Goal: Task Accomplishment & Management: Complete application form

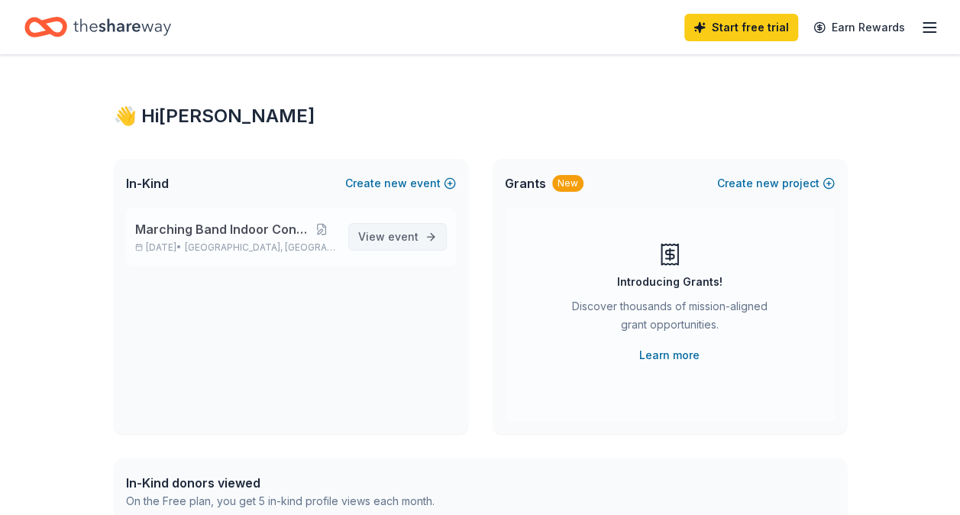
click at [425, 241] on link "View event" at bounding box center [397, 236] width 99 height 27
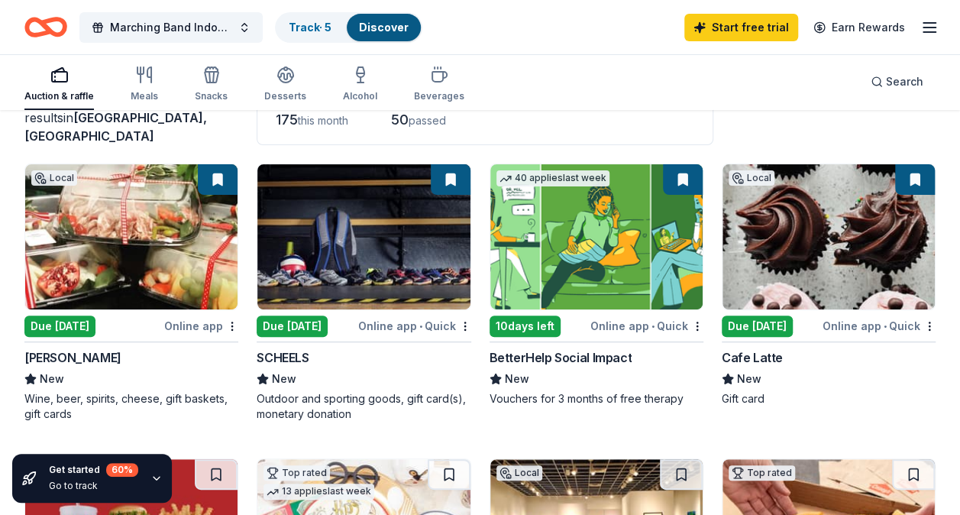
scroll to position [153, 0]
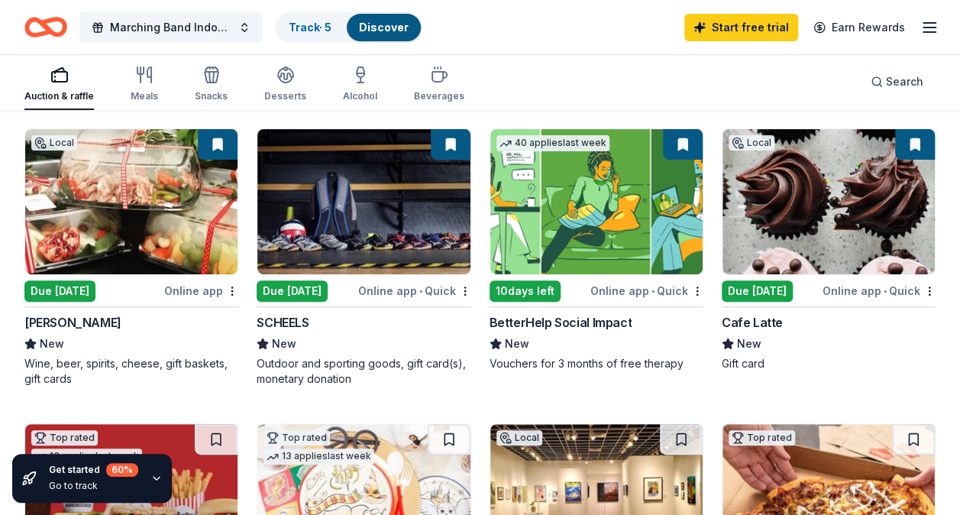
click at [753, 298] on div "Due [DATE]" at bounding box center [757, 290] width 71 height 21
click at [756, 24] on link "Start free trial" at bounding box center [741, 27] width 114 height 27
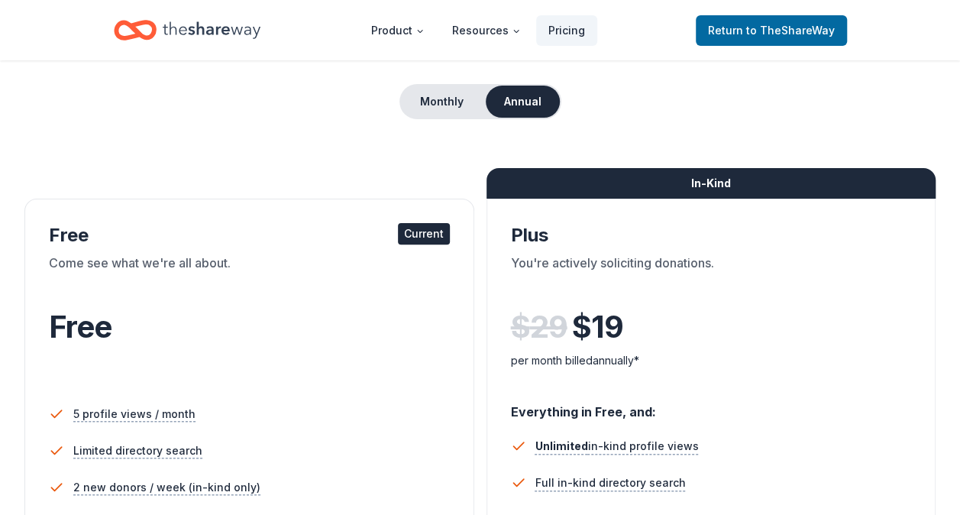
scroll to position [153, 0]
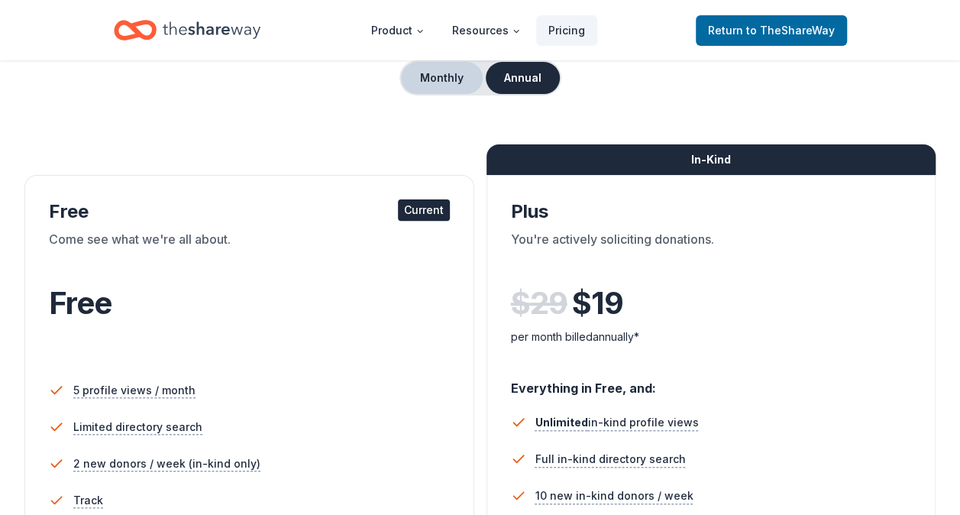
click at [453, 81] on button "Monthly" at bounding box center [442, 78] width 82 height 32
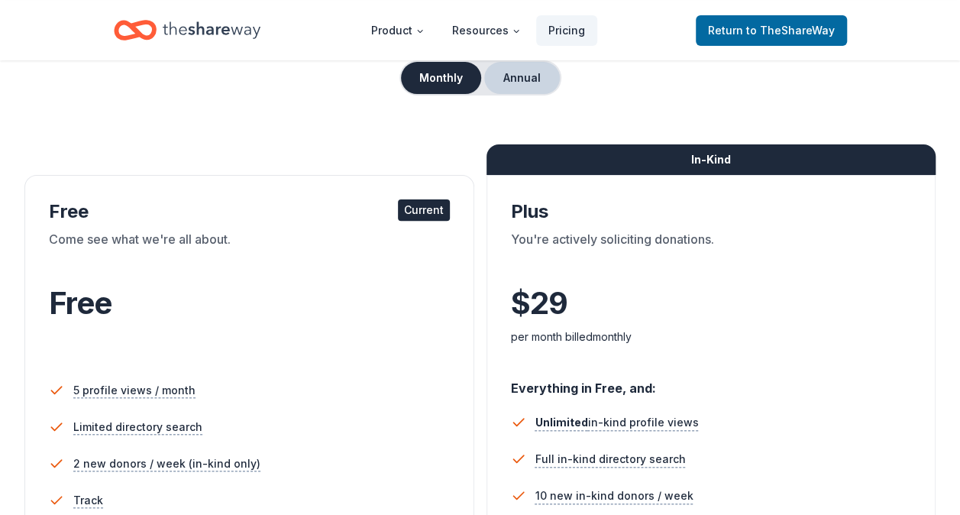
click at [511, 87] on button "Annual" at bounding box center [522, 78] width 76 height 32
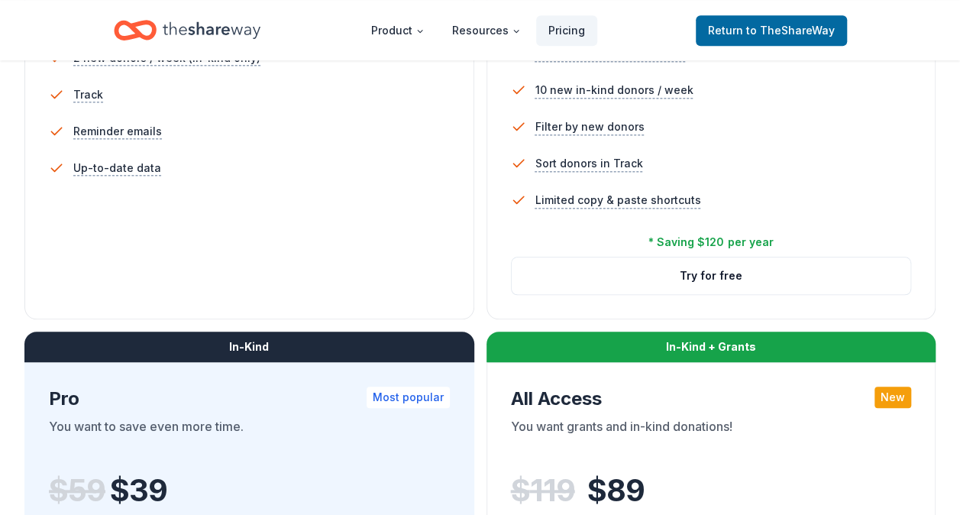
scroll to position [535, 0]
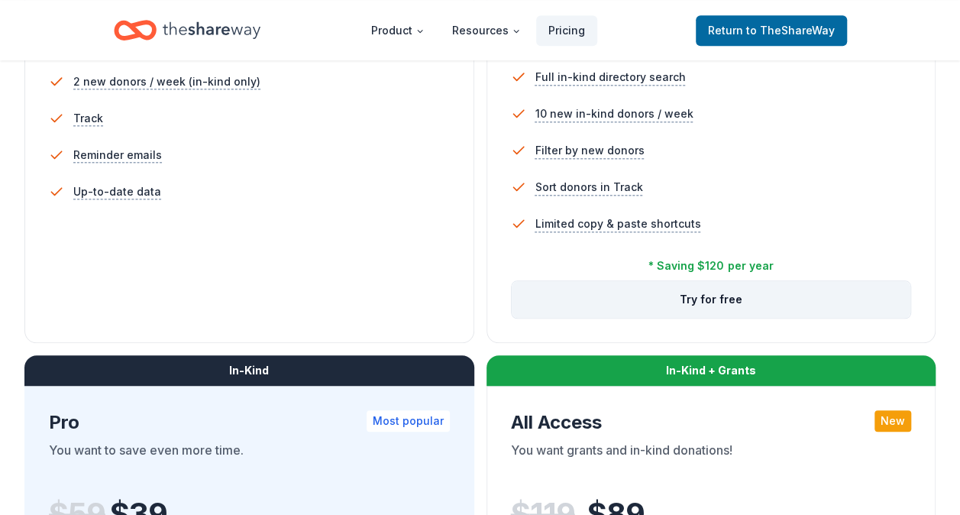
click at [714, 296] on button "Try for free" at bounding box center [711, 299] width 399 height 37
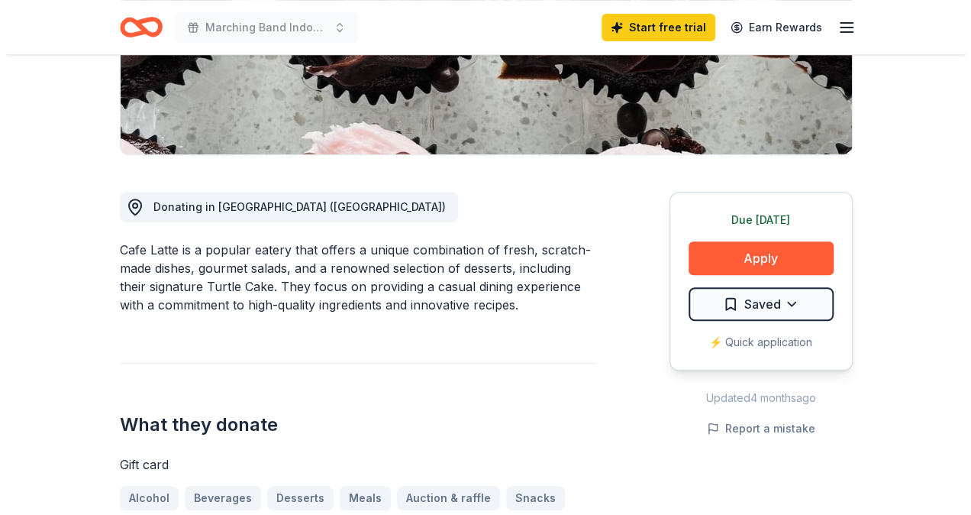
scroll to position [305, 0]
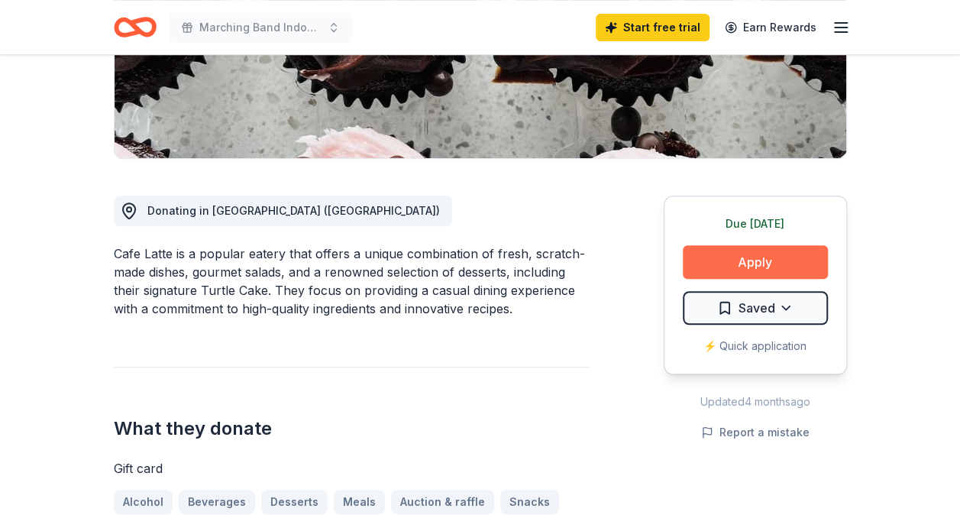
click at [756, 269] on button "Apply" at bounding box center [755, 262] width 145 height 34
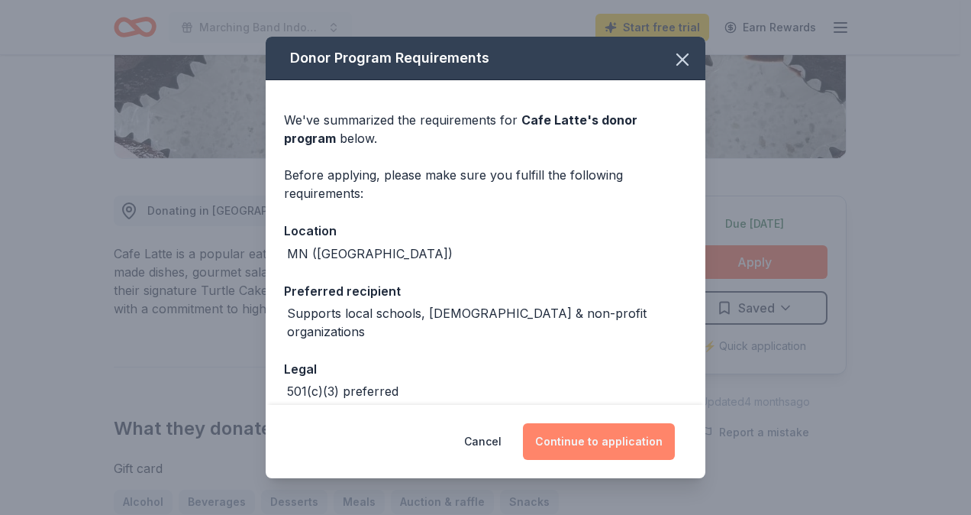
click at [594, 440] on button "Continue to application" at bounding box center [599, 441] width 152 height 37
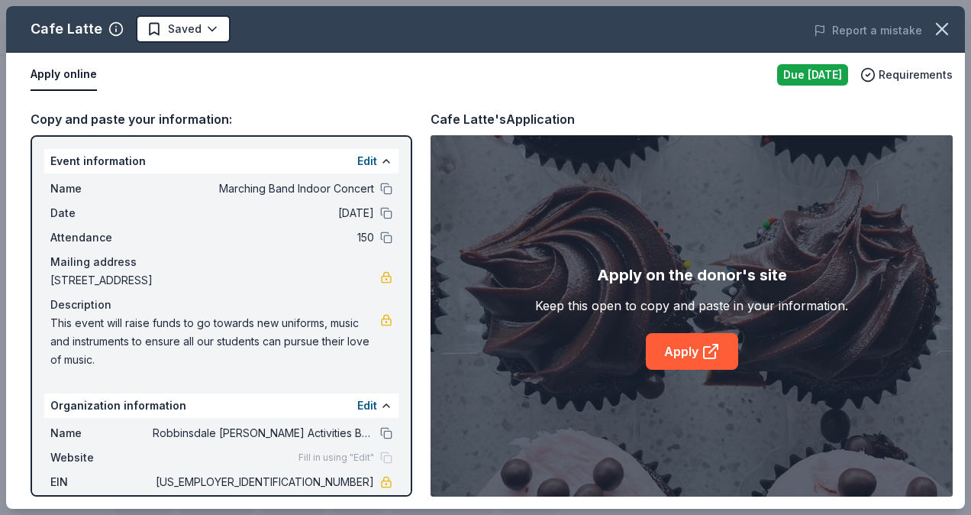
scroll to position [76, 0]
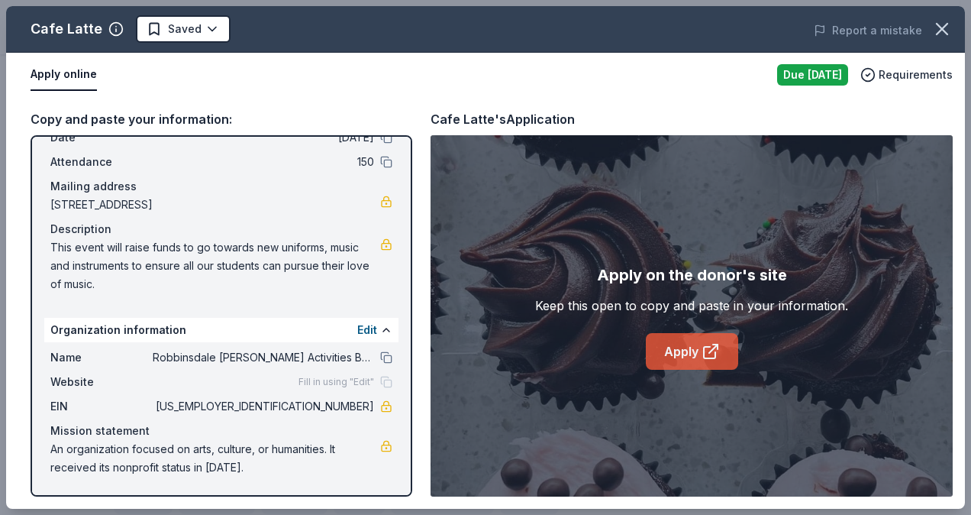
click at [661, 347] on link "Apply" at bounding box center [692, 351] width 92 height 37
click at [380, 357] on button at bounding box center [386, 357] width 12 height 12
click at [679, 363] on link "Apply" at bounding box center [692, 351] width 92 height 37
click at [693, 359] on link "Apply" at bounding box center [692, 351] width 92 height 37
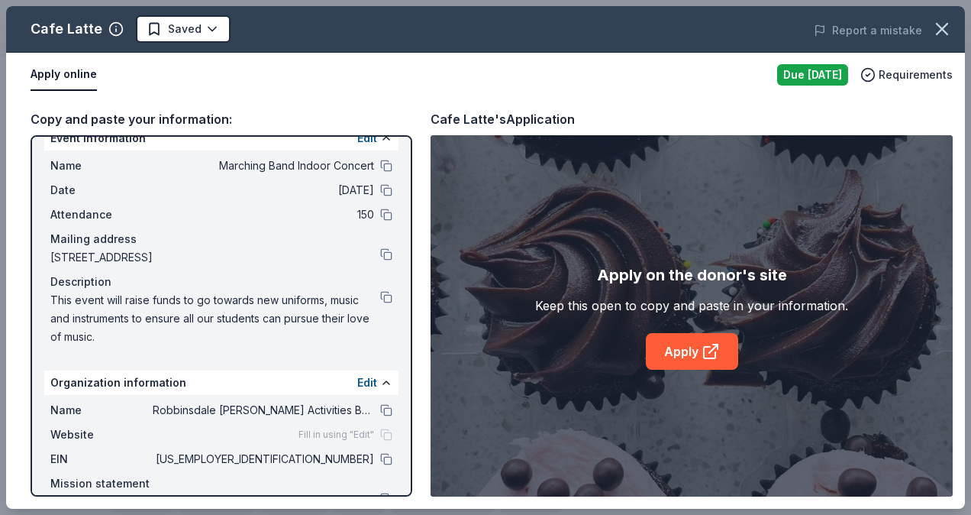
scroll to position [0, 0]
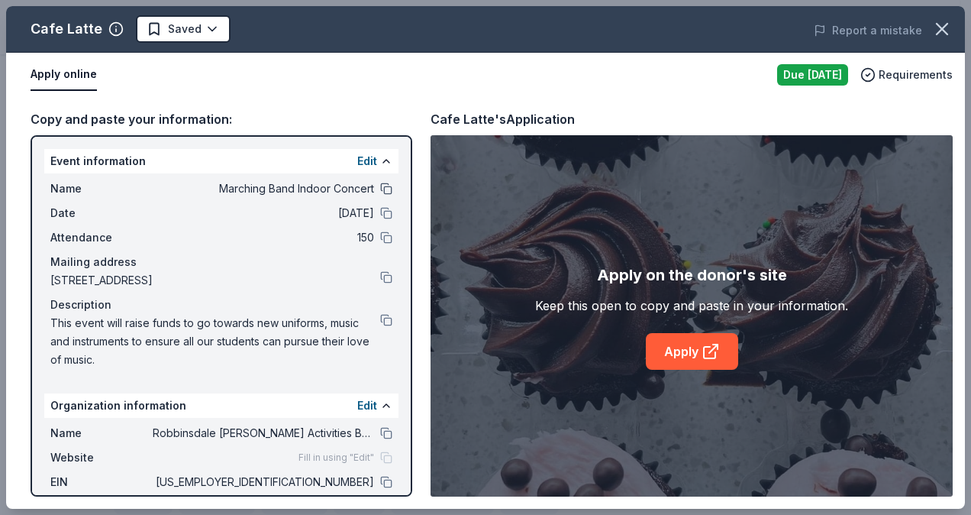
click at [380, 188] on button at bounding box center [386, 189] width 12 height 12
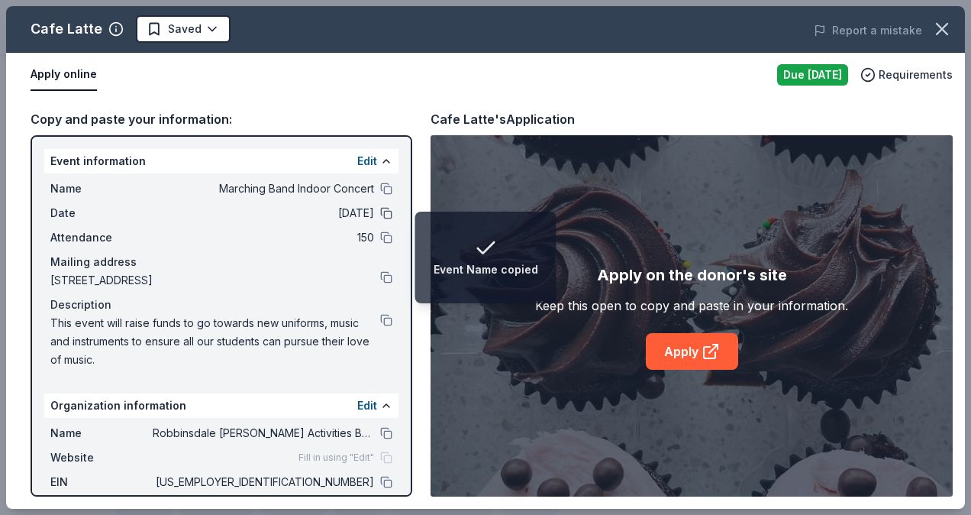
click at [380, 209] on button at bounding box center [386, 213] width 12 height 12
click at [380, 235] on button at bounding box center [386, 237] width 12 height 12
click at [380, 278] on button at bounding box center [386, 277] width 12 height 12
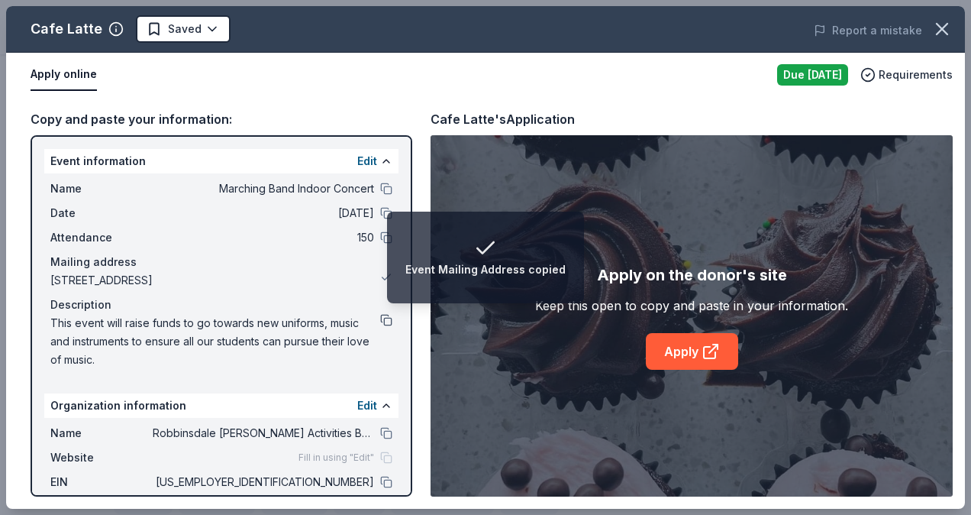
click at [380, 323] on button at bounding box center [386, 320] width 12 height 12
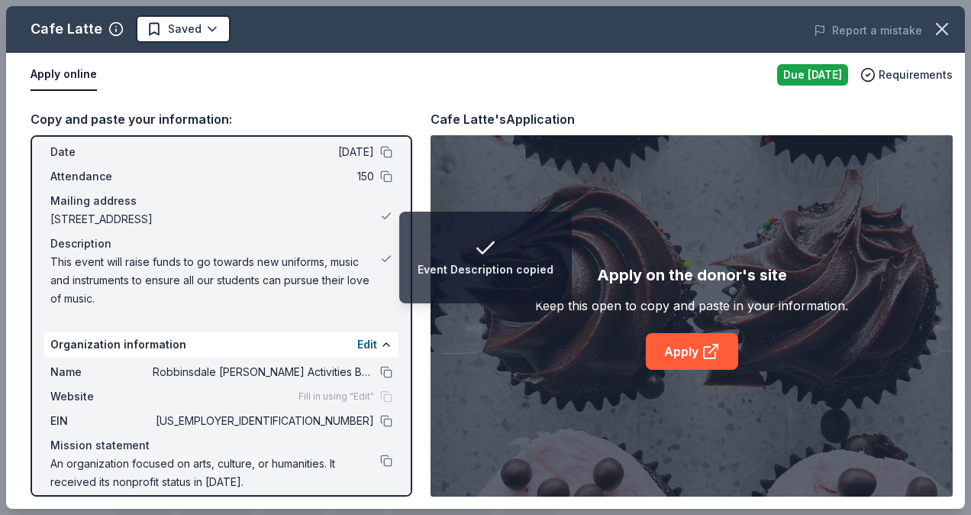
scroll to position [76, 0]
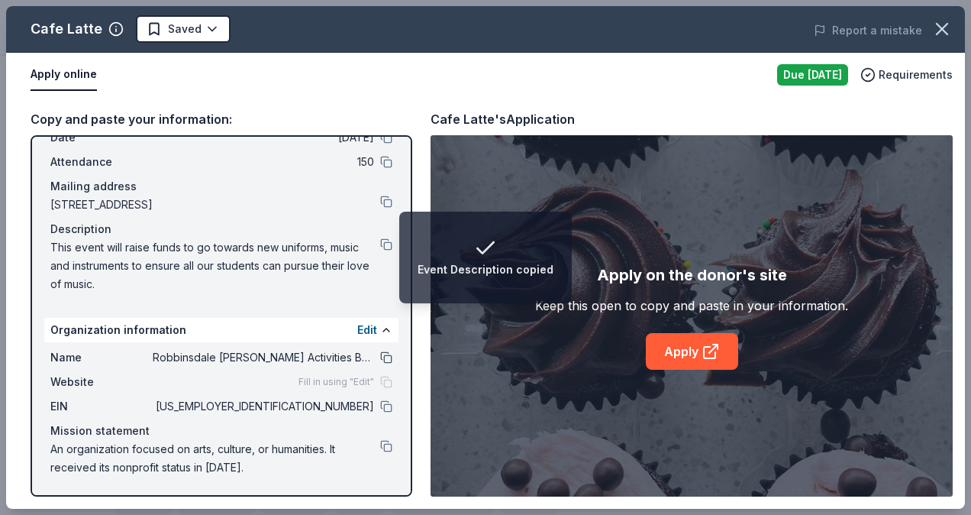
click at [380, 362] on button at bounding box center [386, 357] width 12 height 12
click at [380, 402] on button at bounding box center [386, 406] width 12 height 12
click at [680, 353] on link "Apply" at bounding box center [692, 351] width 92 height 37
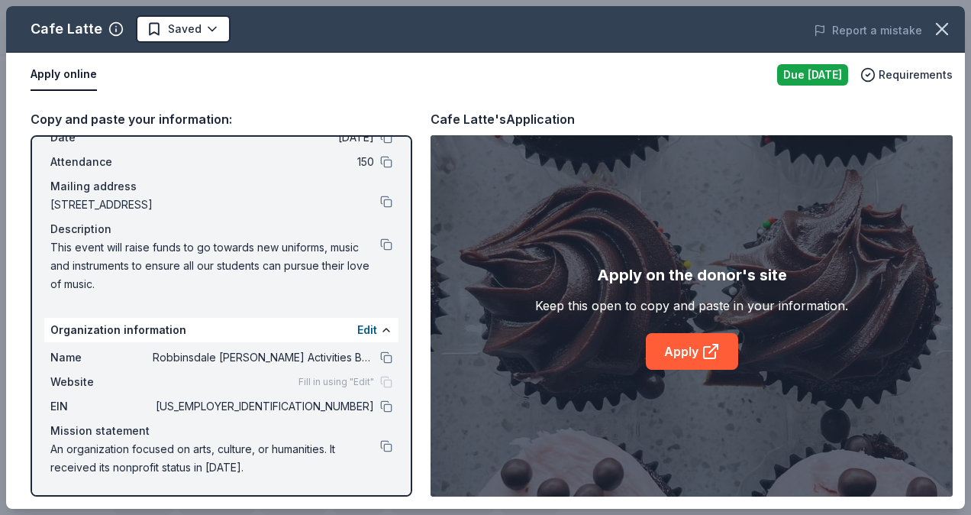
scroll to position [0, 0]
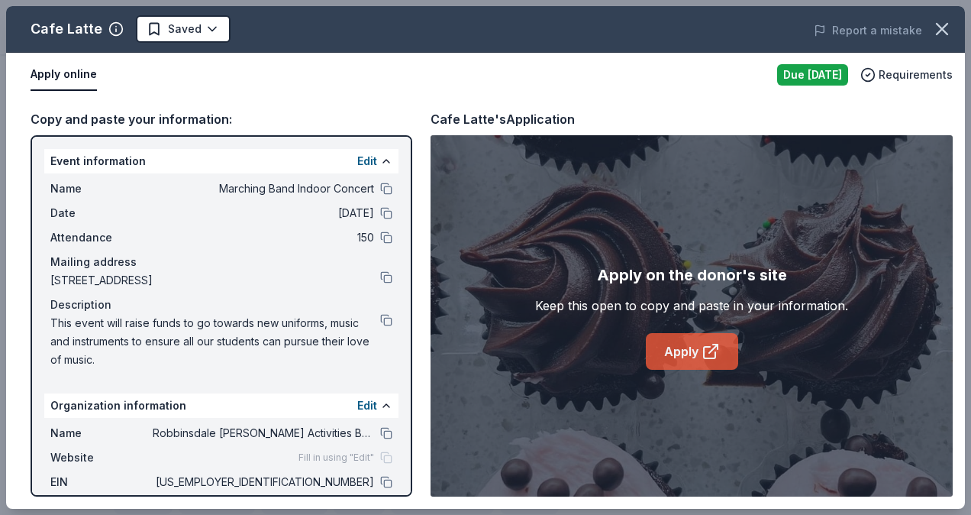
click at [659, 341] on link "Apply" at bounding box center [692, 351] width 92 height 37
click at [380, 317] on button at bounding box center [386, 320] width 12 height 12
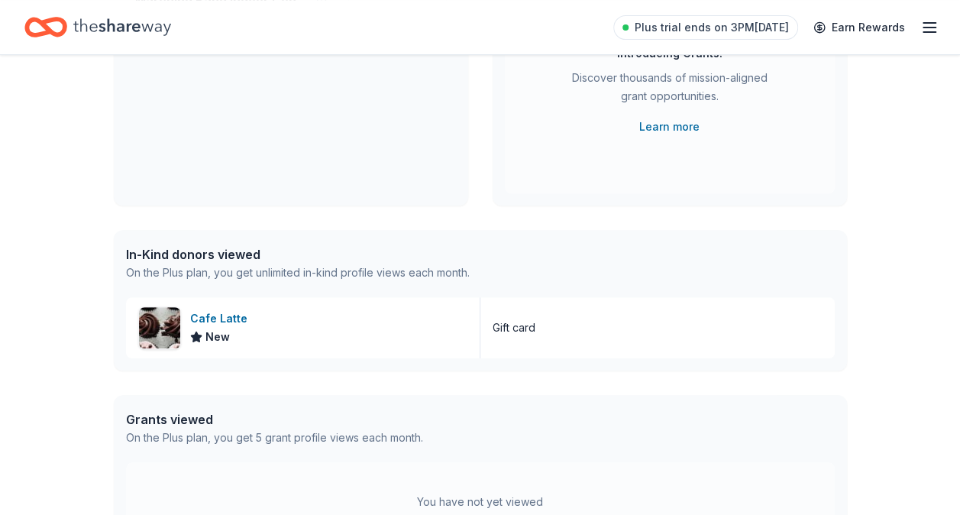
scroll to position [229, 0]
click at [214, 318] on div "Cafe Latte" at bounding box center [221, 318] width 63 height 18
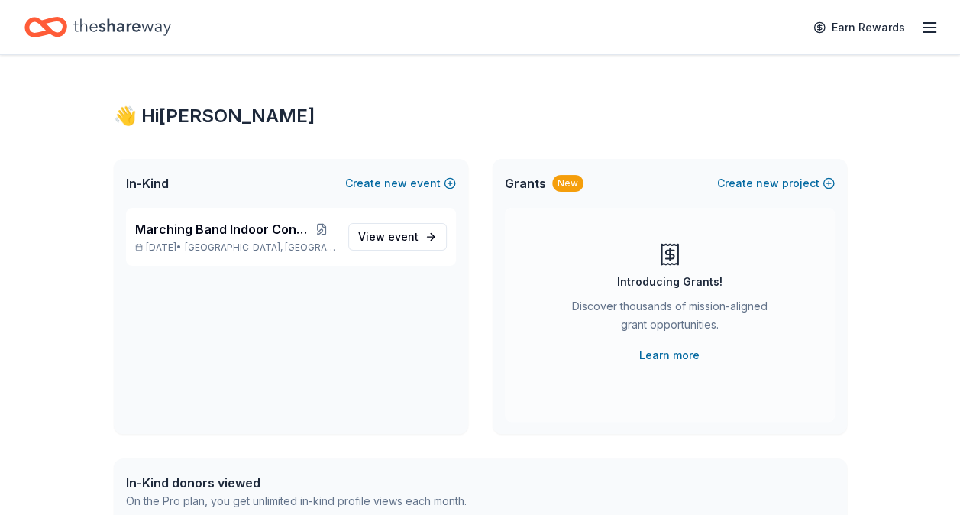
click at [176, 121] on div "👋 Hi Wendy" at bounding box center [480, 116] width 733 height 24
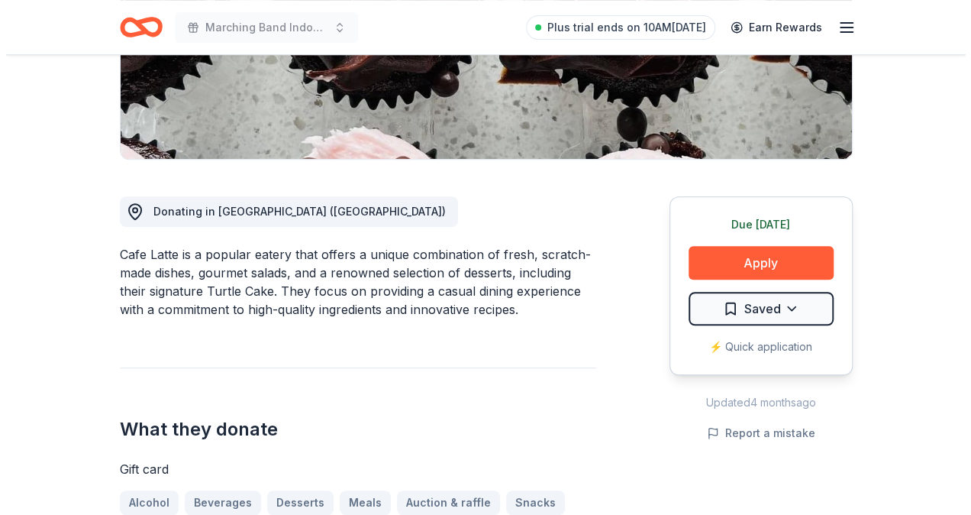
scroll to position [305, 0]
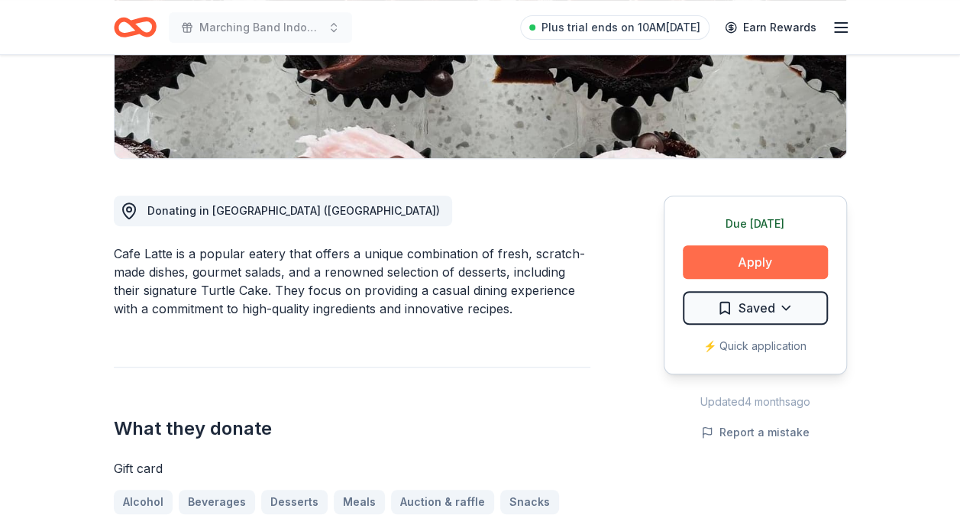
click at [780, 267] on button "Apply" at bounding box center [755, 262] width 145 height 34
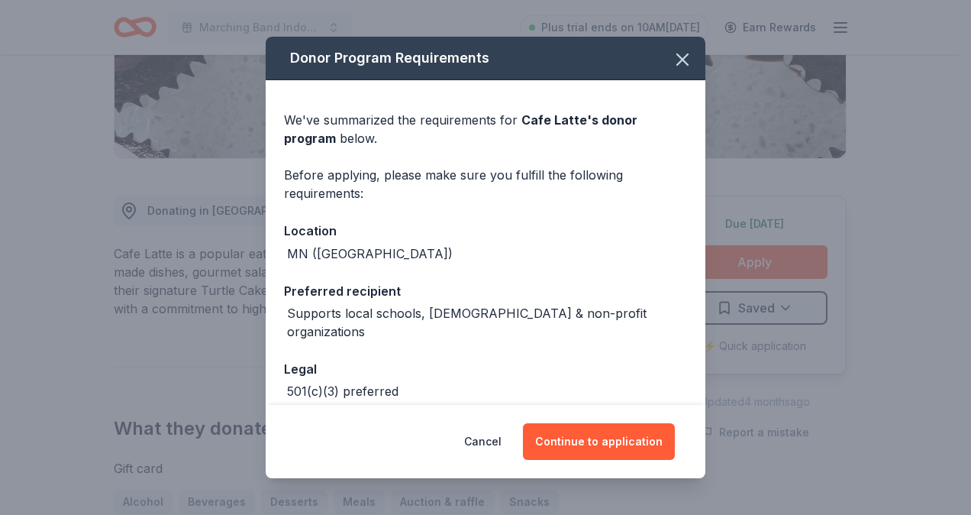
scroll to position [58, 0]
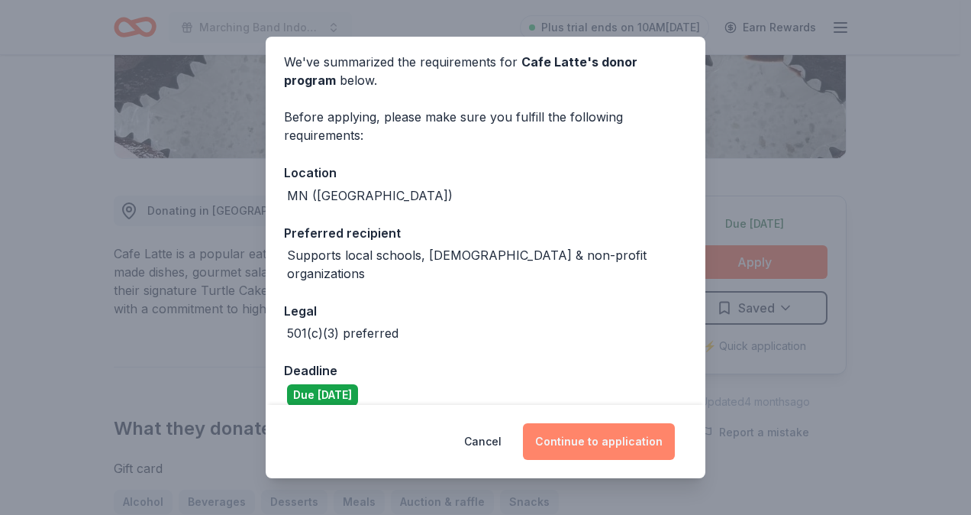
click at [557, 444] on button "Continue to application" at bounding box center [599, 441] width 152 height 37
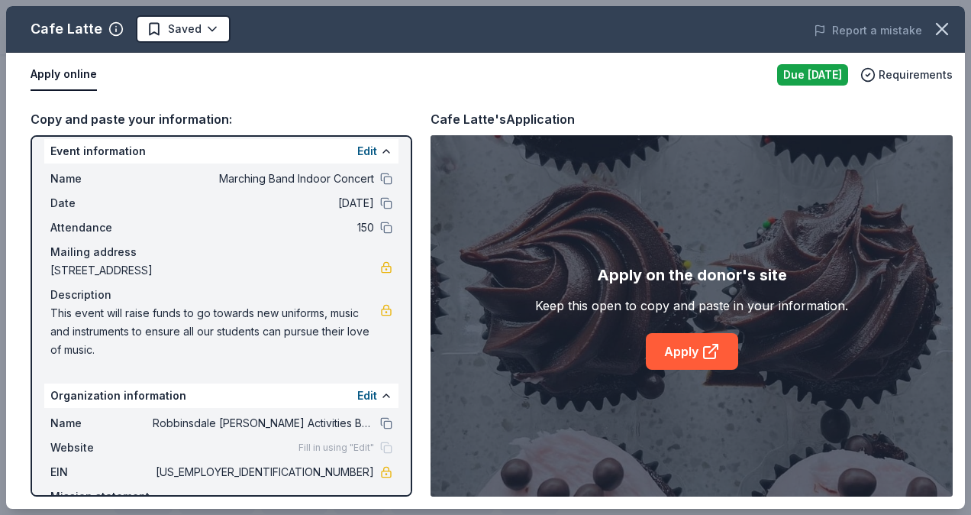
scroll to position [76, 0]
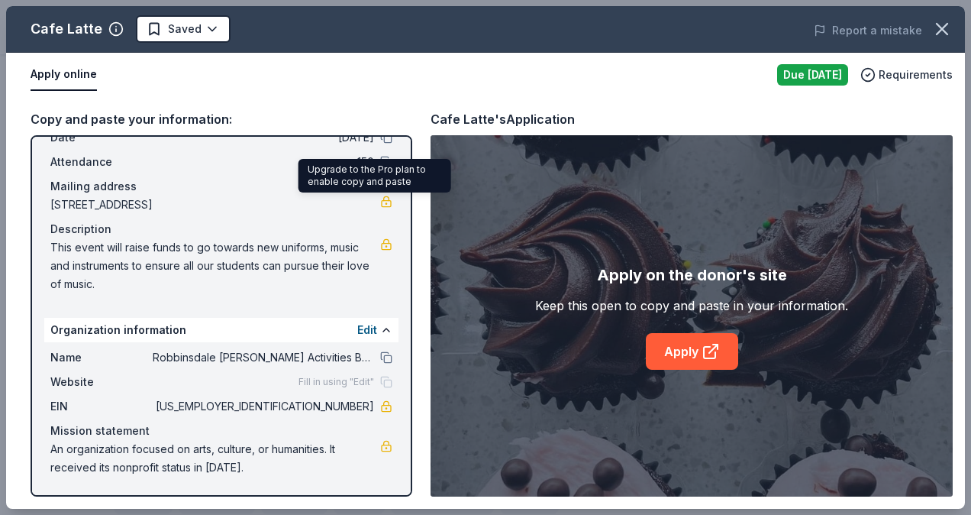
click at [380, 201] on link at bounding box center [386, 202] width 12 height 12
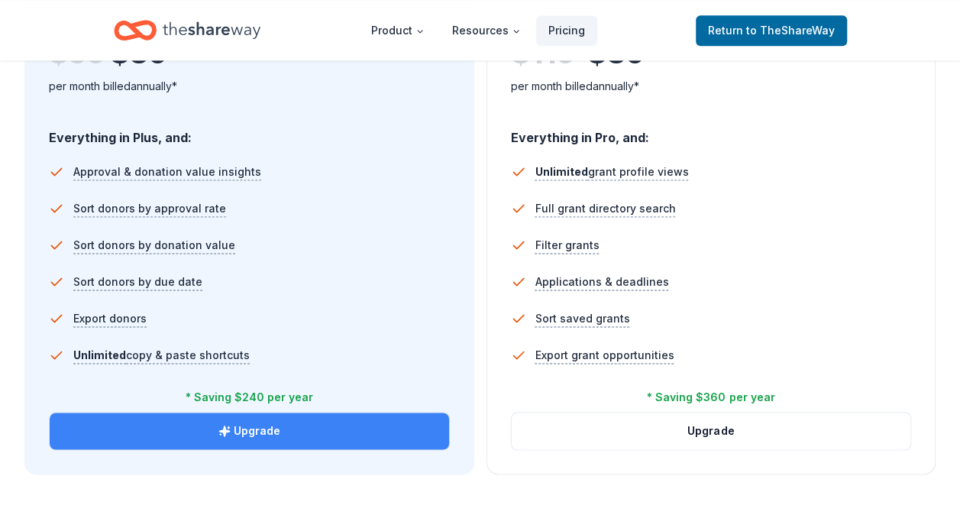
scroll to position [1069, 0]
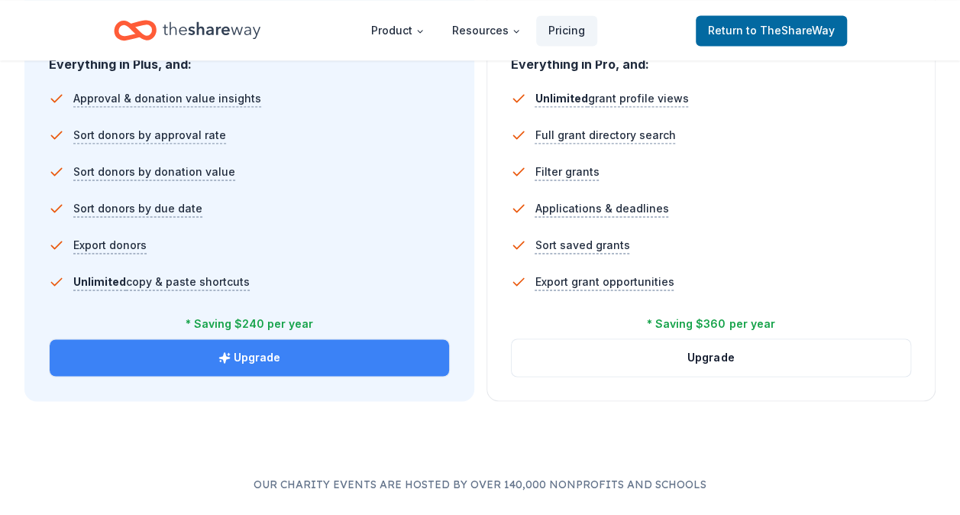
click at [347, 365] on button "Upgrade" at bounding box center [249, 357] width 399 height 37
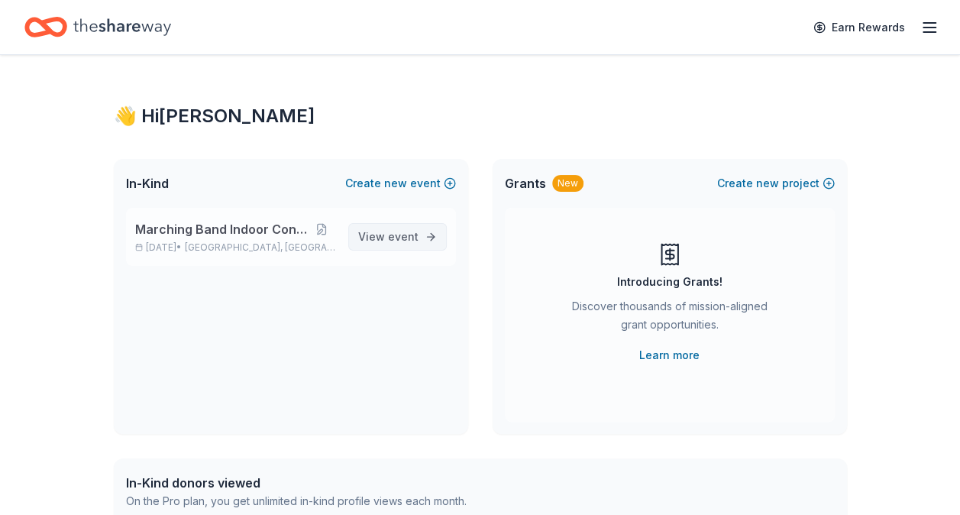
click at [375, 238] on span "View event" at bounding box center [388, 237] width 60 height 18
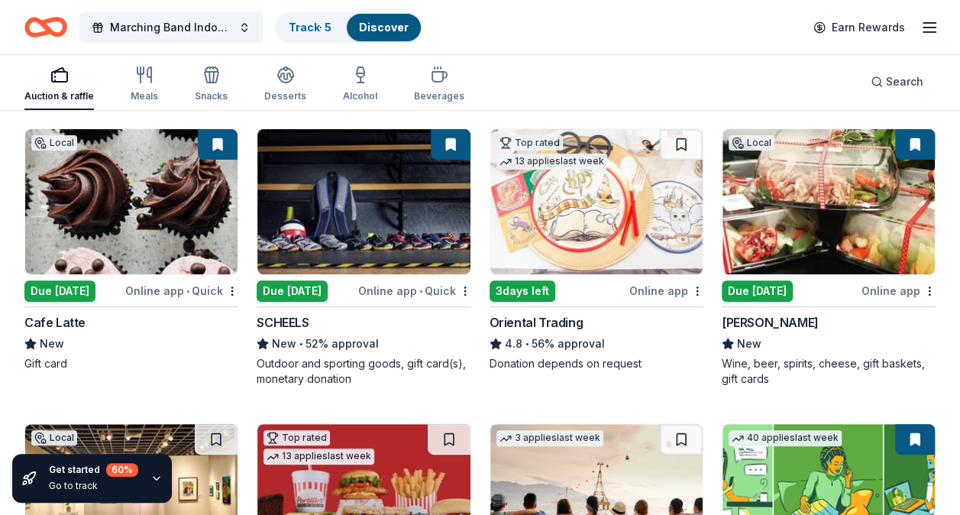
scroll to position [76, 0]
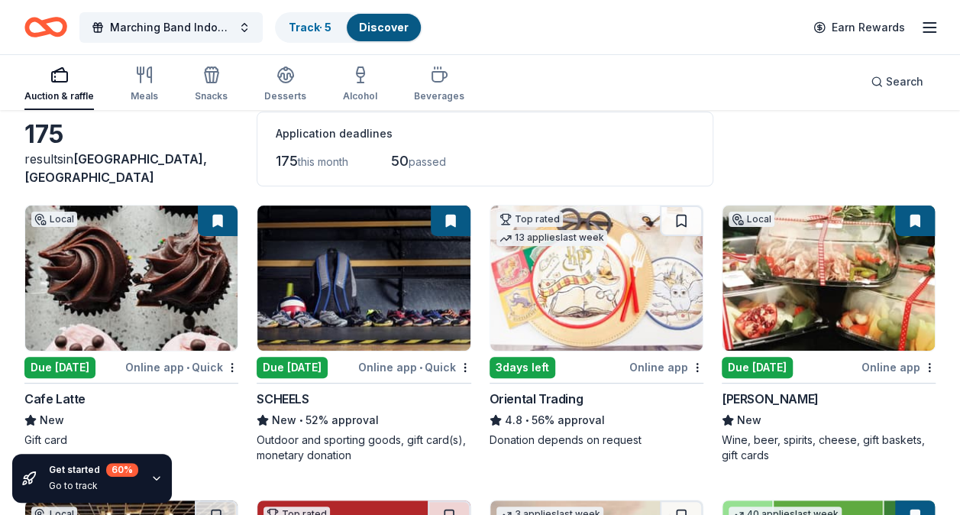
click at [115, 473] on div "60 %" at bounding box center [122, 470] width 32 height 14
click at [159, 478] on icon "button" at bounding box center [156, 478] width 12 height 12
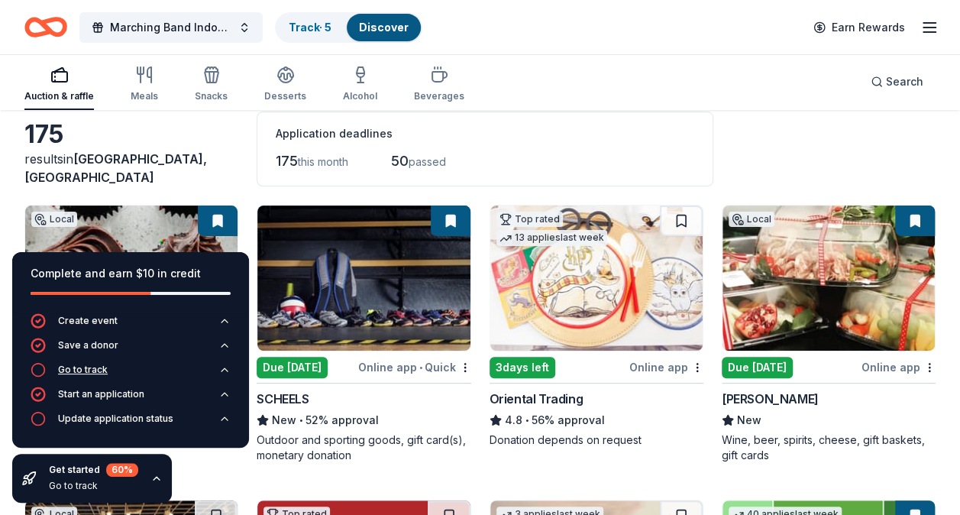
click at [151, 373] on button "Go to track" at bounding box center [131, 374] width 200 height 24
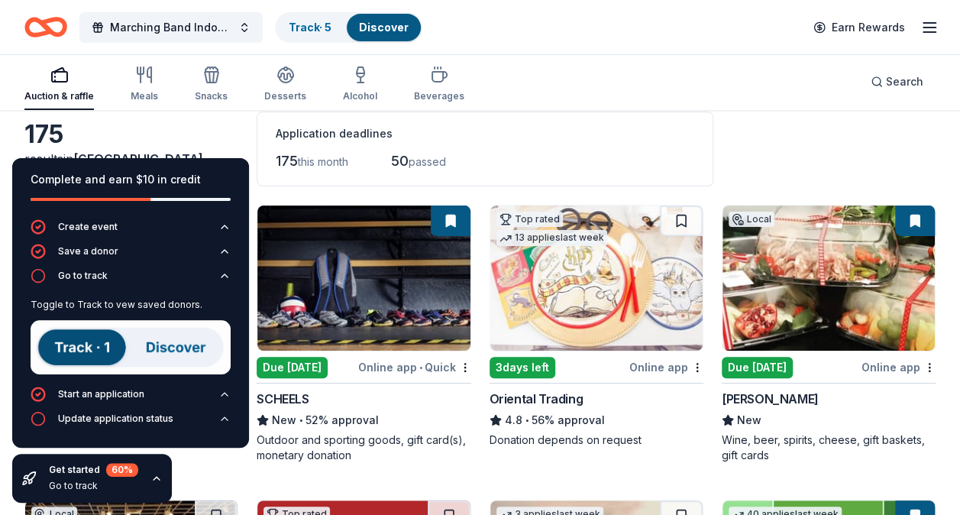
click at [89, 347] on img at bounding box center [131, 347] width 200 height 54
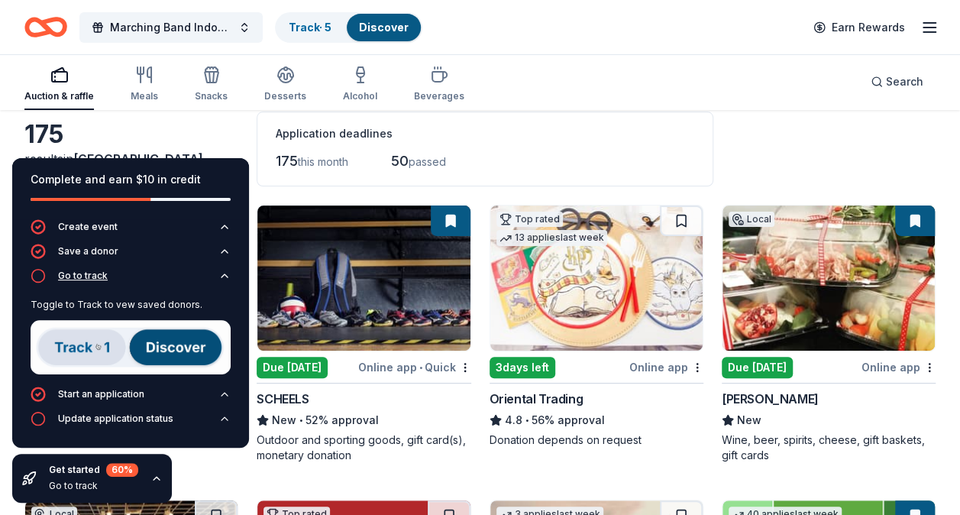
click at [93, 268] on div "Go to track" at bounding box center [69, 275] width 77 height 15
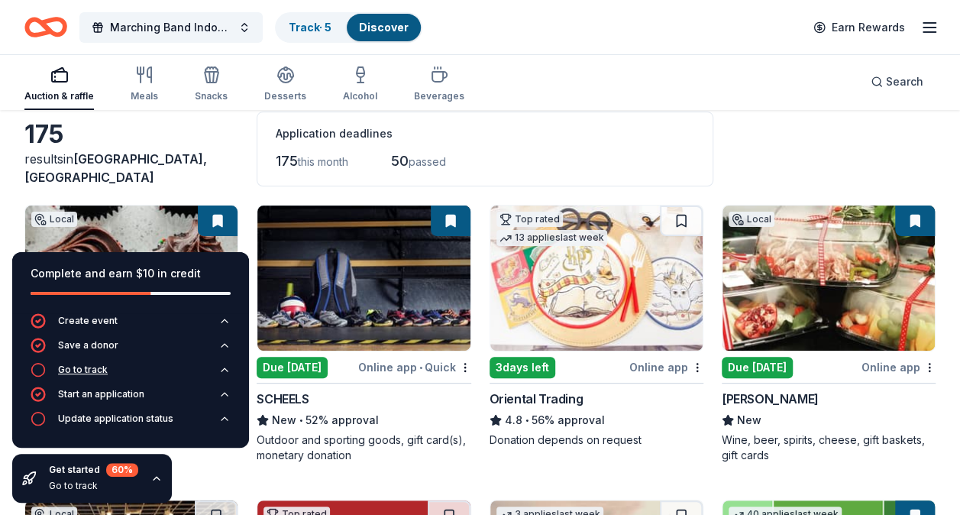
click at [93, 367] on div "Go to track" at bounding box center [83, 370] width 50 height 12
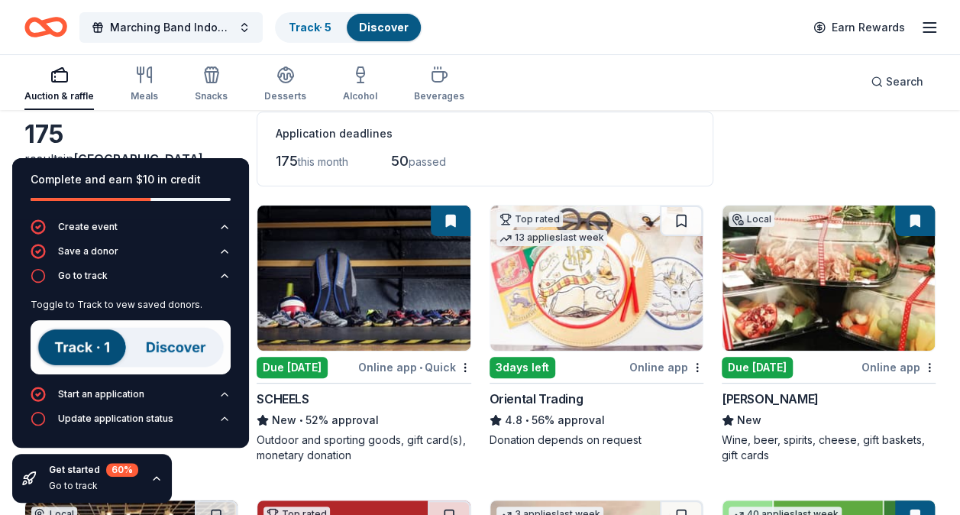
click at [157, 350] on img at bounding box center [131, 347] width 200 height 54
click at [185, 336] on img at bounding box center [131, 347] width 200 height 54
click at [103, 337] on img at bounding box center [131, 347] width 200 height 54
click at [510, 132] on div "Application deadlines" at bounding box center [485, 133] width 419 height 18
click at [318, 27] on link "Track · 5" at bounding box center [310, 27] width 43 height 13
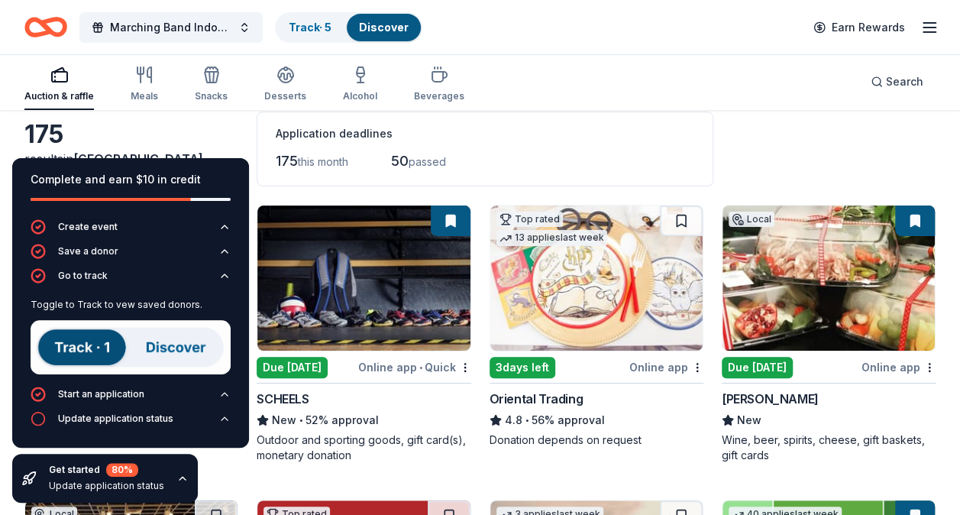
click at [380, 24] on link "Discover" at bounding box center [384, 27] width 50 height 13
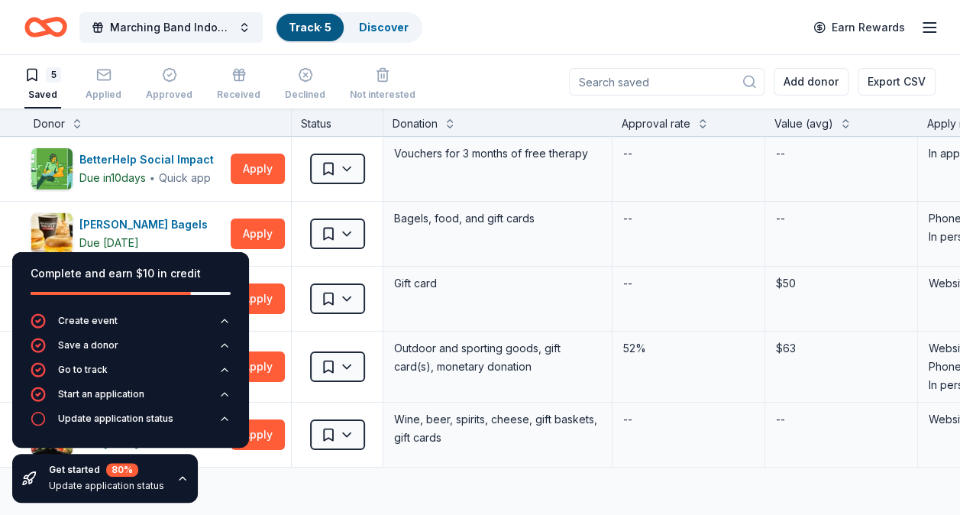
click at [484, 81] on div "5 Saved Applied Approved Received Declined Not interested Add donor Export CSV" at bounding box center [479, 81] width 911 height 53
drag, startPoint x: 182, startPoint y: 276, endPoint x: 181, endPoint y: 310, distance: 34.4
click at [181, 310] on div "Complete and earn $10 in credit" at bounding box center [130, 282] width 237 height 61
click at [391, 474] on div "Discover more donors" at bounding box center [738, 488] width 1477 height 43
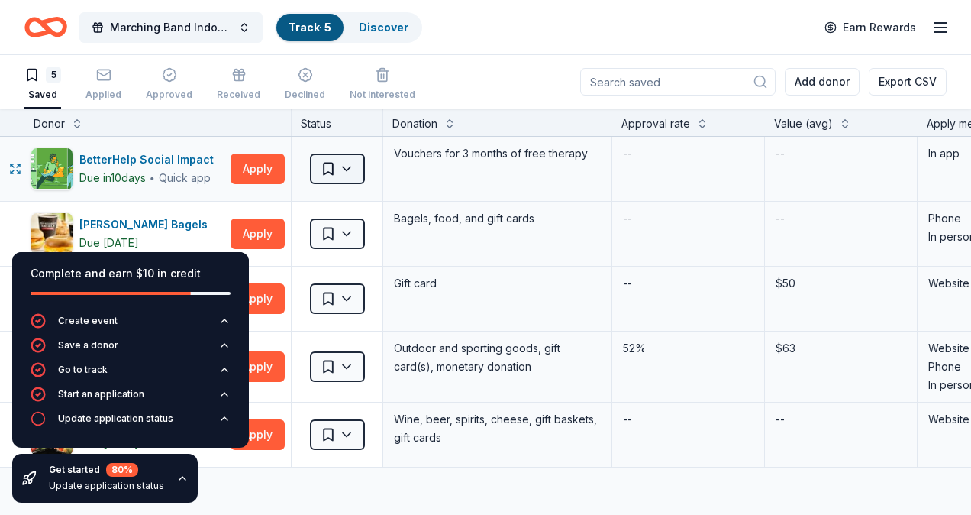
click at [350, 169] on html "Marching Band Indoor Concert Track · 5 Discover Earn Rewards 5 Saved Applied Ap…" at bounding box center [485, 257] width 971 height 515
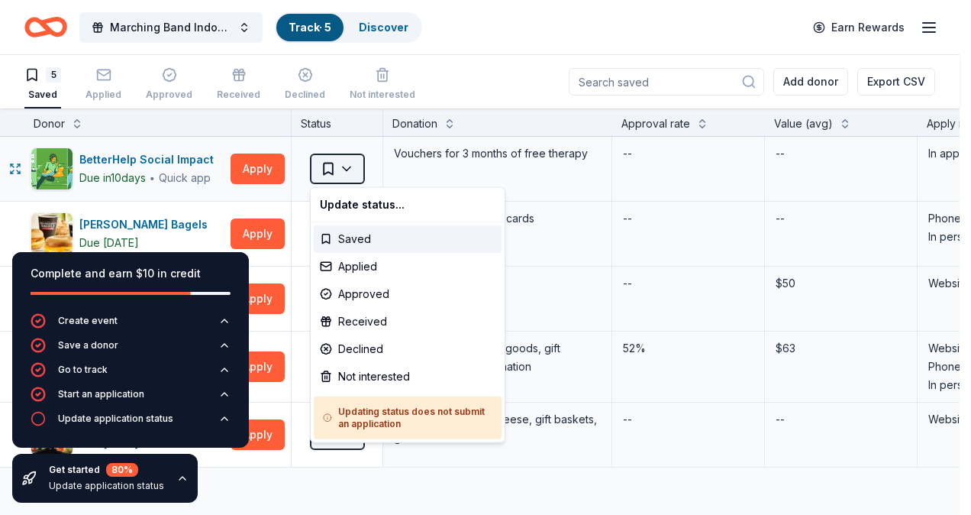
click at [350, 169] on html "Marching Band Indoor Concert Track · 5 Discover Earn Rewards 5 Saved Applied Ap…" at bounding box center [485, 257] width 971 height 515
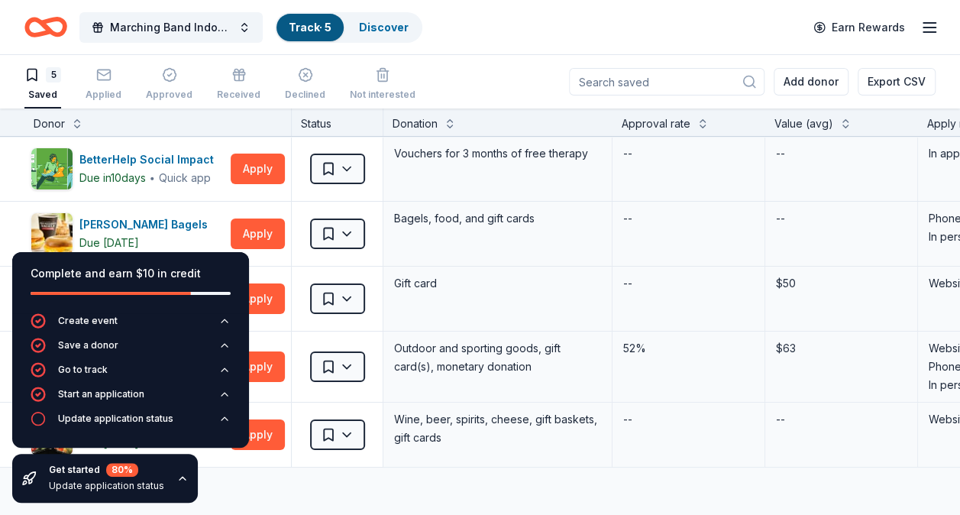
click at [179, 480] on icon "button" at bounding box center [182, 478] width 12 height 12
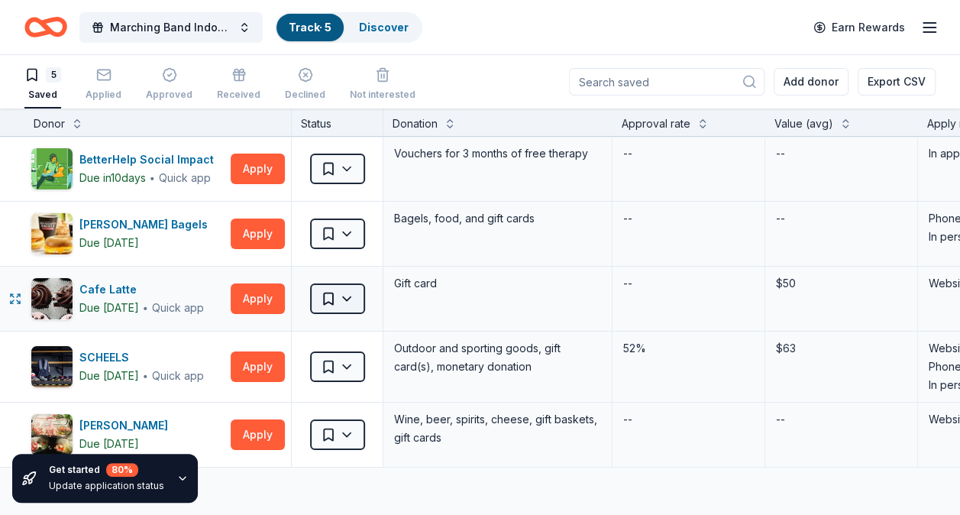
click at [349, 299] on html "Marching Band Indoor Concert Track · 5 Discover Earn Rewards 5 Saved Applied Ap…" at bounding box center [480, 257] width 960 height 515
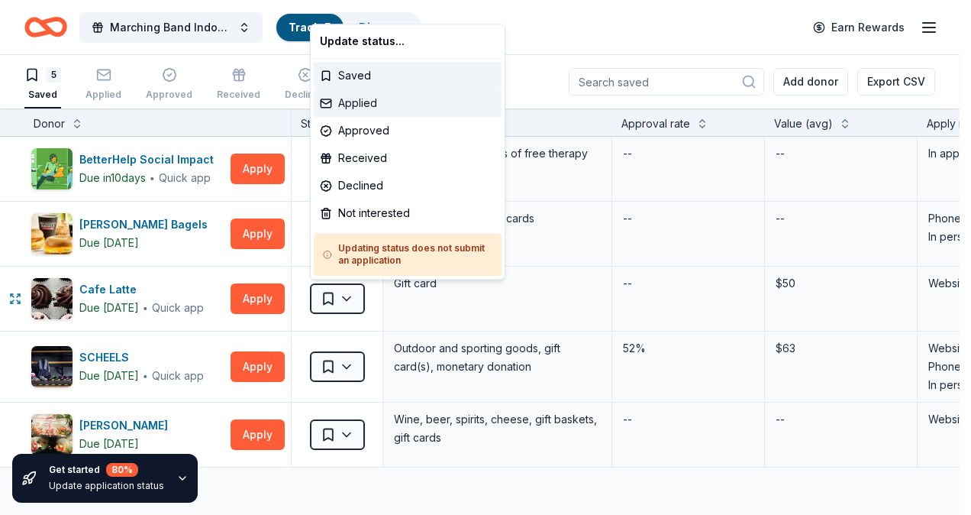
click at [344, 99] on div "Applied" at bounding box center [408, 102] width 188 height 27
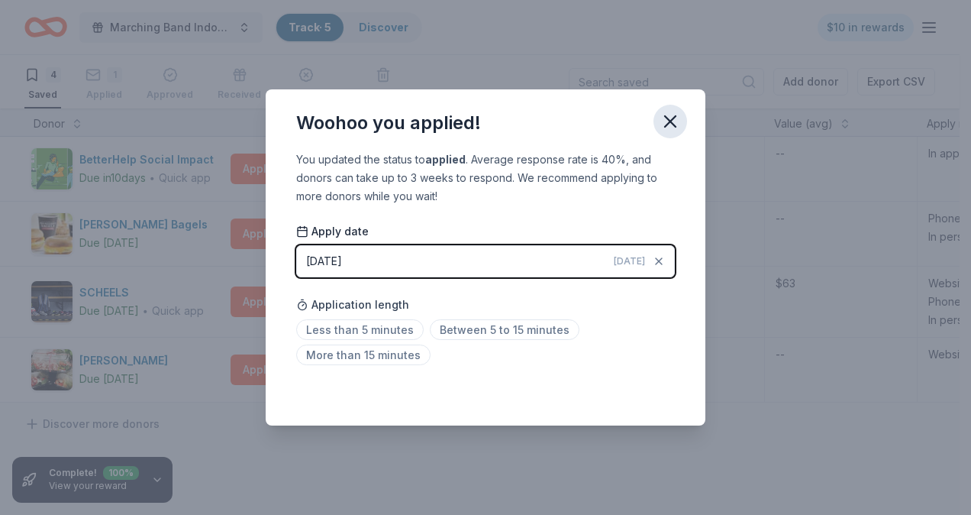
click at [672, 120] on icon "button" at bounding box center [670, 121] width 11 height 11
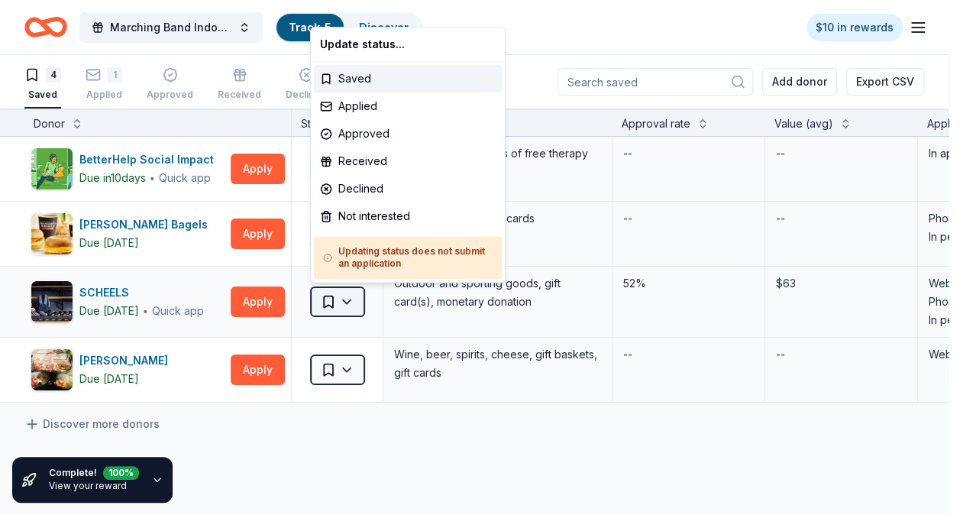
click at [350, 298] on html "Marching Band Indoor Concert Track · 5 Discover $10 in rewards 4 Saved 1 Applie…" at bounding box center [480, 257] width 960 height 515
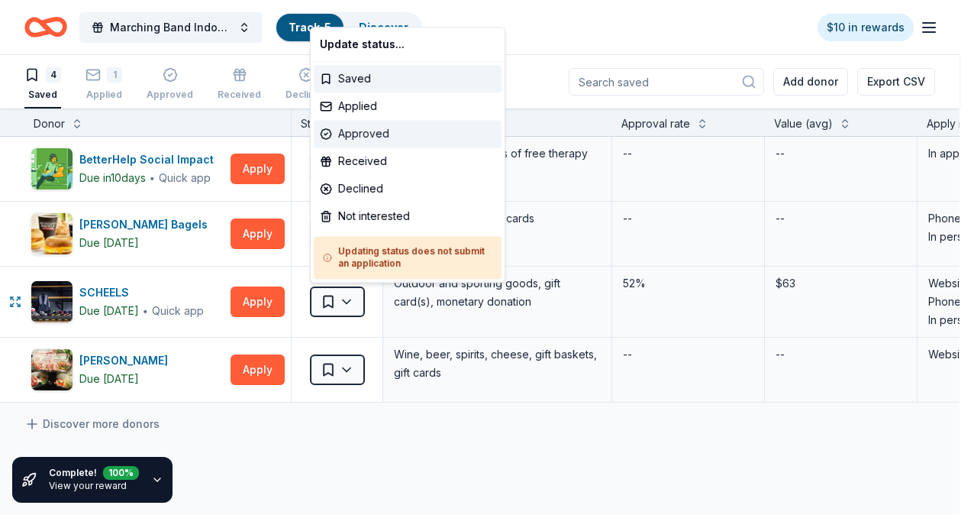
click at [343, 137] on div "Approved" at bounding box center [408, 133] width 188 height 27
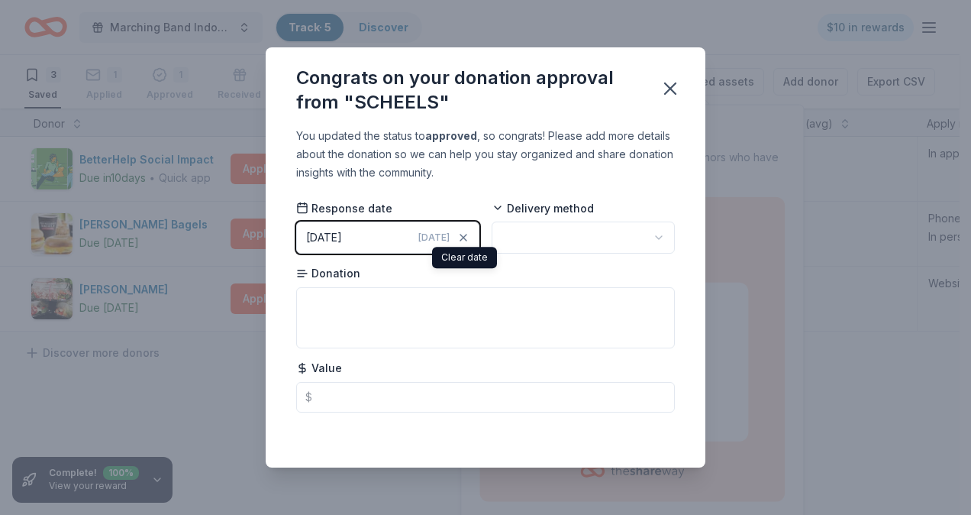
click at [517, 239] on html "Marching Band Indoor Concert Track · 5 Discover $10 in rewards 3 Saved 1 Applie…" at bounding box center [485, 257] width 971 height 515
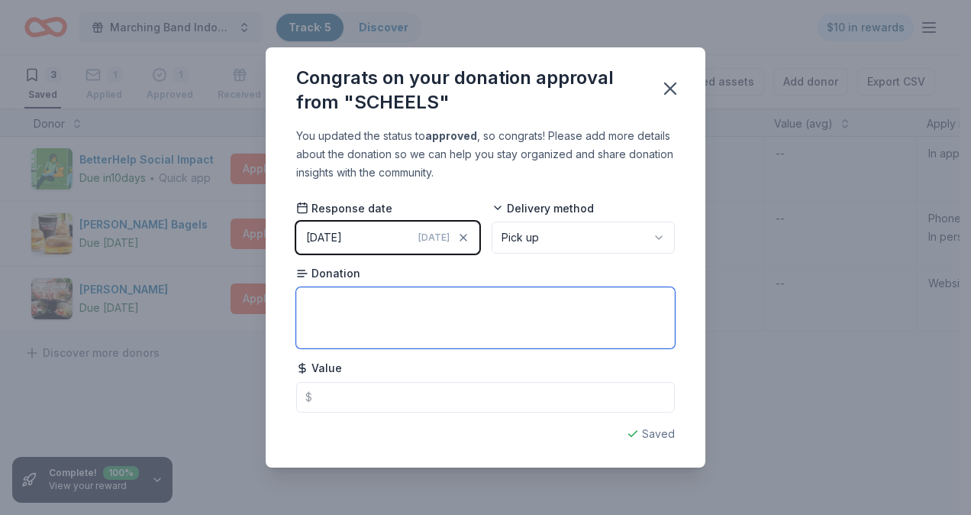
click at [455, 312] on textarea at bounding box center [485, 317] width 379 height 61
type textarea "gift card"
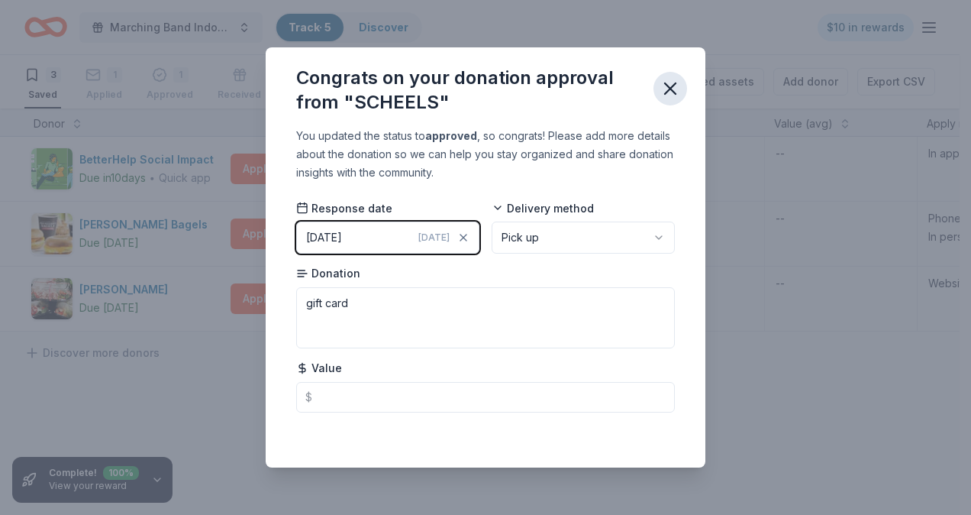
click at [670, 85] on icon "button" at bounding box center [670, 88] width 21 height 21
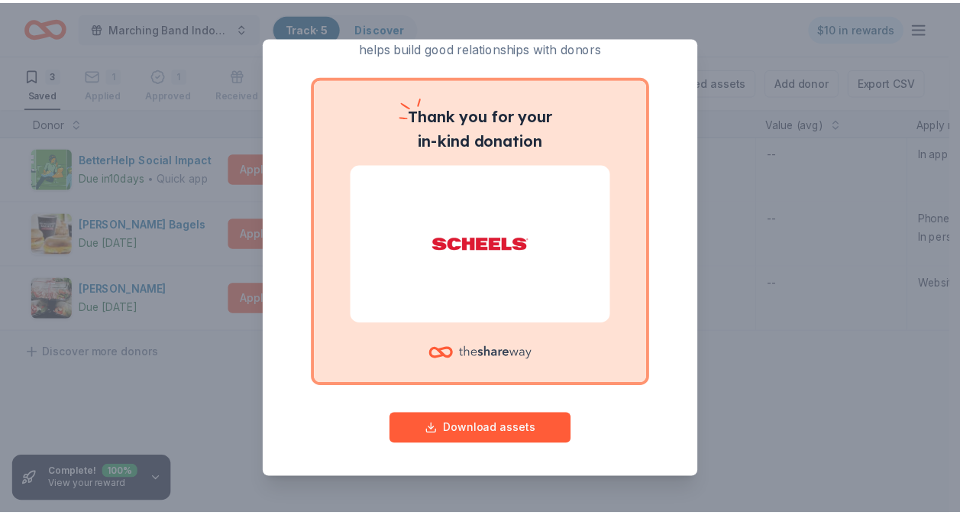
scroll to position [50, 0]
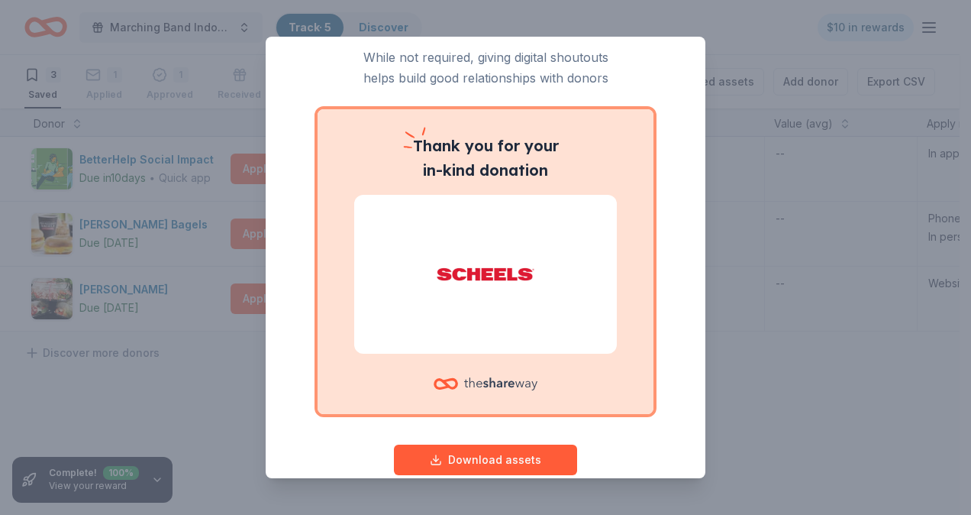
click at [759, 241] on div "Give your donor a shoutout! While not required, giving digital shoutouts helps …" at bounding box center [485, 257] width 971 height 515
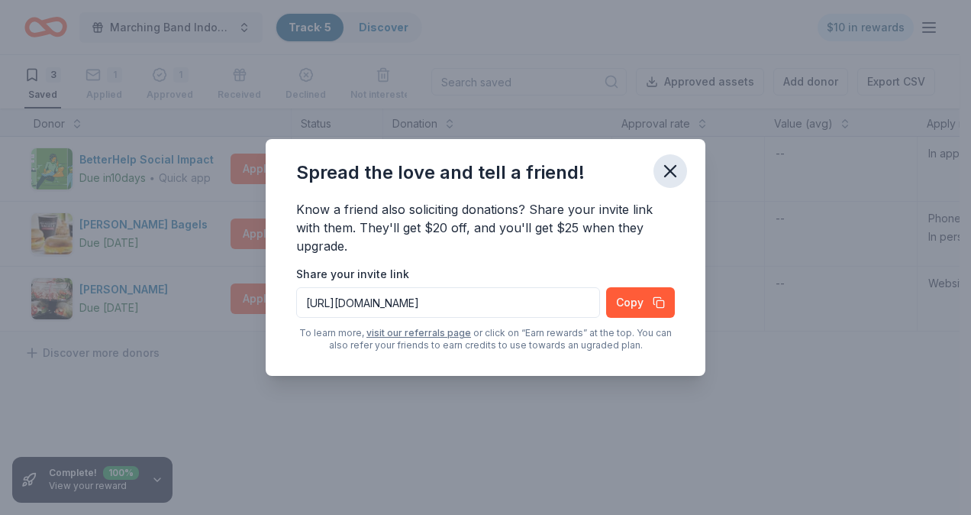
click at [671, 170] on icon "button" at bounding box center [670, 171] width 11 height 11
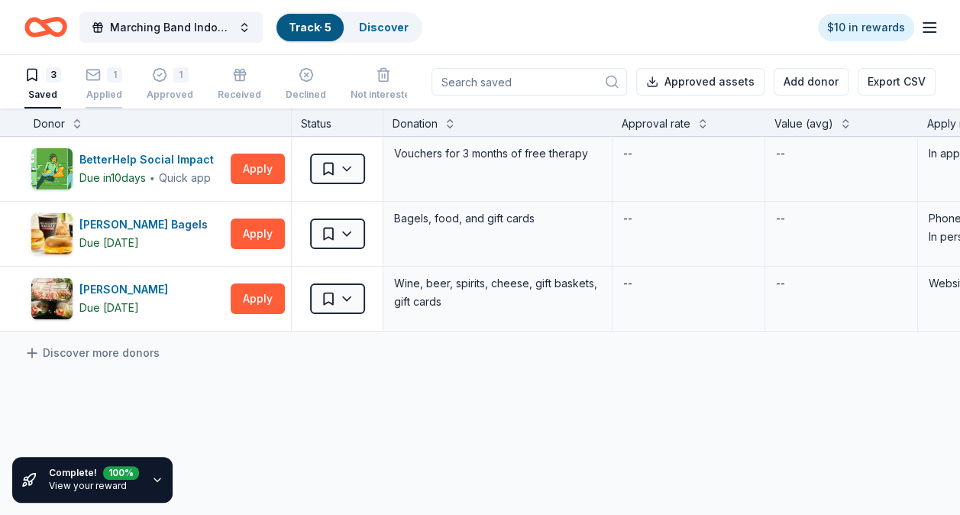
click at [111, 89] on div "Applied" at bounding box center [104, 95] width 37 height 12
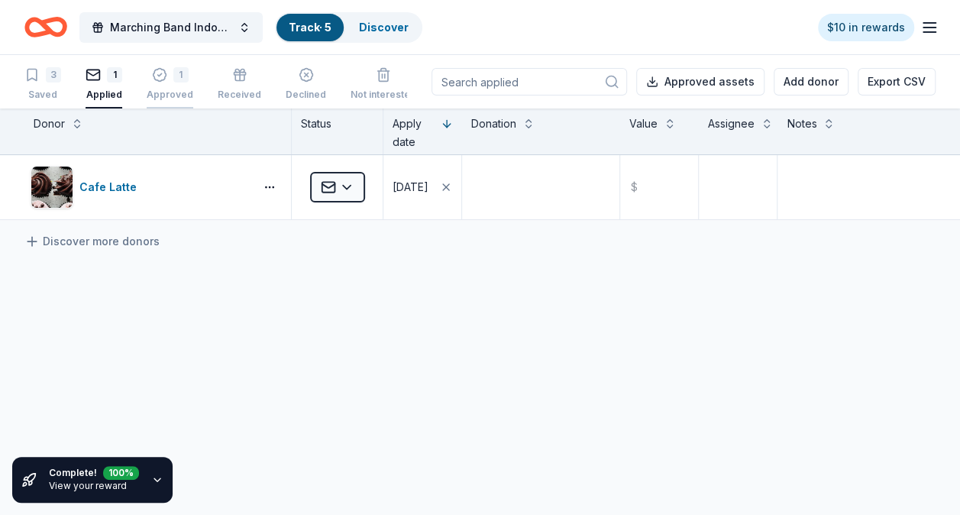
click at [156, 92] on div "Approved" at bounding box center [170, 86] width 47 height 12
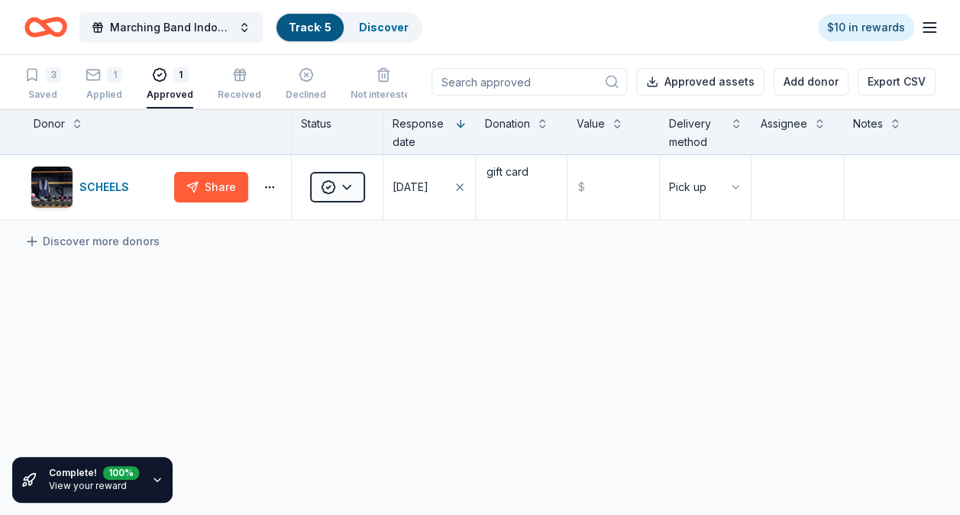
click at [206, 82] on div "3 Saved 1 Applied 1 Approved Received Declined Not interested" at bounding box center [220, 84] width 392 height 47
click at [225, 82] on div "Received" at bounding box center [240, 84] width 44 height 34
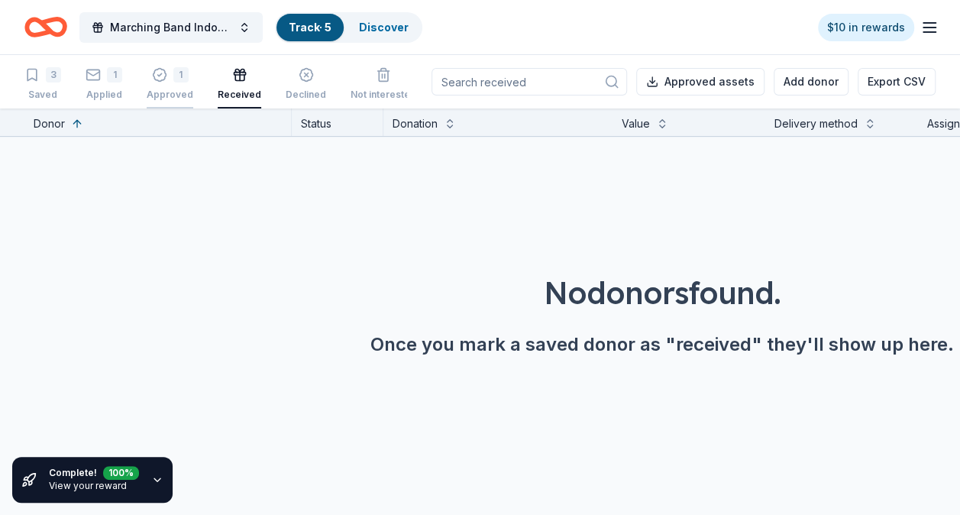
click at [183, 87] on div "1 Approved" at bounding box center [170, 80] width 47 height 34
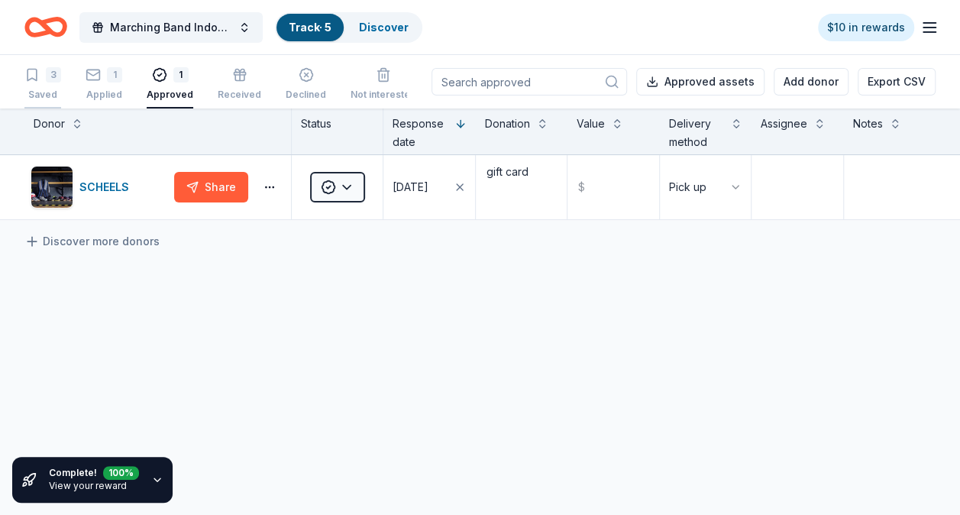
click at [60, 82] on div "3" at bounding box center [53, 74] width 15 height 15
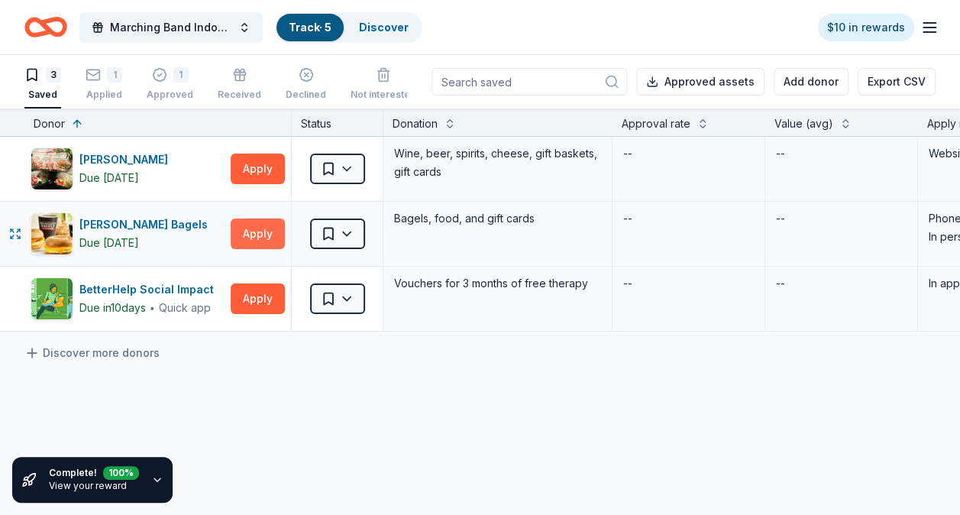
click at [261, 233] on button "Apply" at bounding box center [258, 233] width 54 height 31
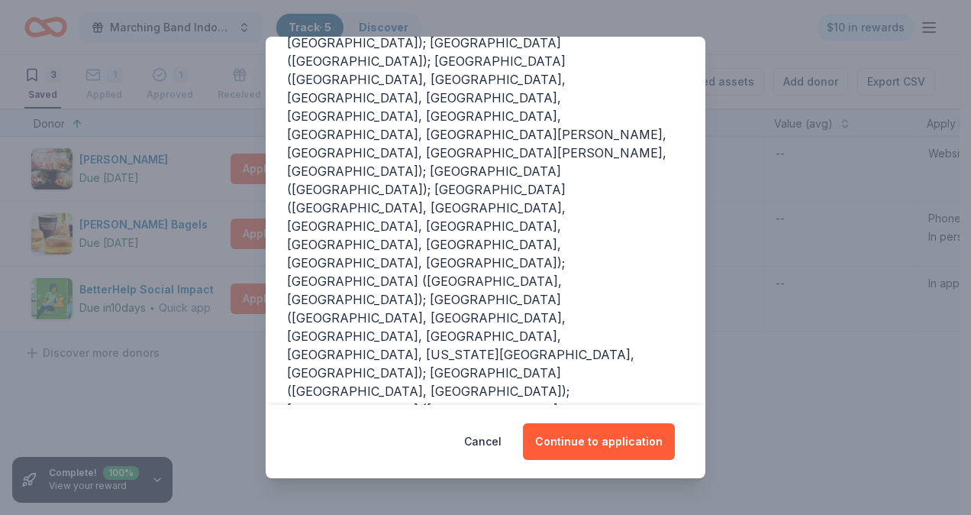
scroll to position [258, 0]
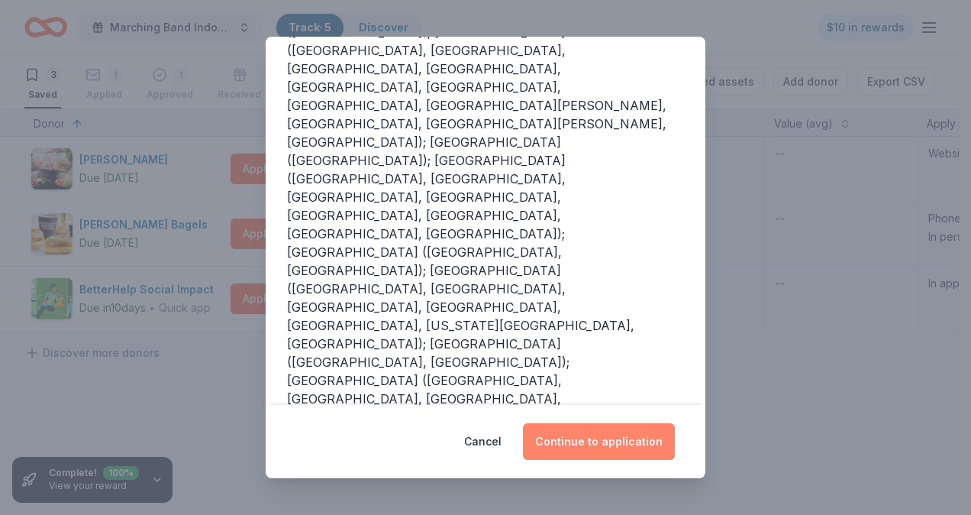
click at [592, 443] on button "Continue to application" at bounding box center [599, 441] width 152 height 37
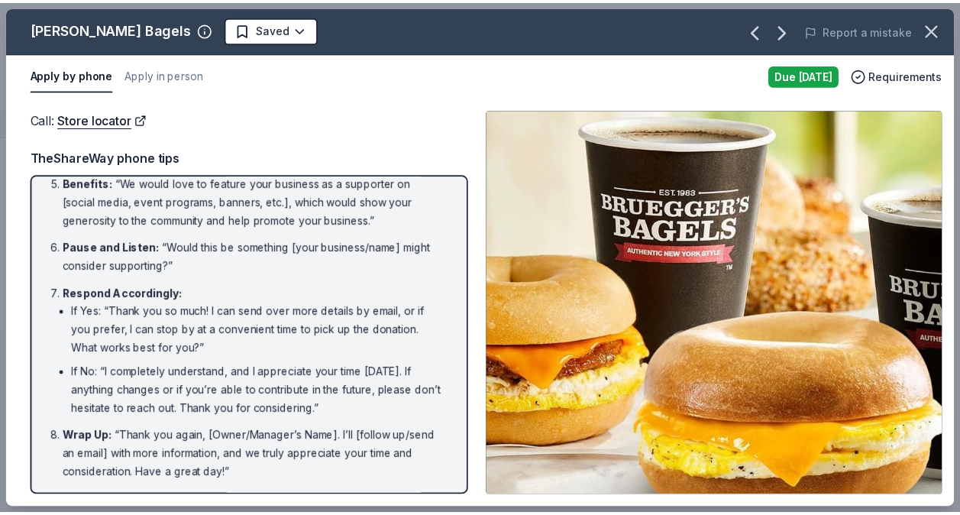
scroll to position [306, 0]
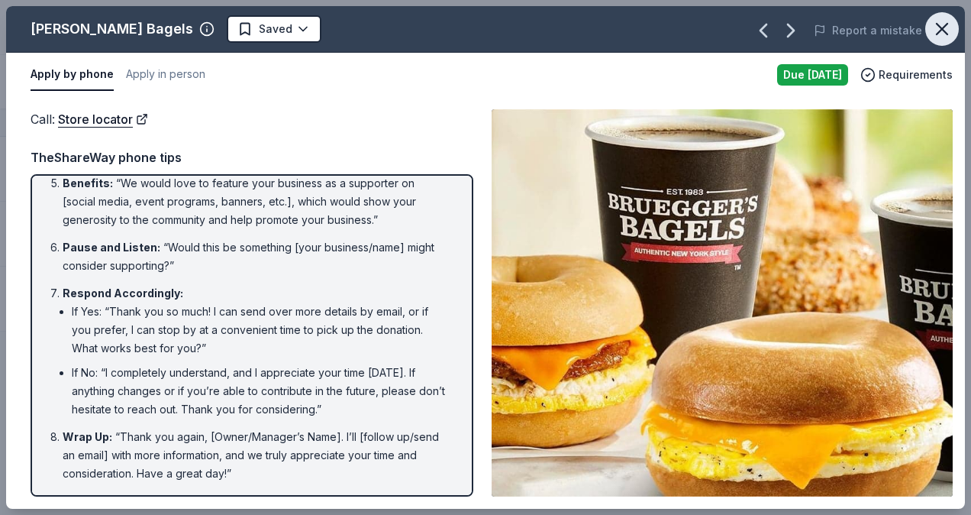
click at [943, 25] on icon "button" at bounding box center [942, 28] width 21 height 21
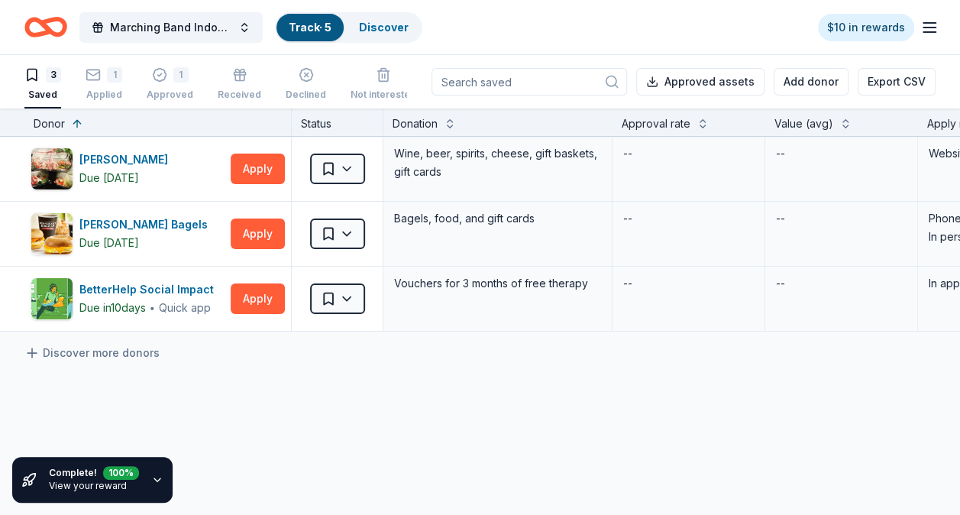
click at [328, 29] on link "Track · 5" at bounding box center [310, 27] width 43 height 13
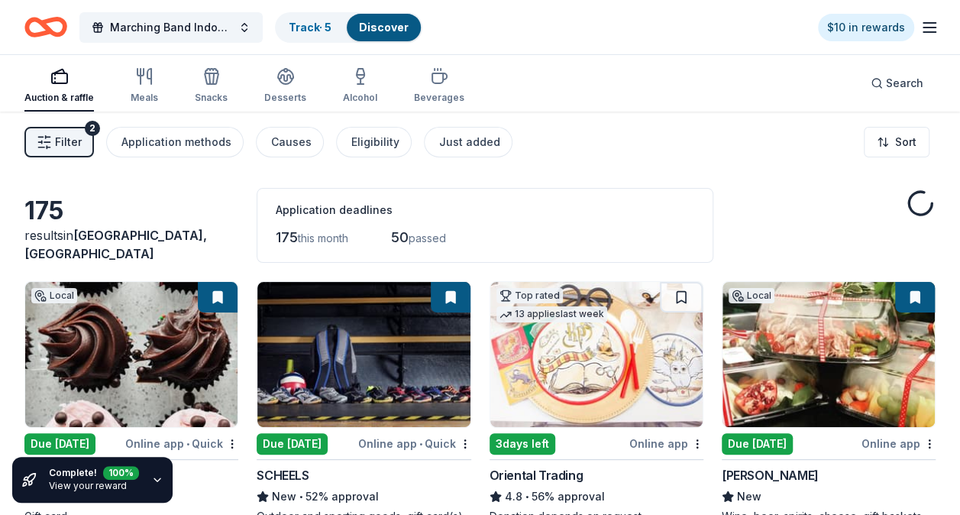
click at [368, 27] on link "Discover" at bounding box center [384, 27] width 50 height 13
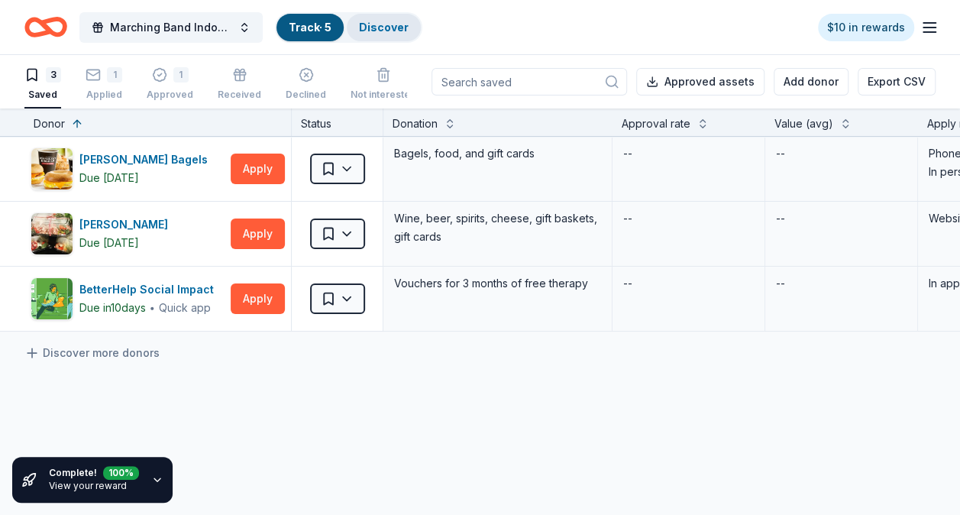
click at [393, 27] on link "Discover" at bounding box center [384, 27] width 50 height 13
click at [387, 23] on link "Discover" at bounding box center [384, 27] width 50 height 13
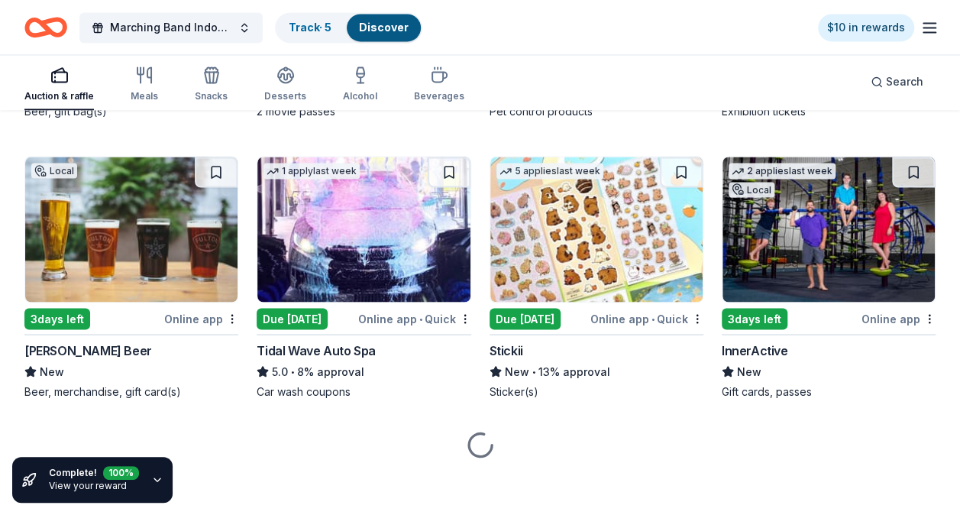
scroll to position [1293, 0]
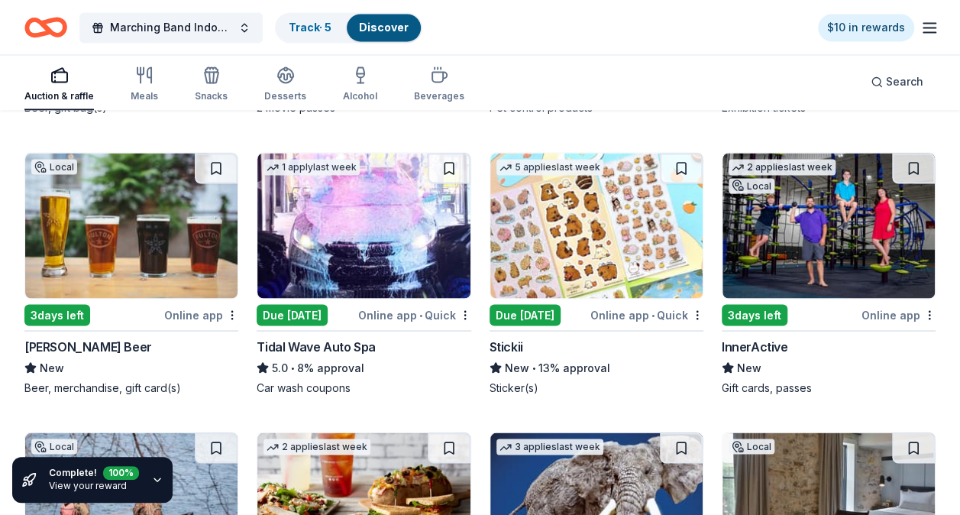
click at [511, 304] on div "Due [DATE]" at bounding box center [525, 314] width 71 height 21
click at [756, 337] on div "InnerActive" at bounding box center [755, 346] width 66 height 18
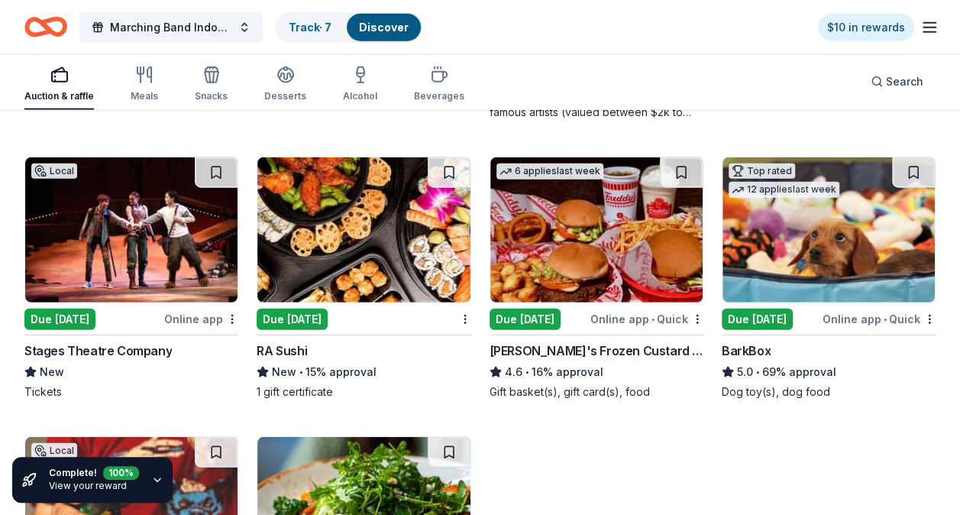
scroll to position [1904, 0]
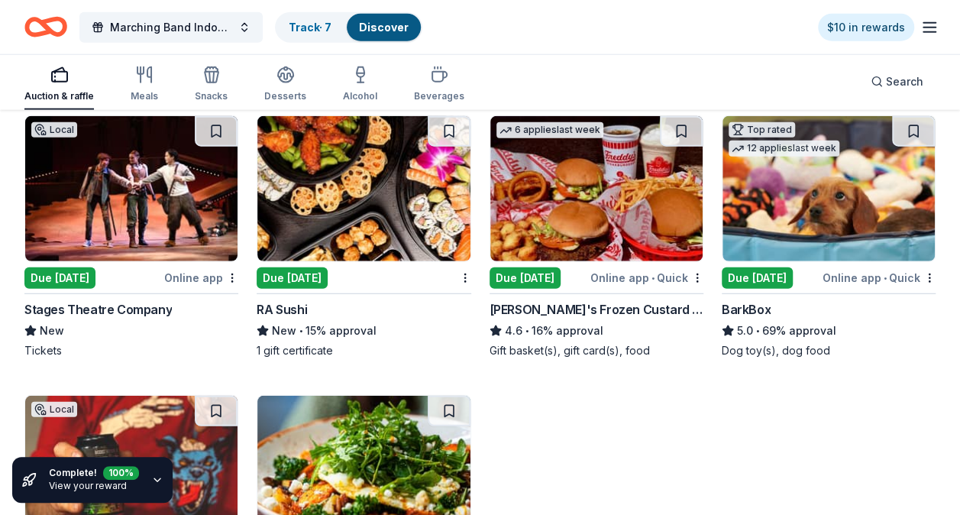
click at [133, 307] on div "Stages Theatre Company" at bounding box center [97, 309] width 147 height 18
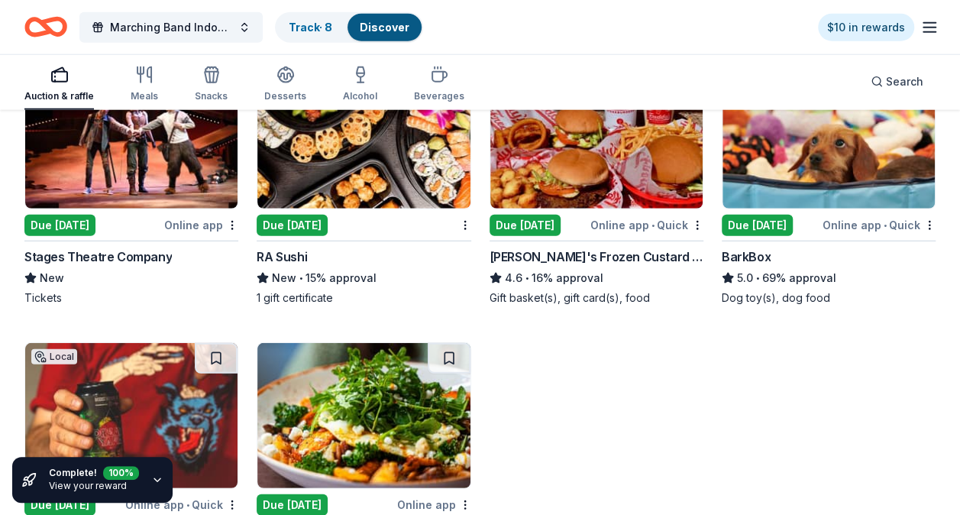
scroll to position [1980, 0]
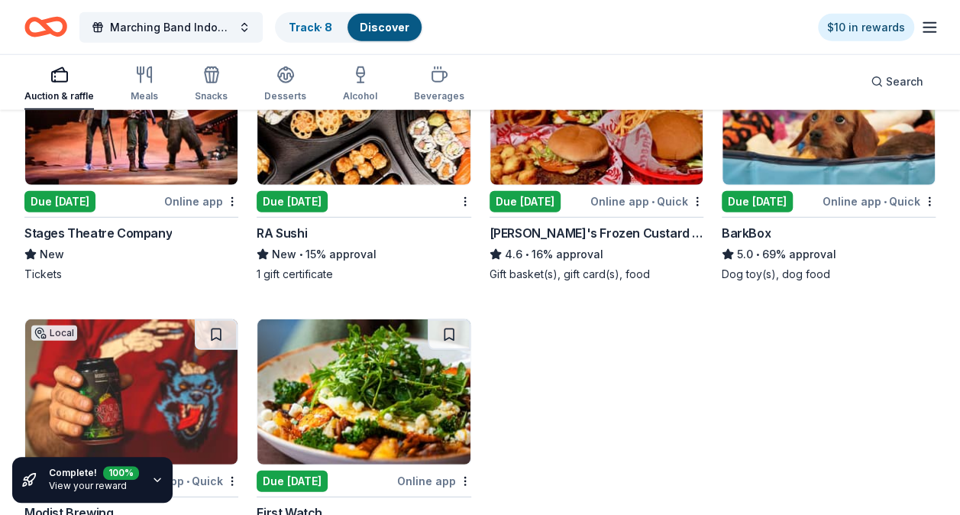
click at [751, 195] on div "Due [DATE]" at bounding box center [757, 201] width 71 height 21
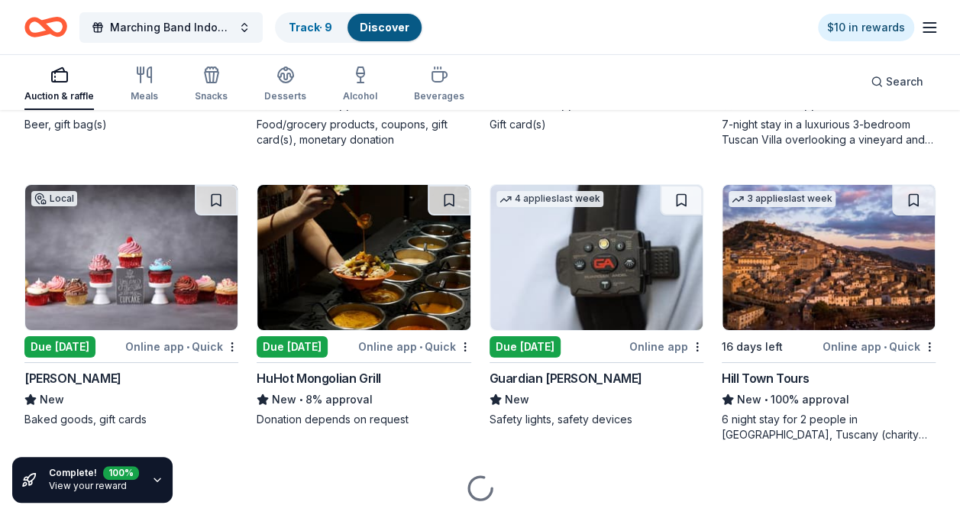
scroll to position [2751, 0]
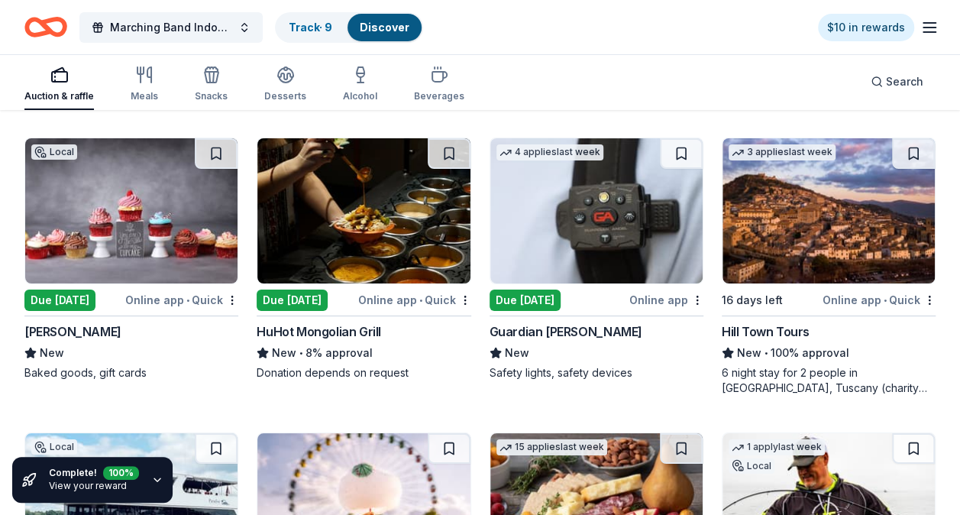
click at [48, 298] on div "Due [DATE]" at bounding box center [59, 299] width 71 height 21
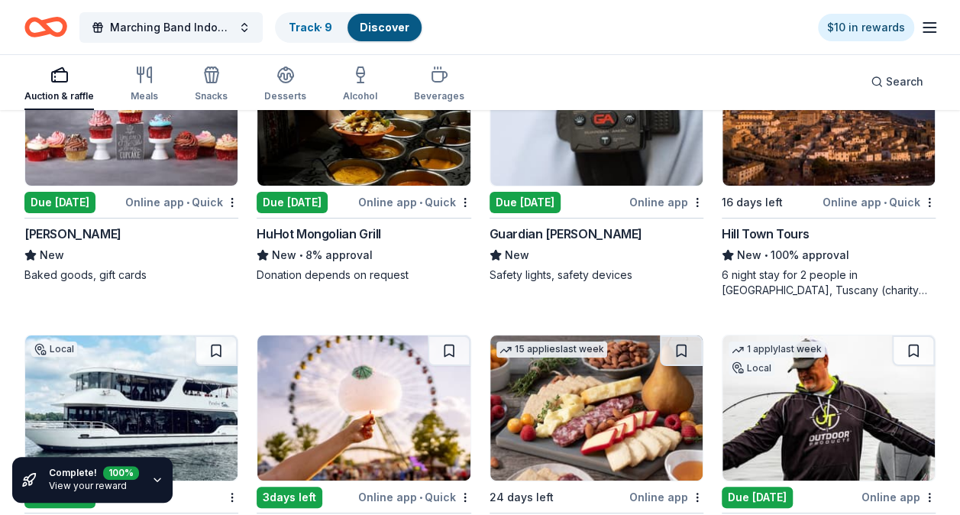
scroll to position [2827, 0]
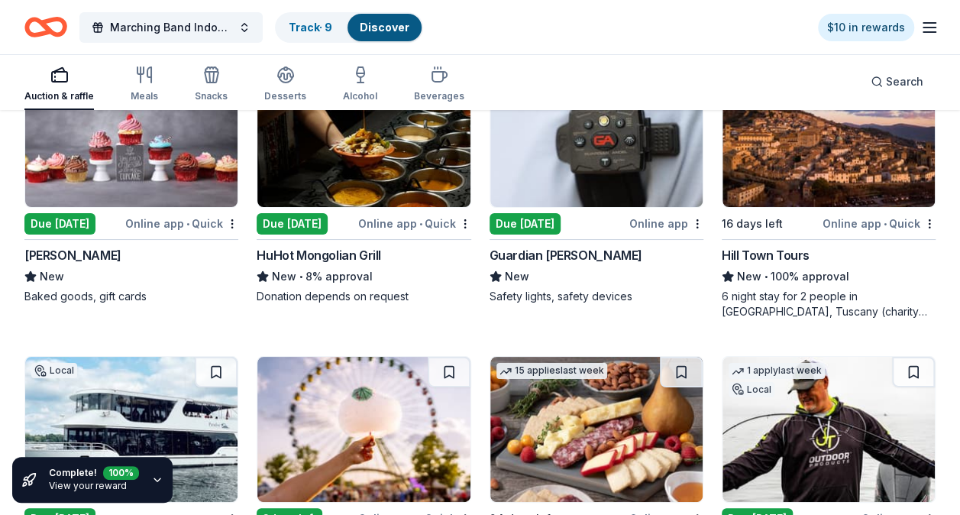
click at [75, 213] on div "Due [DATE]" at bounding box center [59, 223] width 71 height 21
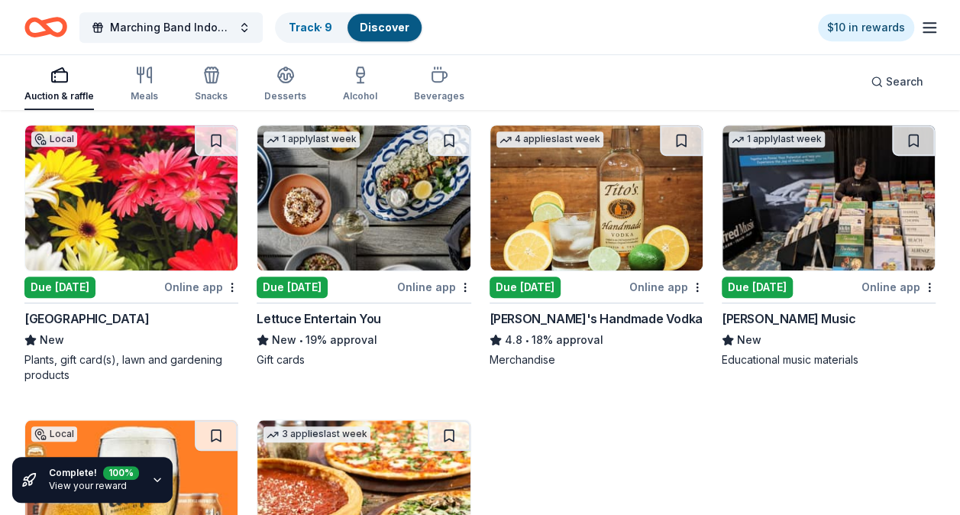
scroll to position [3362, 0]
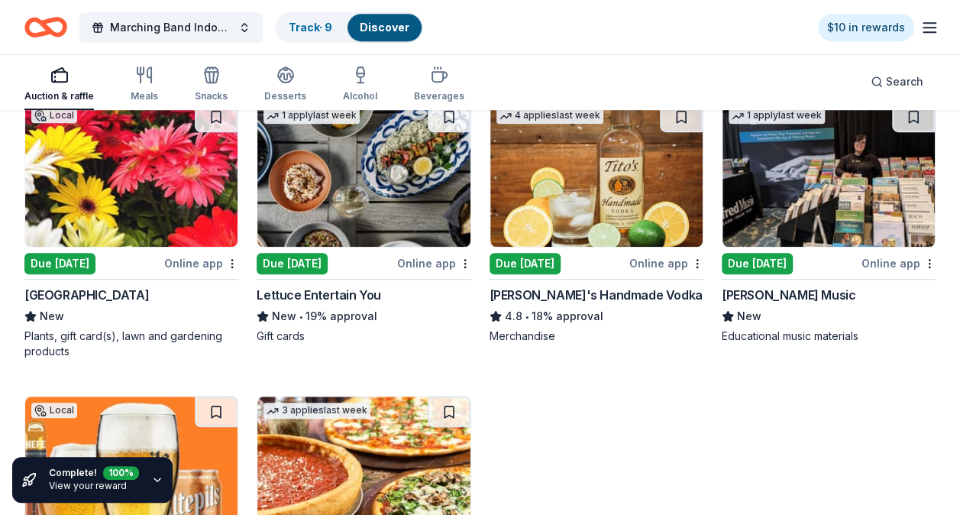
click at [51, 267] on div "Due [DATE]" at bounding box center [59, 263] width 71 height 21
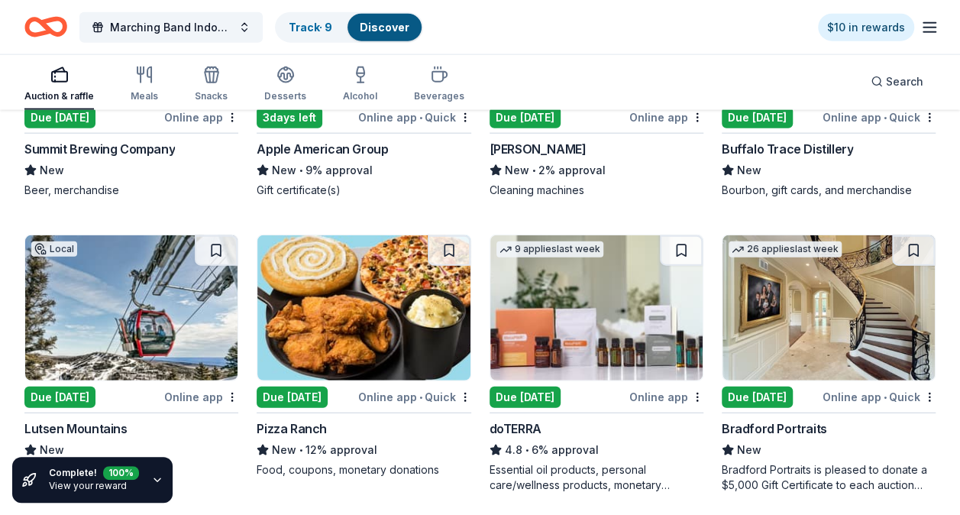
scroll to position [4736, 0]
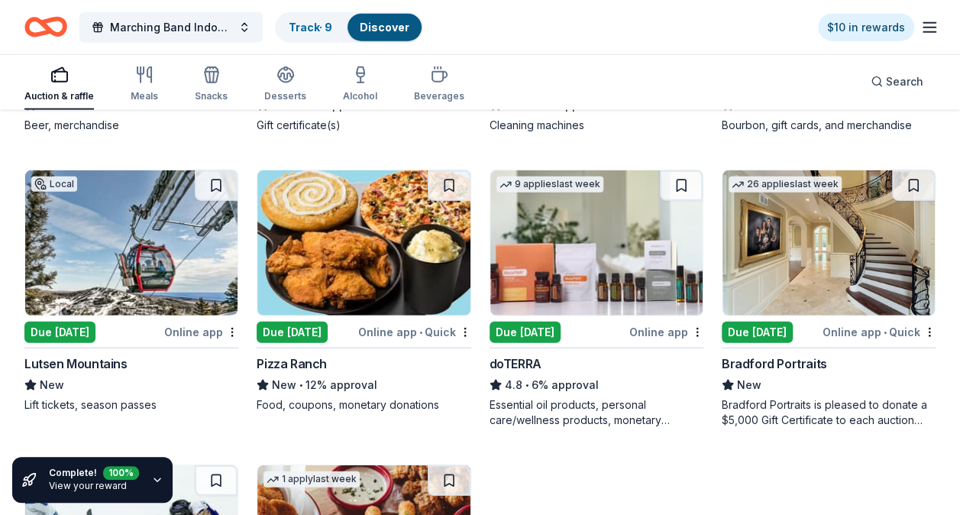
click at [58, 325] on div "Due [DATE]" at bounding box center [59, 332] width 71 height 21
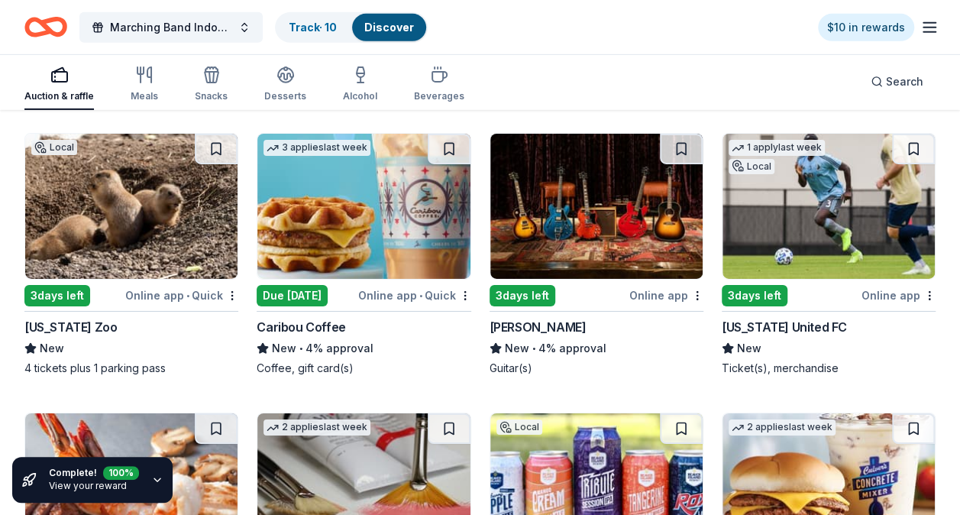
scroll to position [5424, 0]
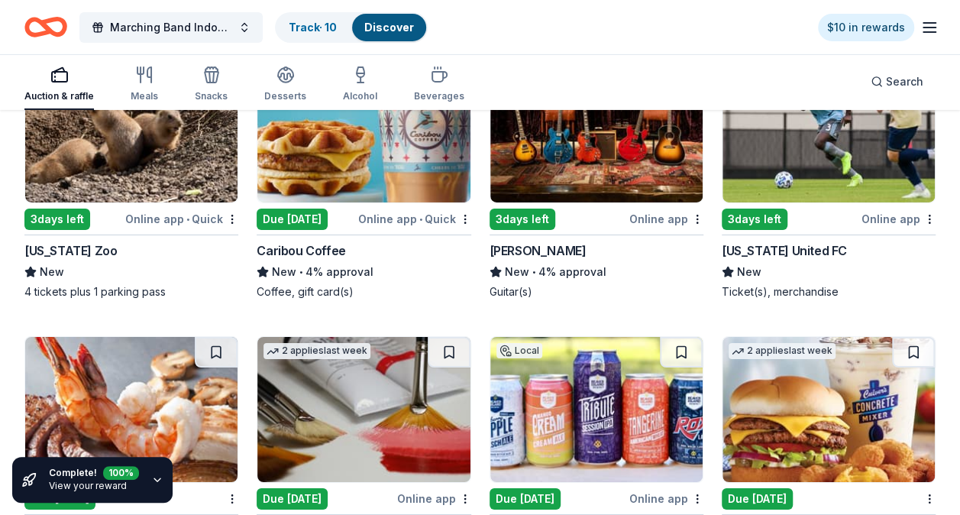
click at [140, 199] on div "Local 3 days left Online app • Quick Minnesota Zoo New 4 tickets plus 1 parking…" at bounding box center [131, 178] width 214 height 243
click at [781, 186] on img at bounding box center [828, 129] width 212 height 145
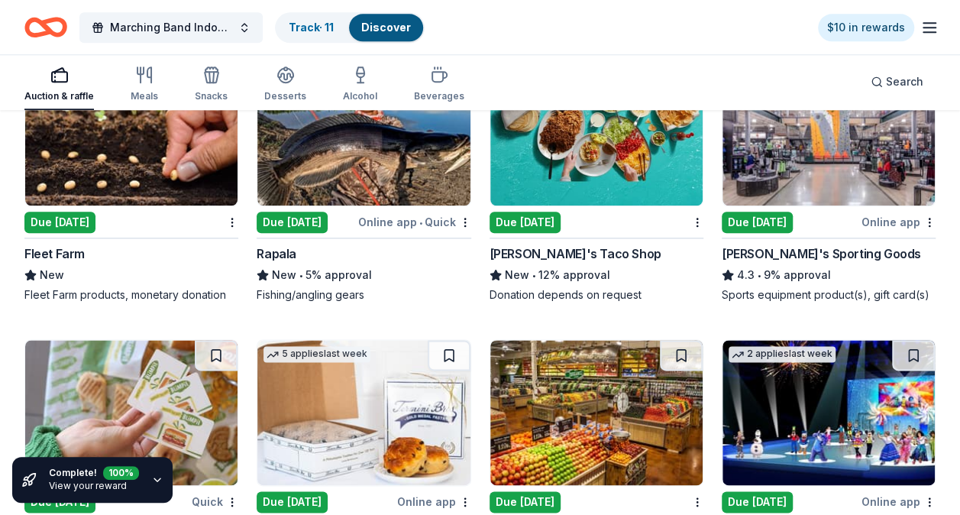
scroll to position [6646, 0]
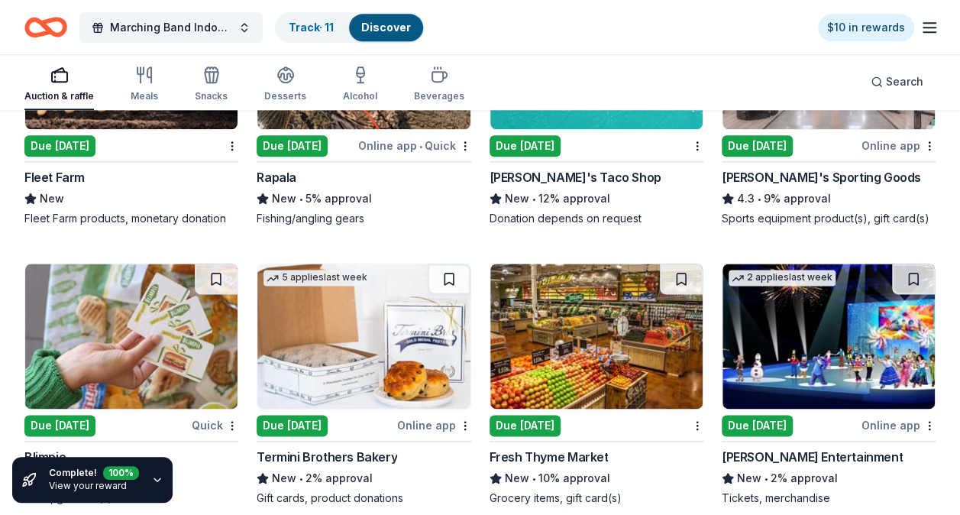
click at [793, 140] on div "Due [DATE]" at bounding box center [757, 145] width 71 height 21
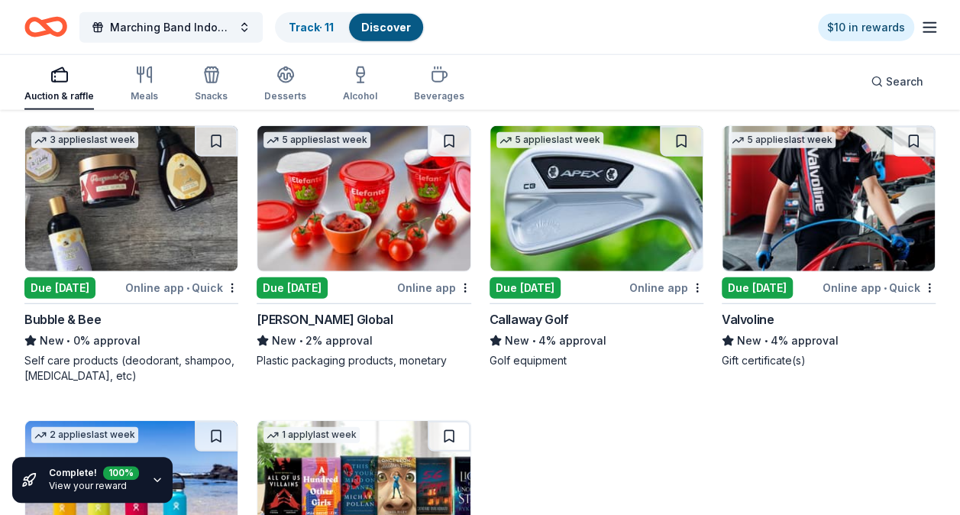
scroll to position [7638, 0]
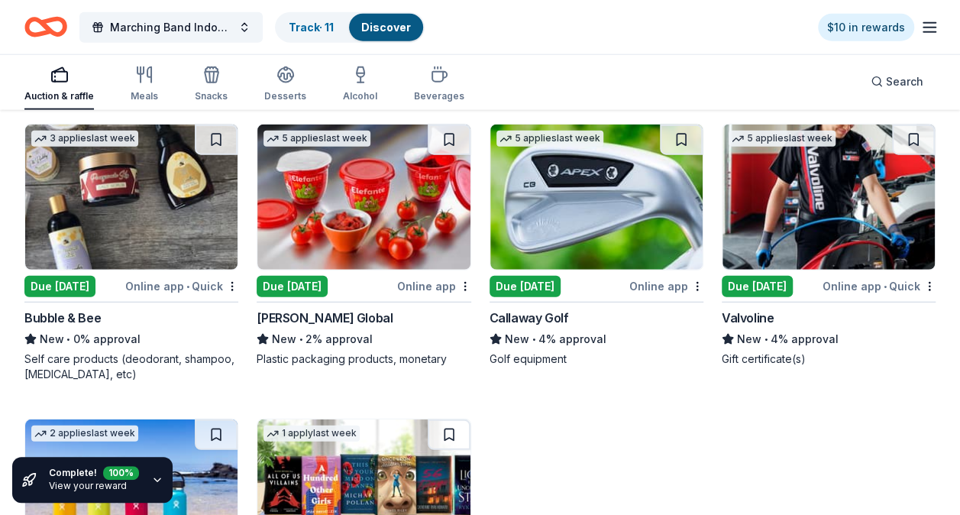
click at [32, 276] on div "Due [DATE]" at bounding box center [59, 286] width 71 height 21
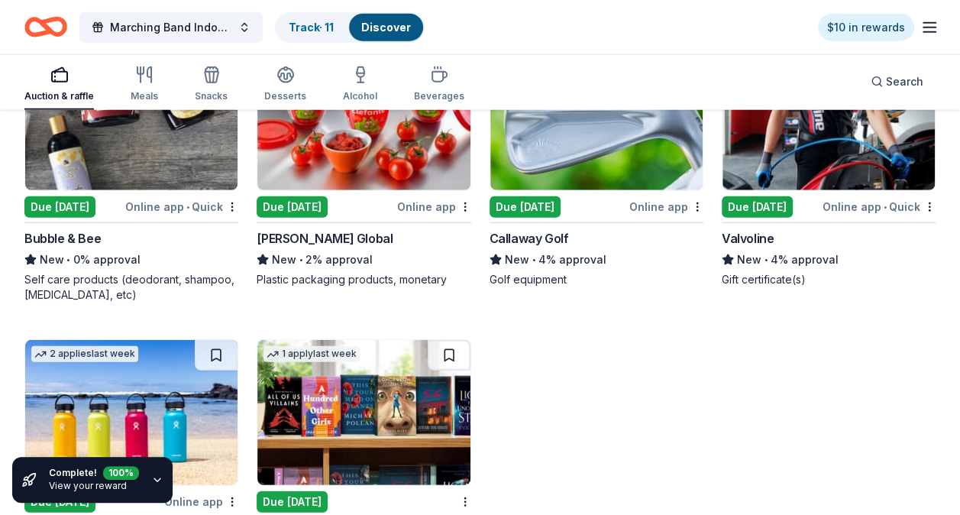
scroll to position [7868, 0]
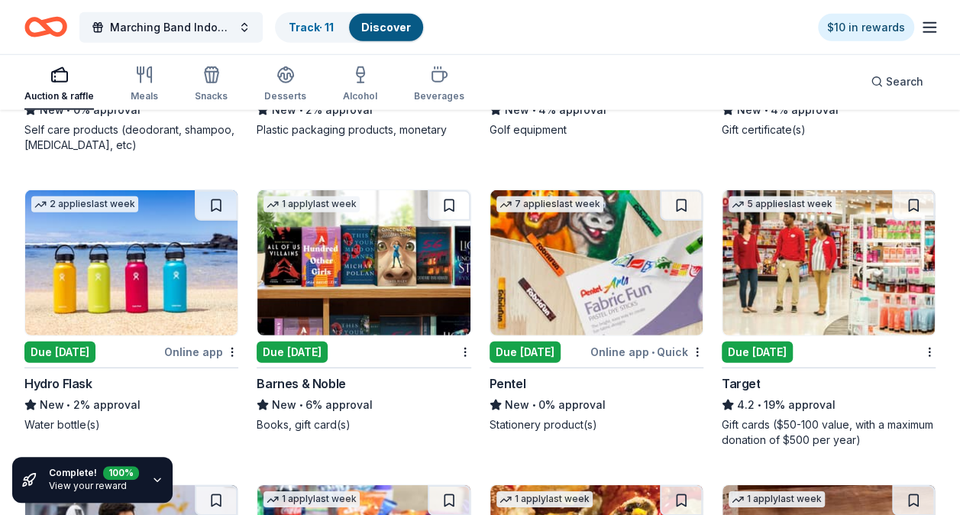
click at [367, 246] on img at bounding box center [363, 262] width 212 height 145
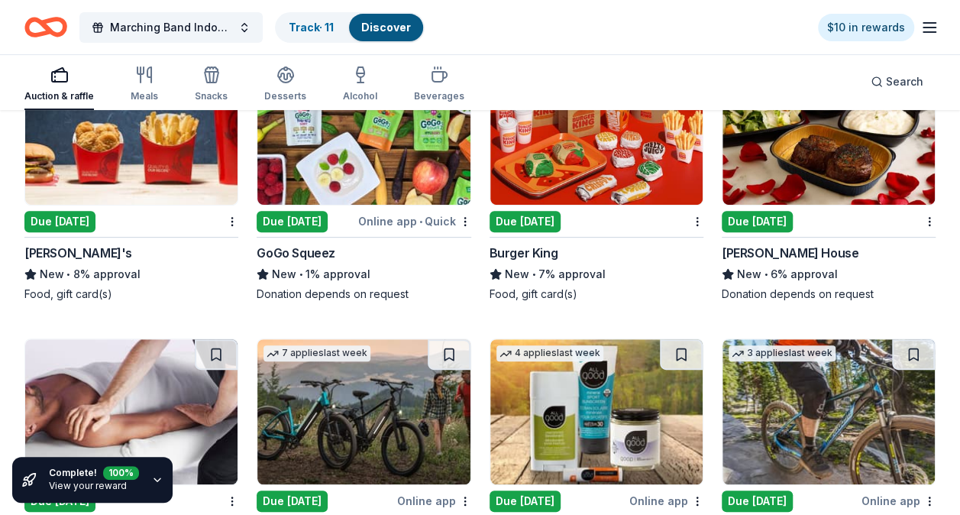
scroll to position [8784, 0]
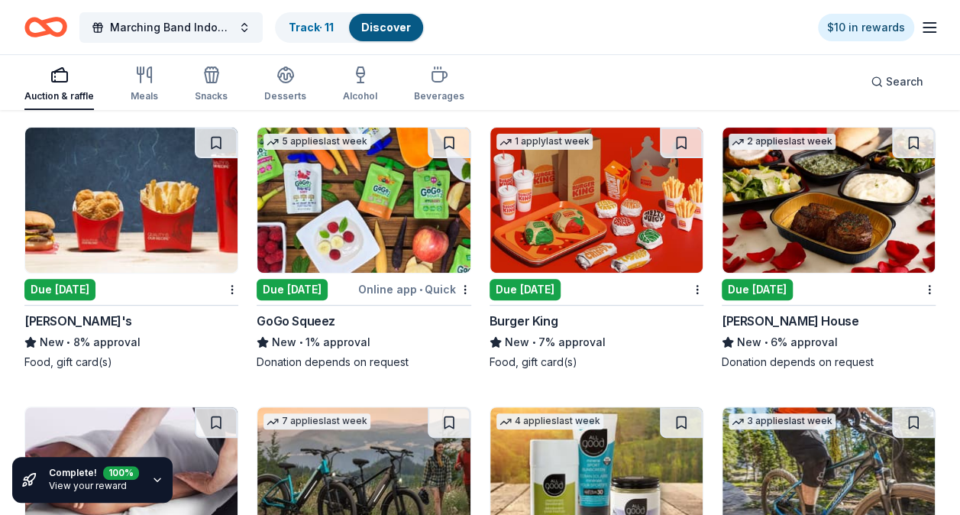
click at [824, 199] on img at bounding box center [828, 200] width 212 height 145
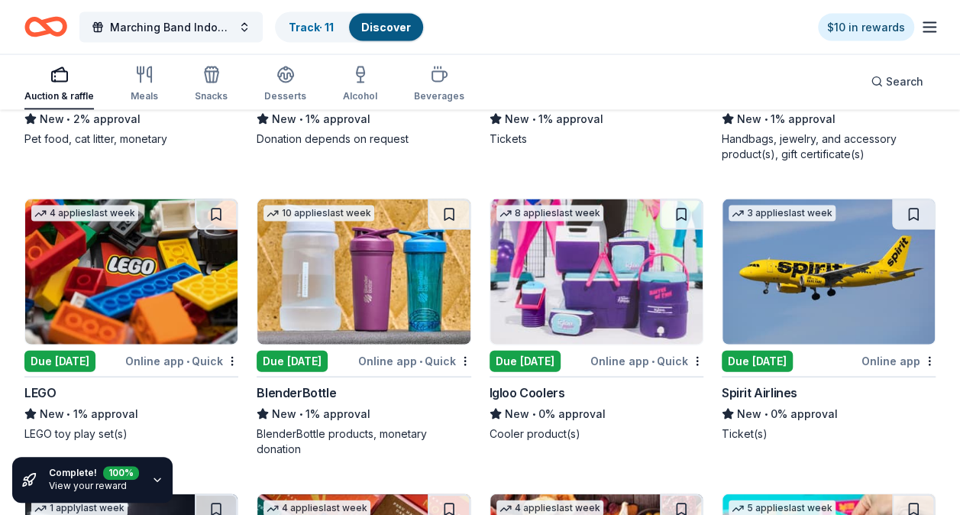
scroll to position [10159, 0]
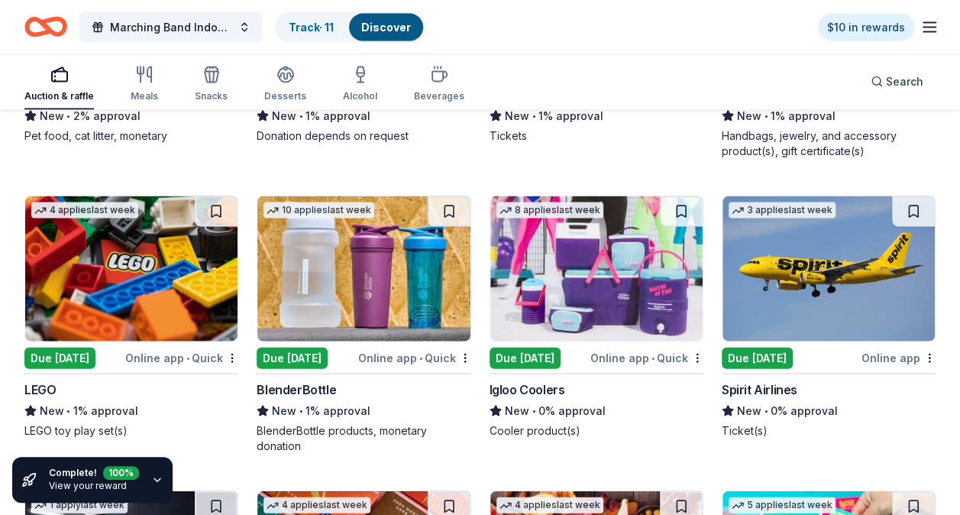
click at [567, 261] on img at bounding box center [596, 268] width 212 height 145
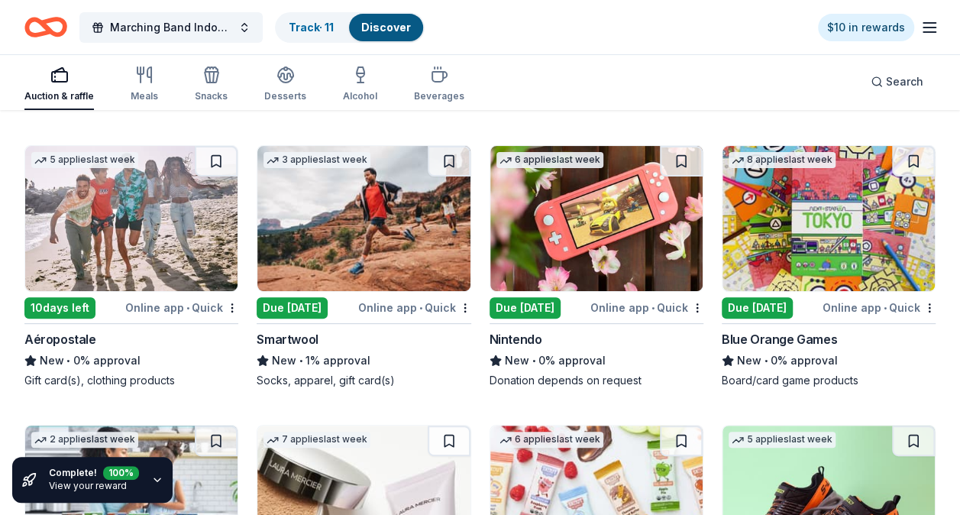
scroll to position [11686, 0]
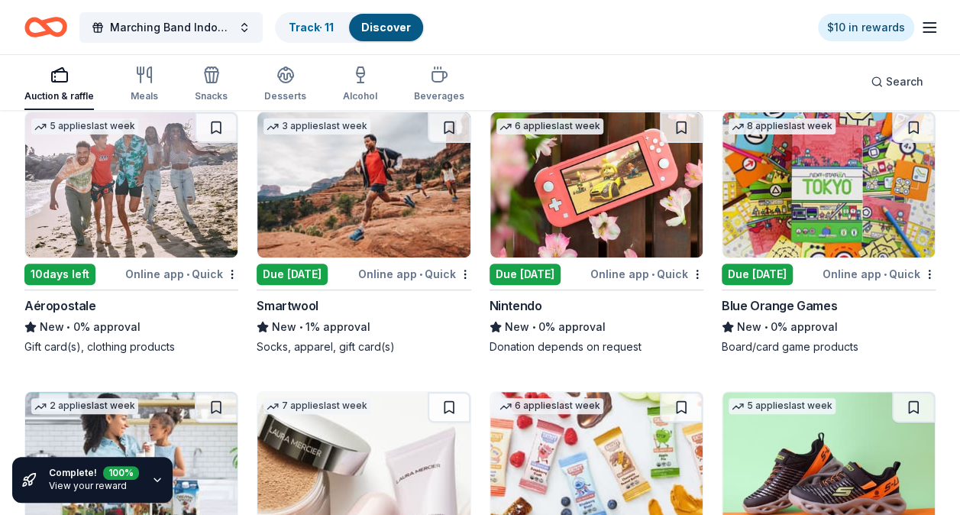
click at [356, 230] on img at bounding box center [363, 184] width 212 height 145
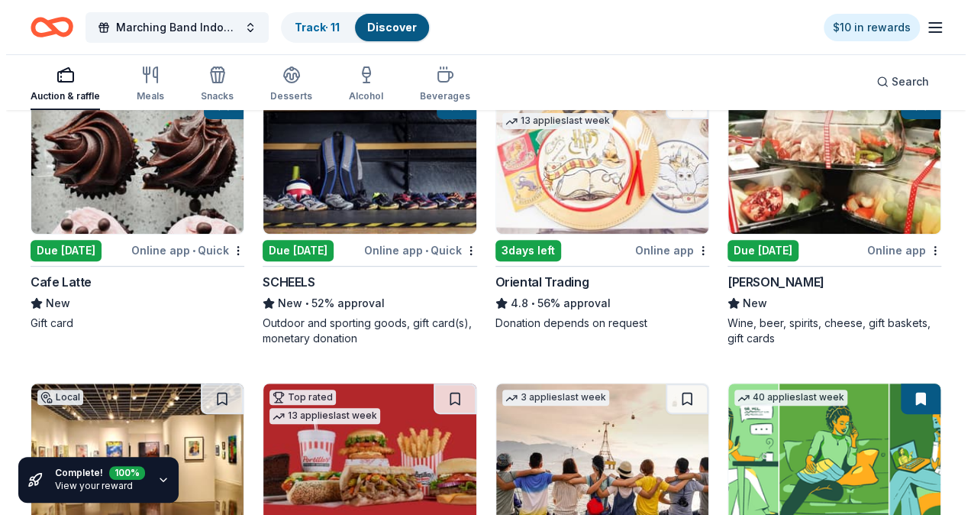
scroll to position [0, 0]
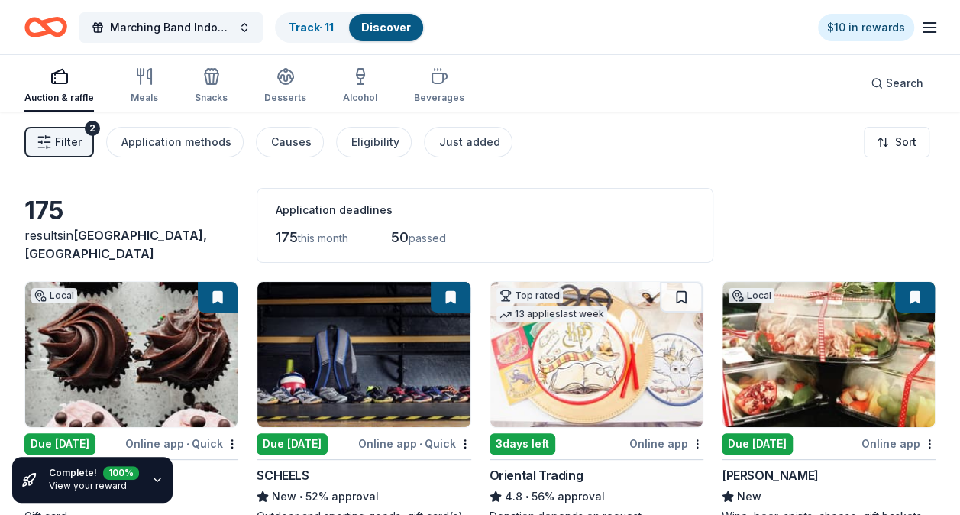
click at [80, 145] on span "Filter" at bounding box center [68, 142] width 27 height 18
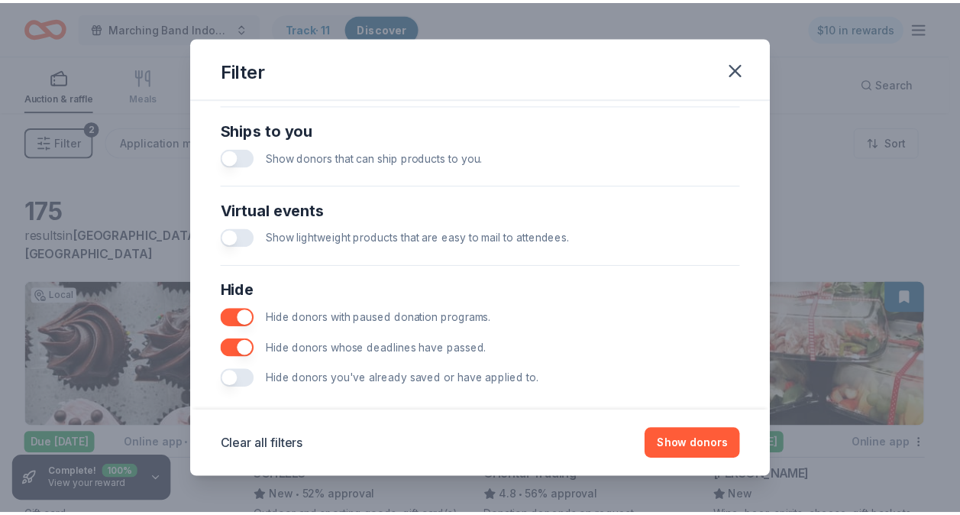
scroll to position [692, 0]
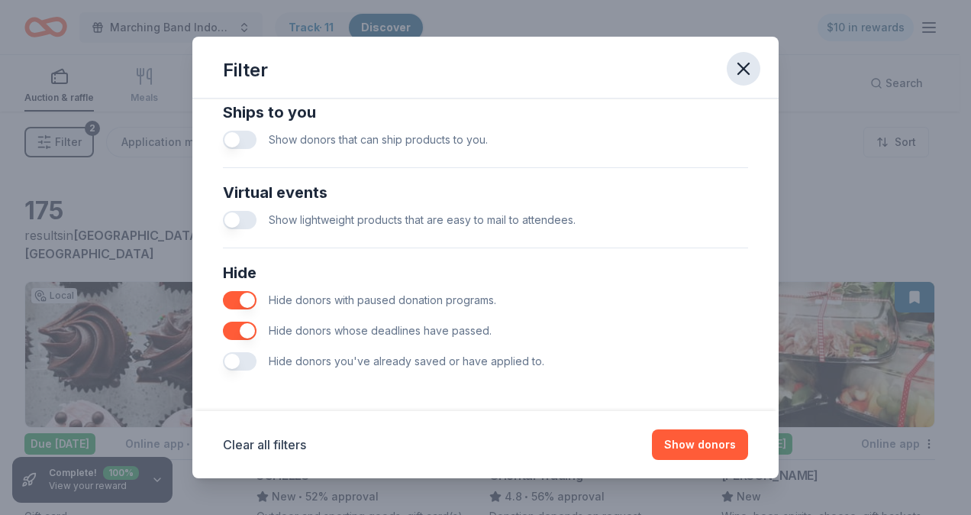
click at [744, 69] on icon "button" at bounding box center [743, 68] width 11 height 11
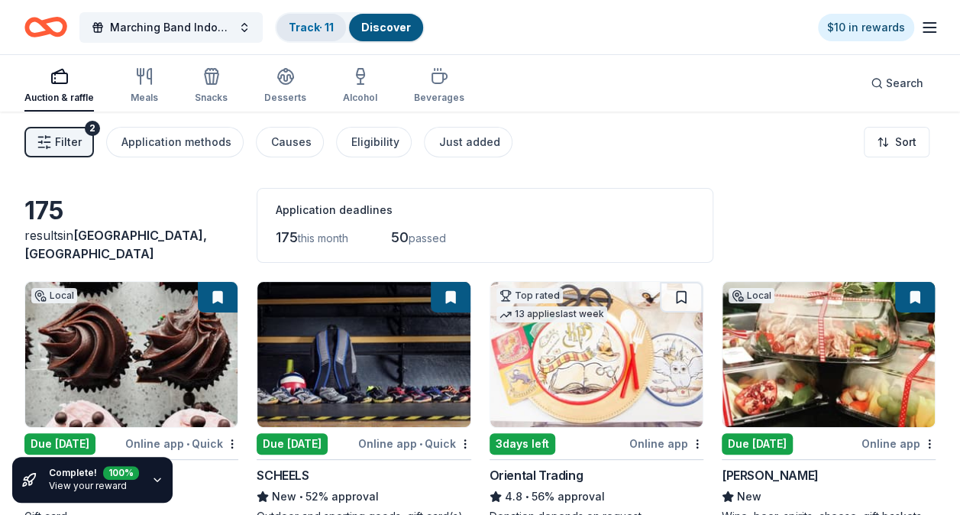
click at [314, 31] on link "Track · 11" at bounding box center [311, 27] width 45 height 13
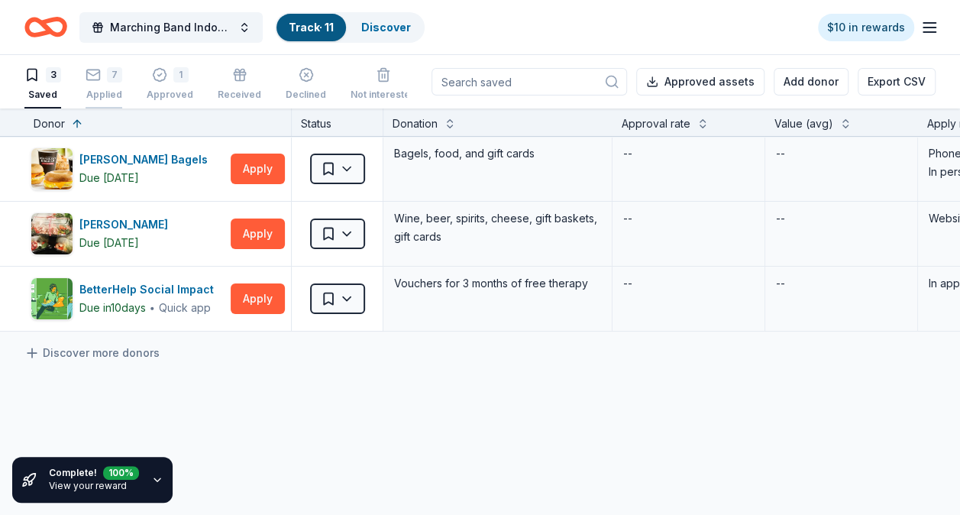
click at [98, 86] on div "7 Applied" at bounding box center [104, 84] width 37 height 34
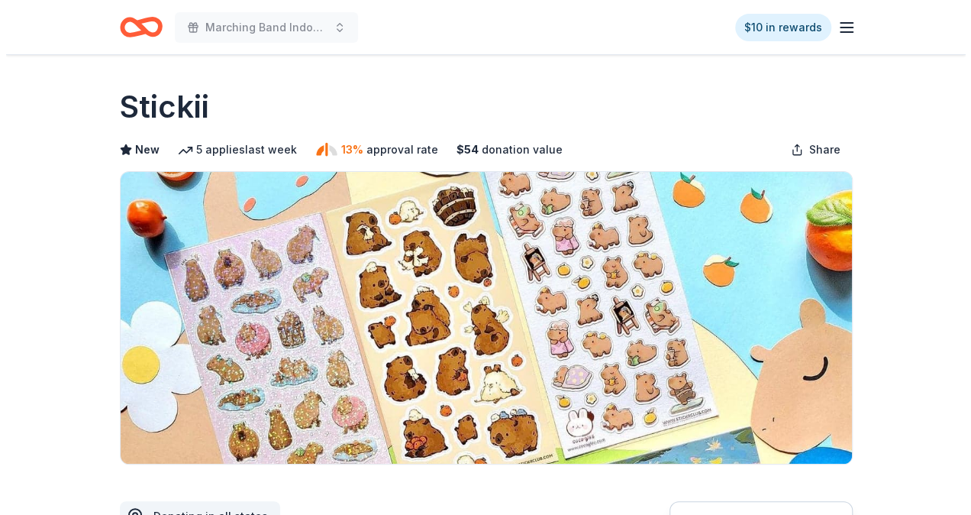
scroll to position [305, 0]
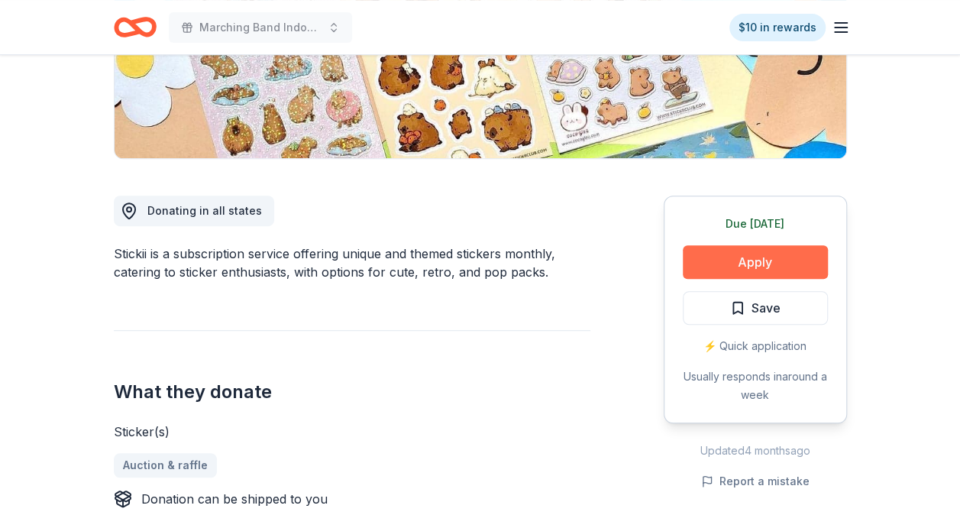
click at [745, 254] on button "Apply" at bounding box center [755, 262] width 145 height 34
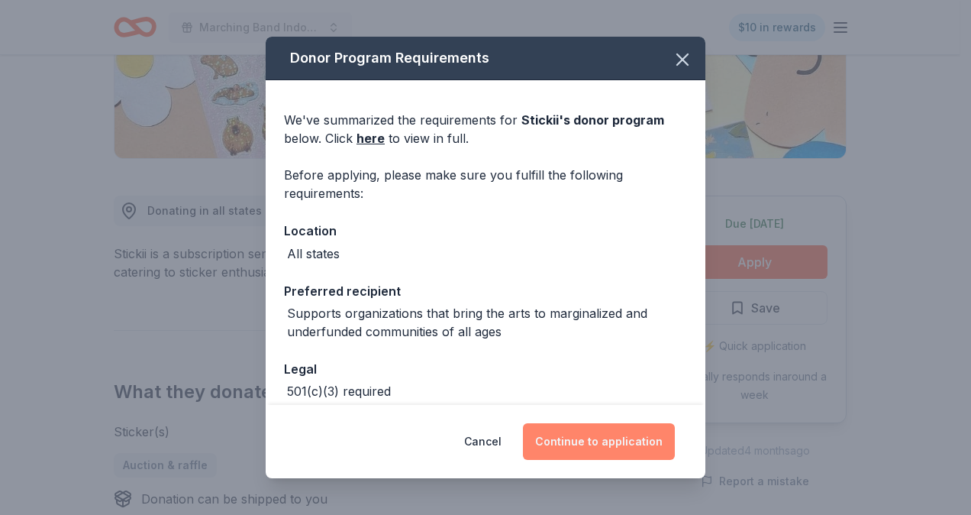
click at [606, 440] on button "Continue to application" at bounding box center [599, 441] width 152 height 37
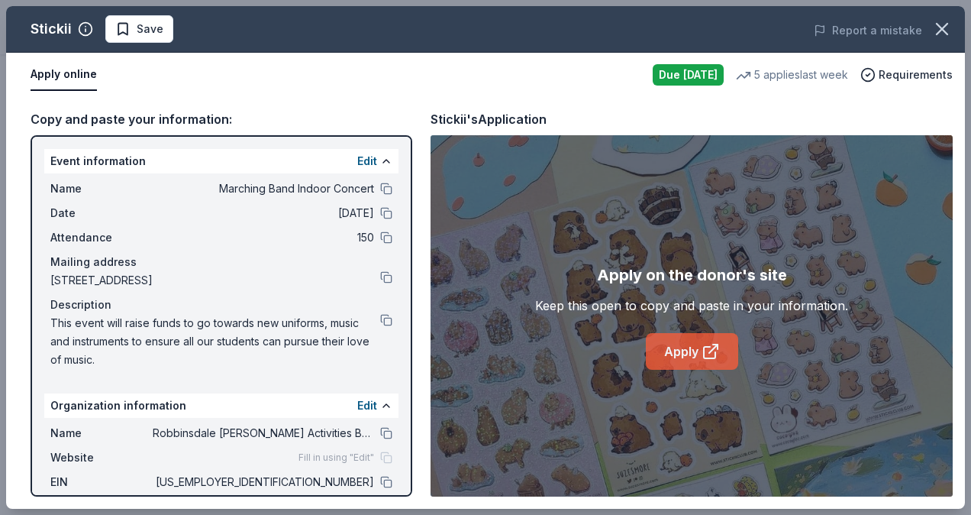
click at [690, 354] on link "Apply" at bounding box center [692, 351] width 92 height 37
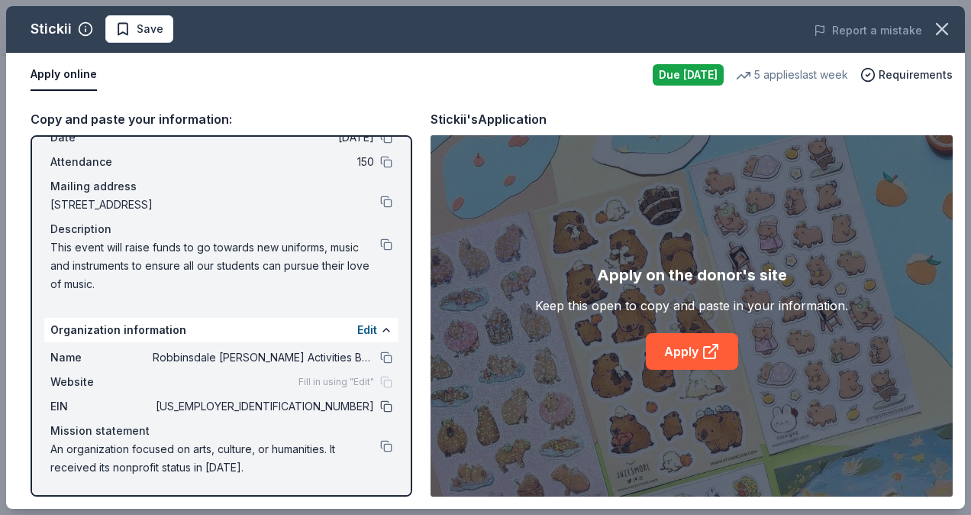
click at [380, 402] on button at bounding box center [386, 406] width 12 height 12
click at [380, 247] on button at bounding box center [386, 244] width 12 height 12
click at [127, 35] on span "Save" at bounding box center [139, 29] width 48 height 18
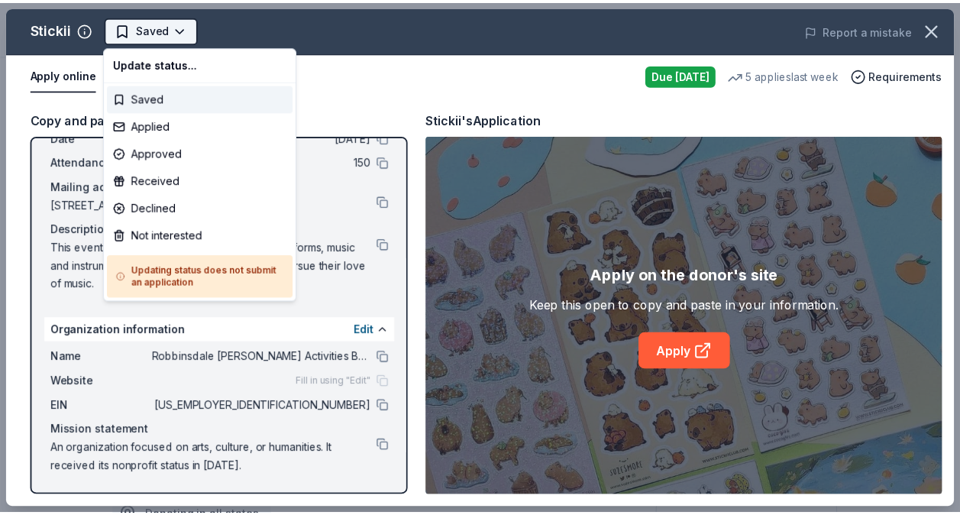
scroll to position [0, 0]
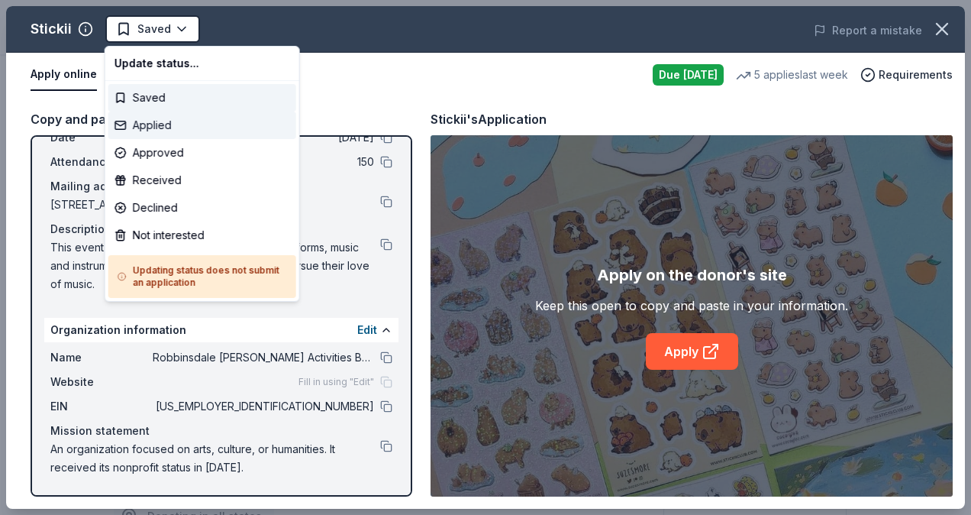
click at [158, 123] on div "Applied" at bounding box center [202, 124] width 188 height 27
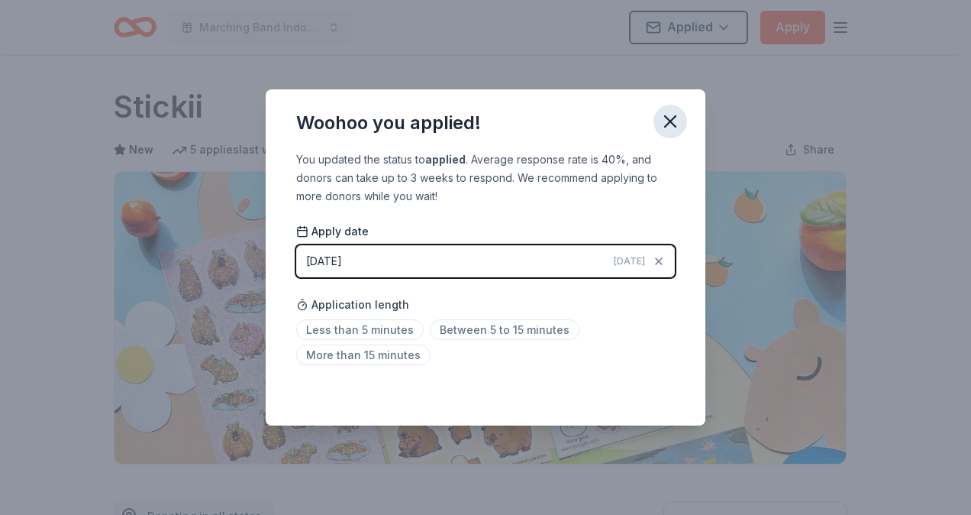
click at [672, 121] on icon "button" at bounding box center [670, 121] width 21 height 21
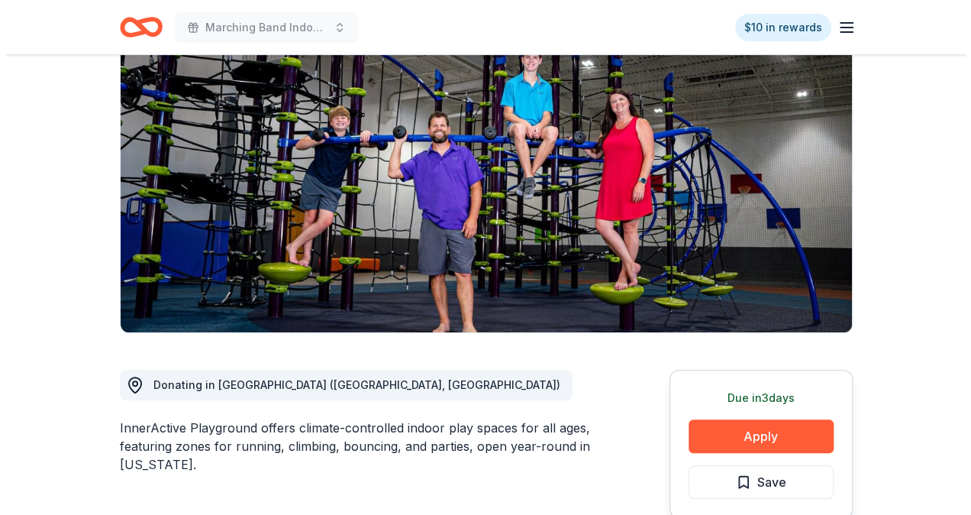
scroll to position [153, 0]
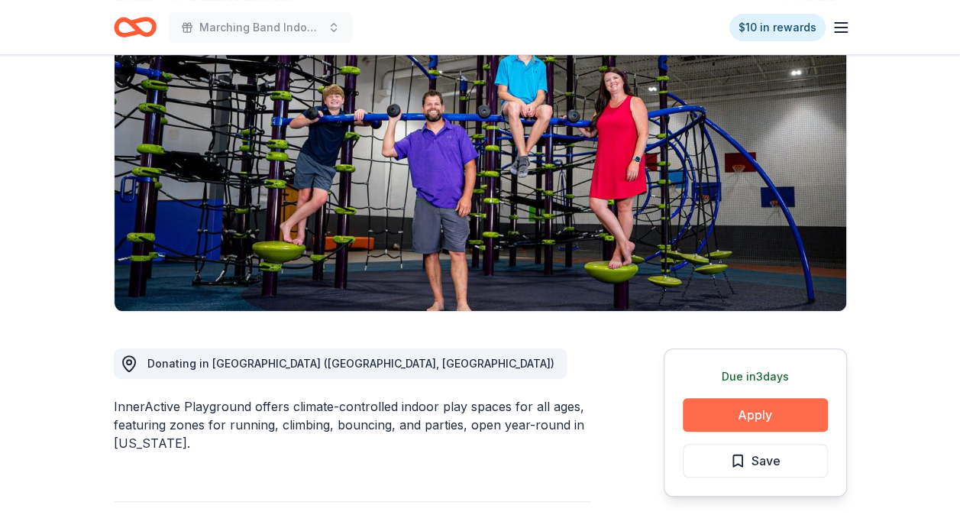
click at [762, 417] on button "Apply" at bounding box center [755, 415] width 145 height 34
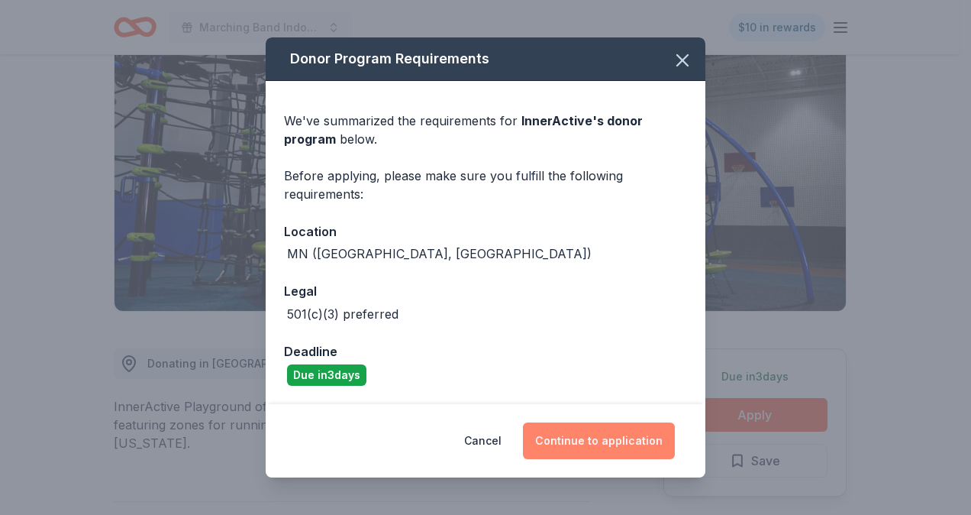
click at [609, 434] on button "Continue to application" at bounding box center [599, 440] width 152 height 37
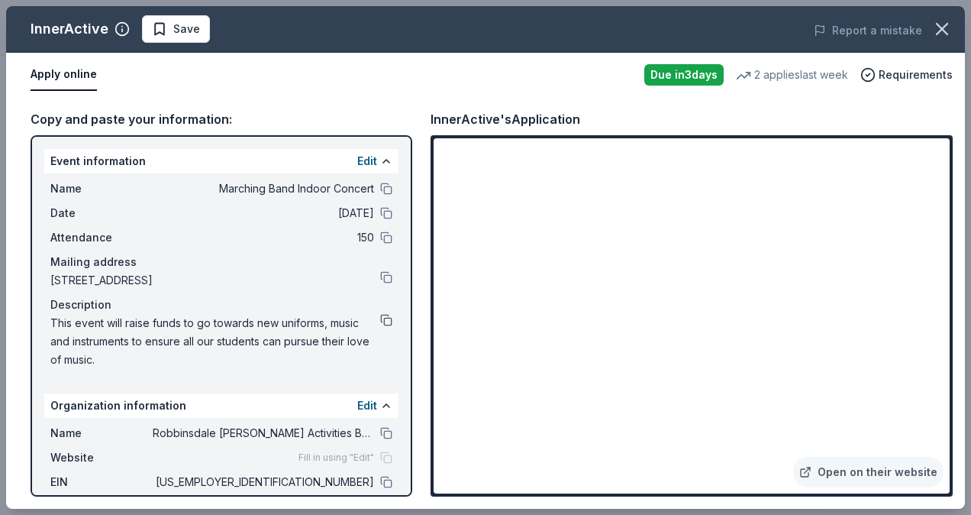
click at [380, 321] on button at bounding box center [386, 320] width 12 height 12
click at [183, 30] on span "Save" at bounding box center [186, 29] width 27 height 18
click at [223, 31] on body "Marching Band Indoor Concert $10 in rewards Due in 3 days Share InnerActive New…" at bounding box center [480, 104] width 960 height 515
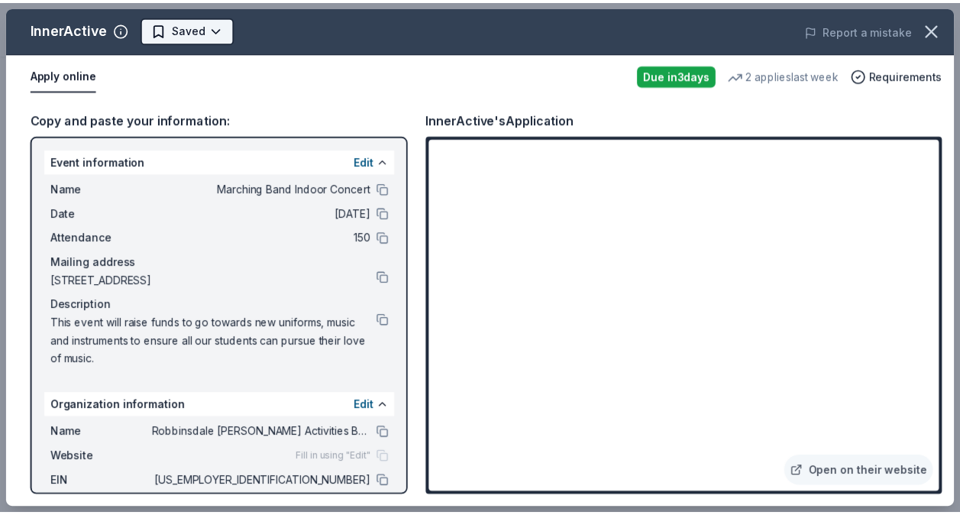
scroll to position [0, 0]
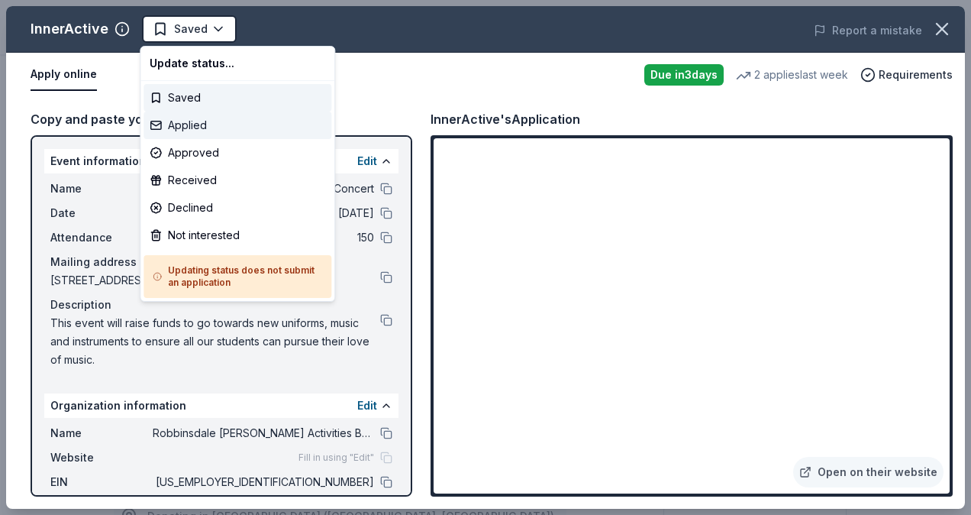
click at [214, 130] on div "Applied" at bounding box center [238, 124] width 188 height 27
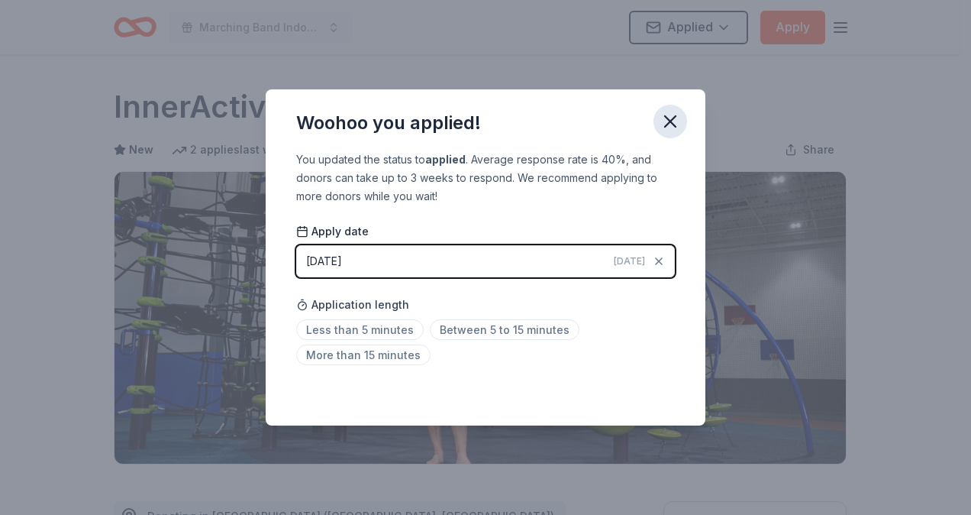
click at [668, 121] on icon "button" at bounding box center [670, 121] width 21 height 21
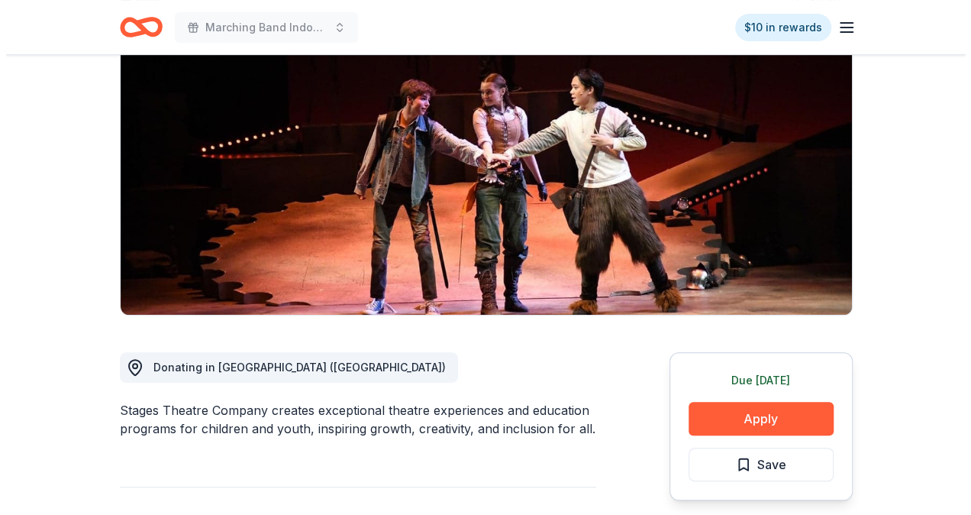
scroll to position [153, 0]
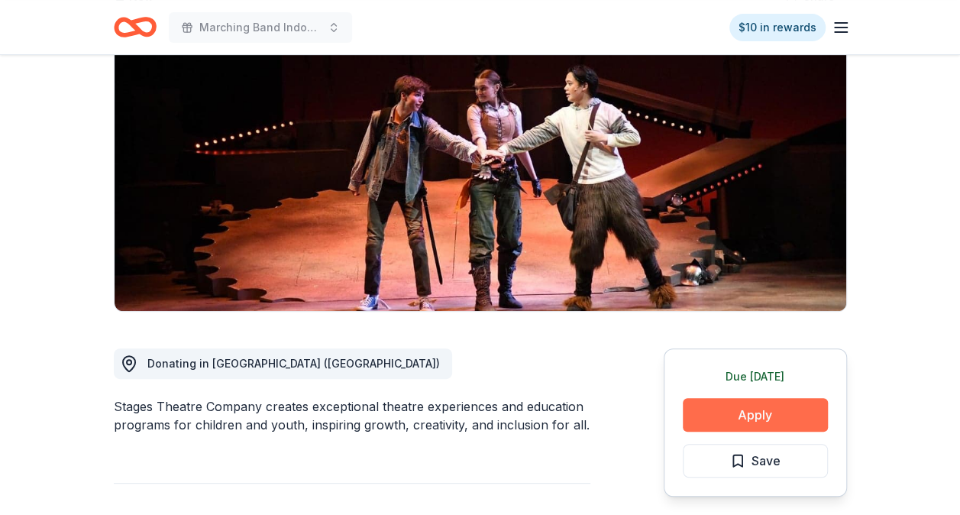
click at [727, 417] on button "Apply" at bounding box center [755, 415] width 145 height 34
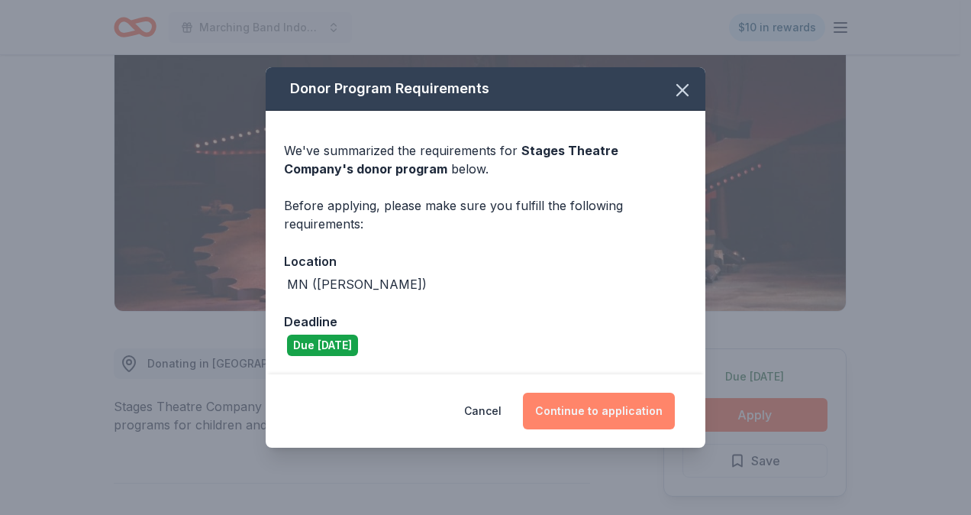
click at [587, 403] on button "Continue to application" at bounding box center [599, 411] width 152 height 37
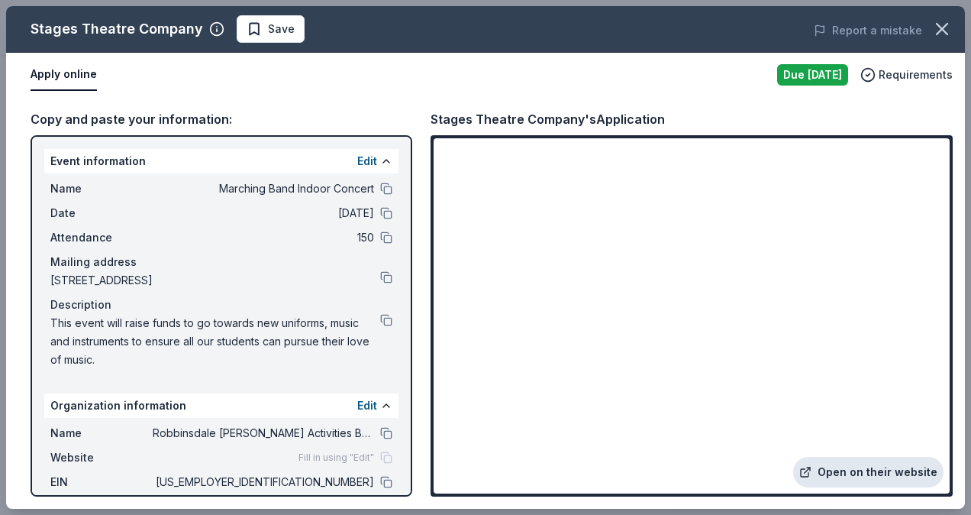
click at [894, 476] on link "Open on their website" at bounding box center [868, 472] width 150 height 31
click at [286, 35] on span "Save" at bounding box center [281, 29] width 27 height 18
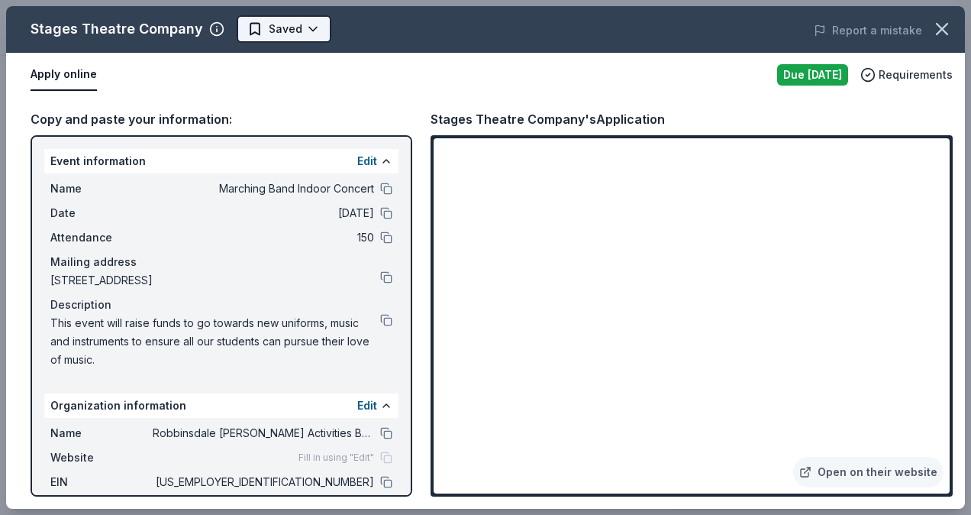
click at [313, 27] on body "Marching Band Indoor Concert $10 in rewards Due [DATE] Share Stages Theatre Com…" at bounding box center [480, 104] width 960 height 515
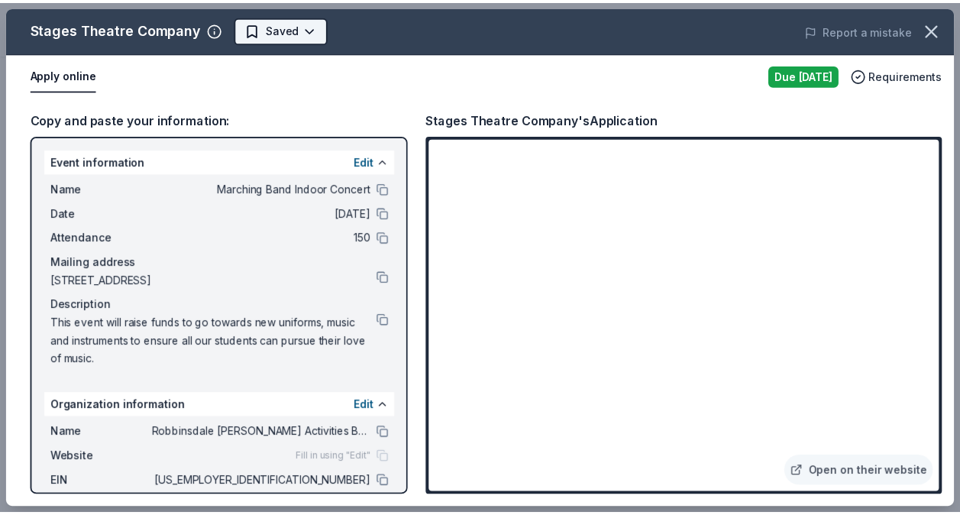
scroll to position [0, 0]
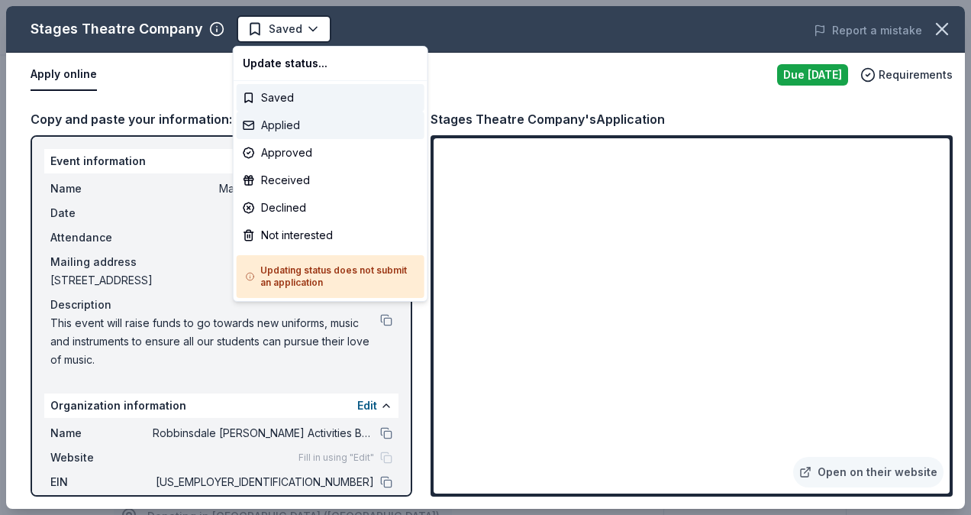
click at [286, 128] on div "Applied" at bounding box center [331, 124] width 188 height 27
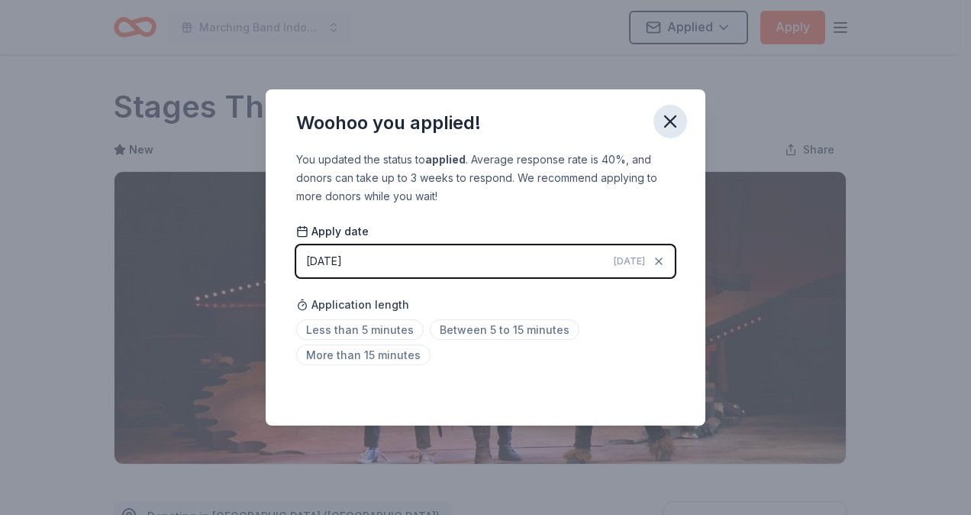
click at [660, 126] on icon "button" at bounding box center [670, 121] width 21 height 21
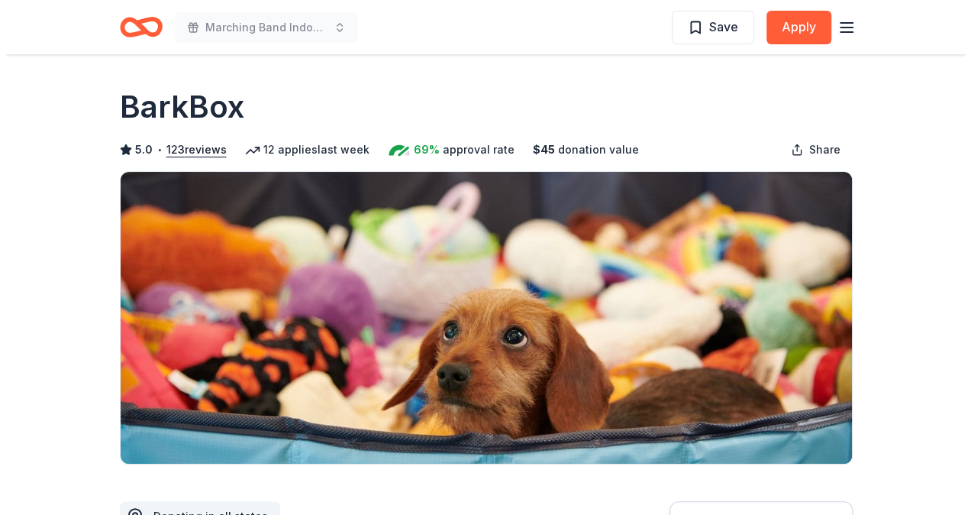
scroll to position [153, 0]
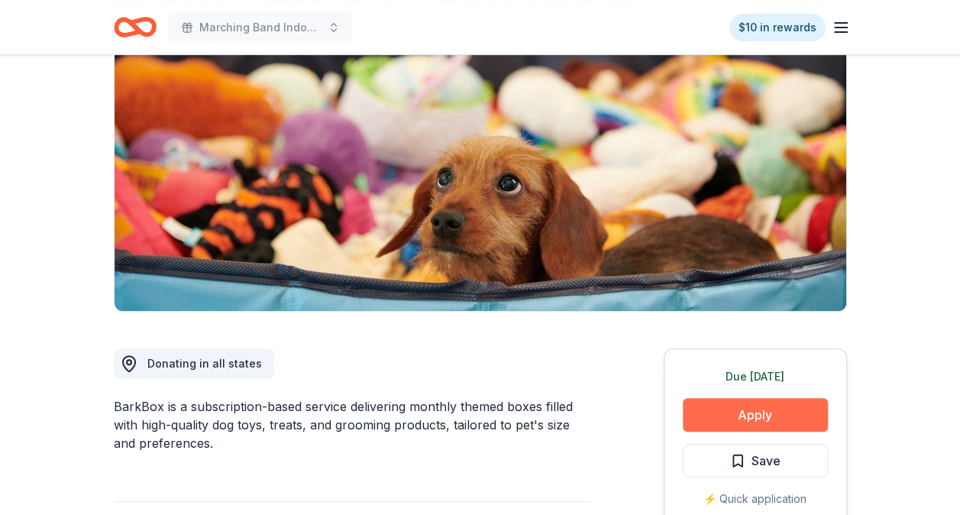
click at [771, 408] on button "Apply" at bounding box center [755, 415] width 145 height 34
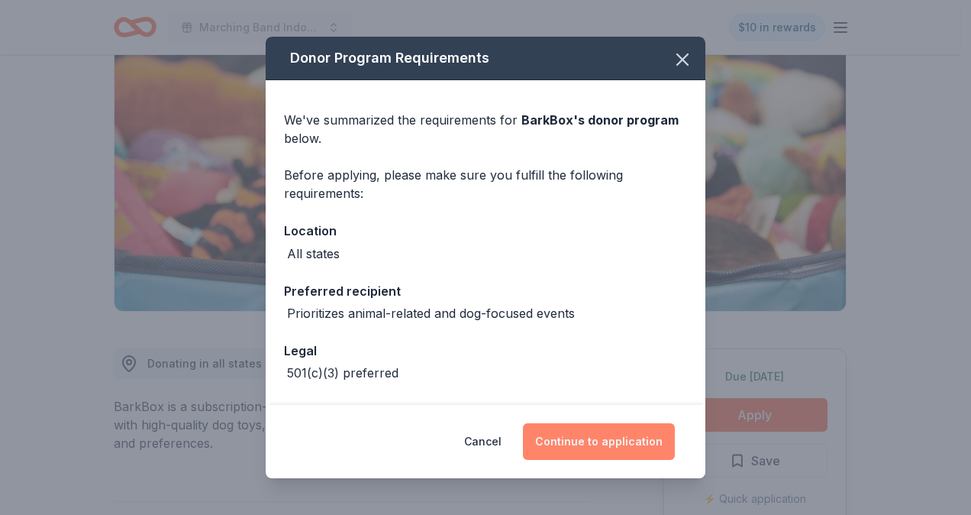
click at [603, 437] on button "Continue to application" at bounding box center [599, 441] width 152 height 37
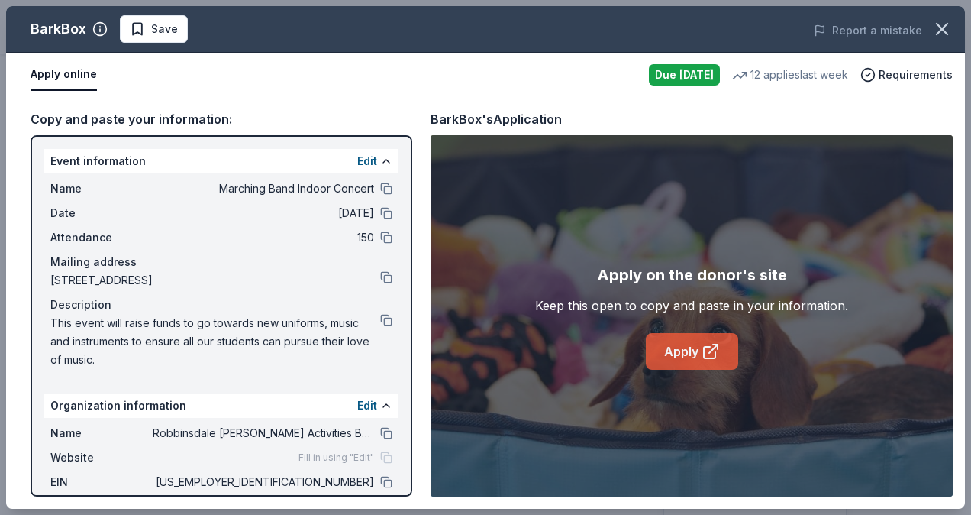
click at [690, 345] on link "Apply" at bounding box center [692, 351] width 92 height 37
click at [169, 27] on span "Save" at bounding box center [164, 29] width 27 height 18
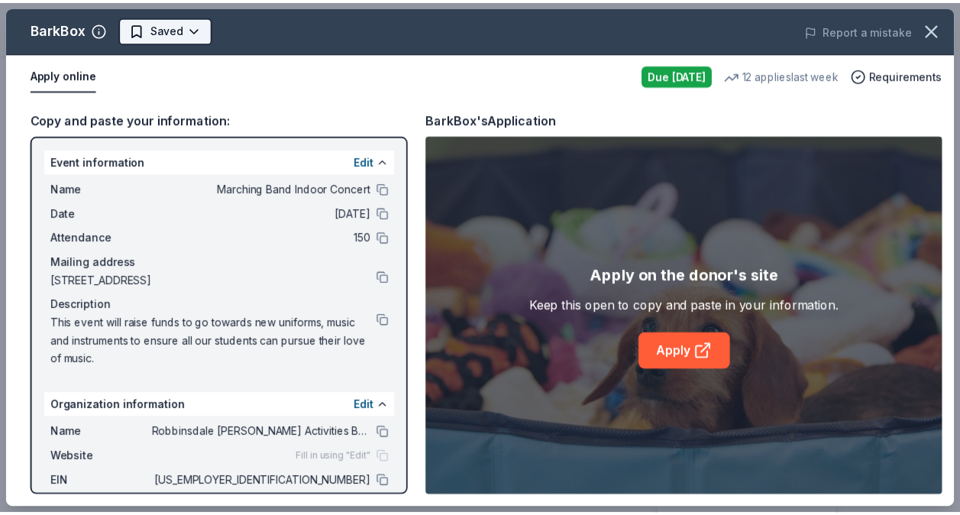
scroll to position [0, 0]
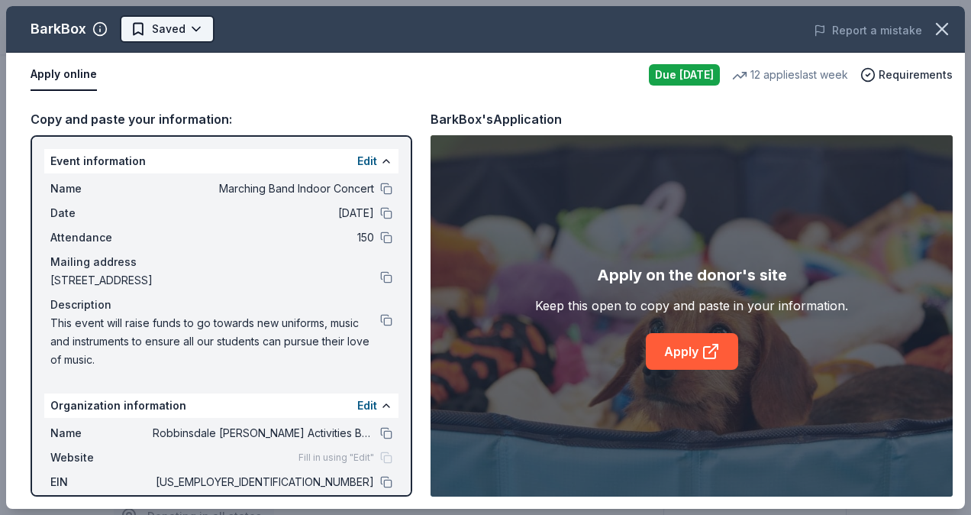
click at [203, 30] on body "Marching Band Indoor Concert $10 in rewards Due [DATE] Share BarkBox 5.0 • 123 …" at bounding box center [480, 257] width 960 height 515
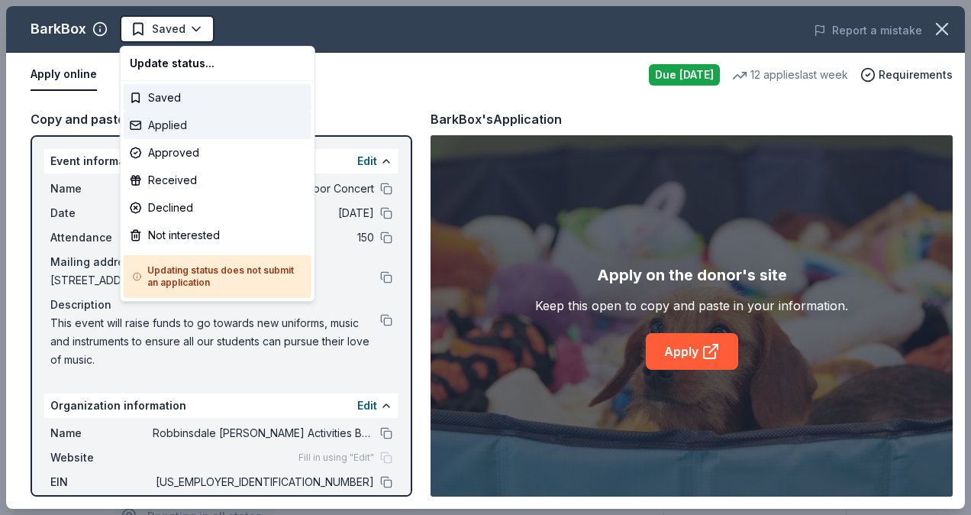
click at [169, 129] on div "Applied" at bounding box center [218, 124] width 188 height 27
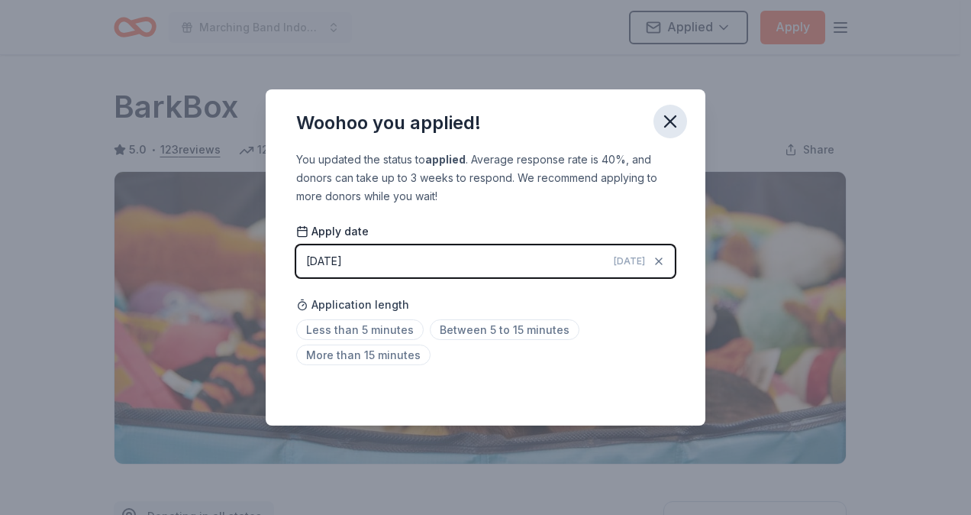
click at [670, 122] on icon "button" at bounding box center [670, 121] width 11 height 11
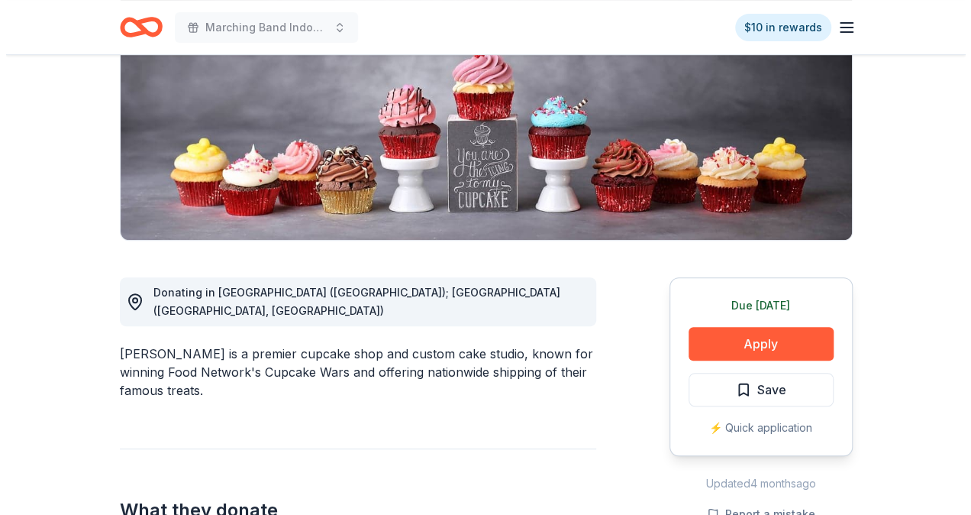
scroll to position [229, 0]
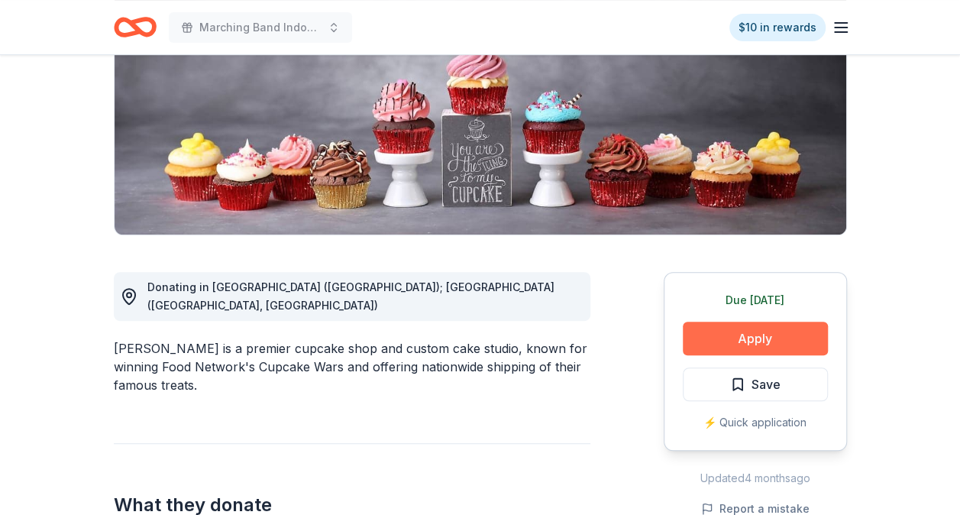
click at [744, 334] on button "Apply" at bounding box center [755, 339] width 145 height 34
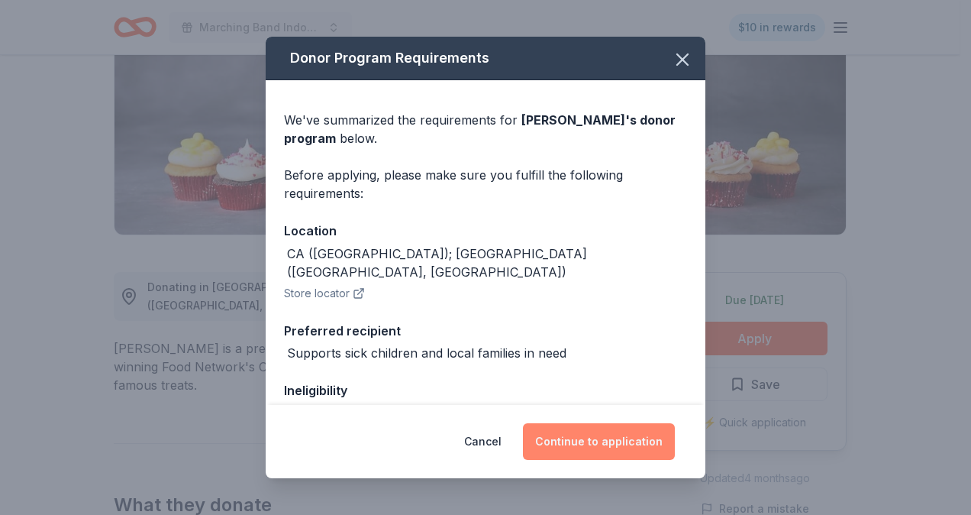
click at [561, 435] on button "Continue to application" at bounding box center [599, 441] width 152 height 37
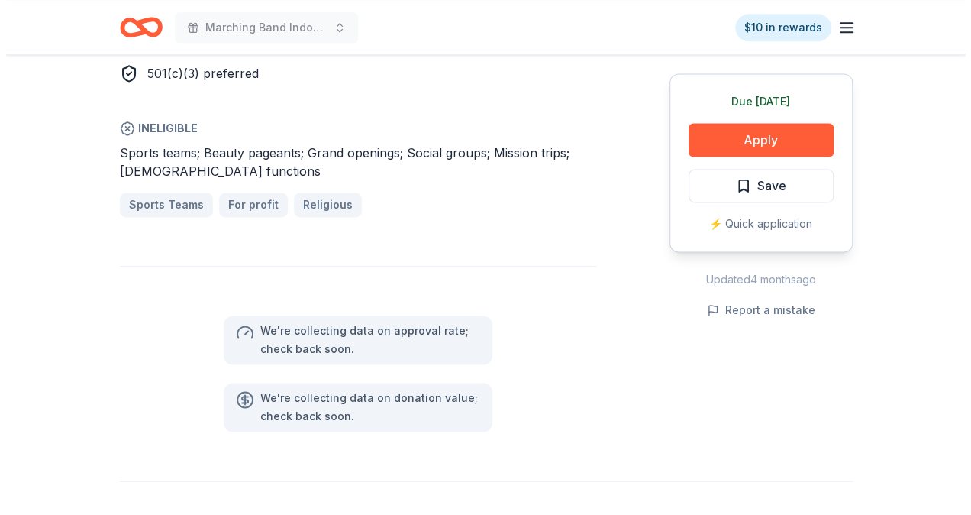
scroll to position [993, 0]
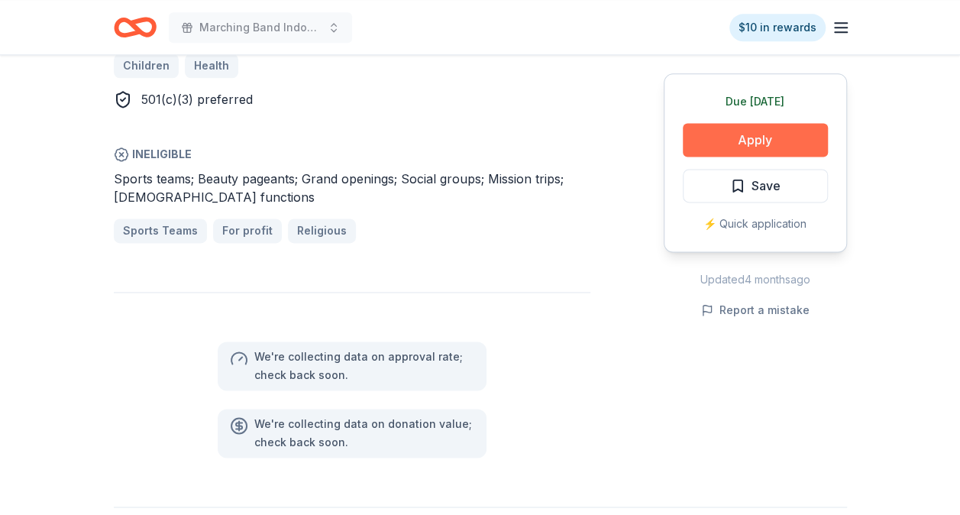
click at [716, 138] on button "Apply" at bounding box center [755, 140] width 145 height 34
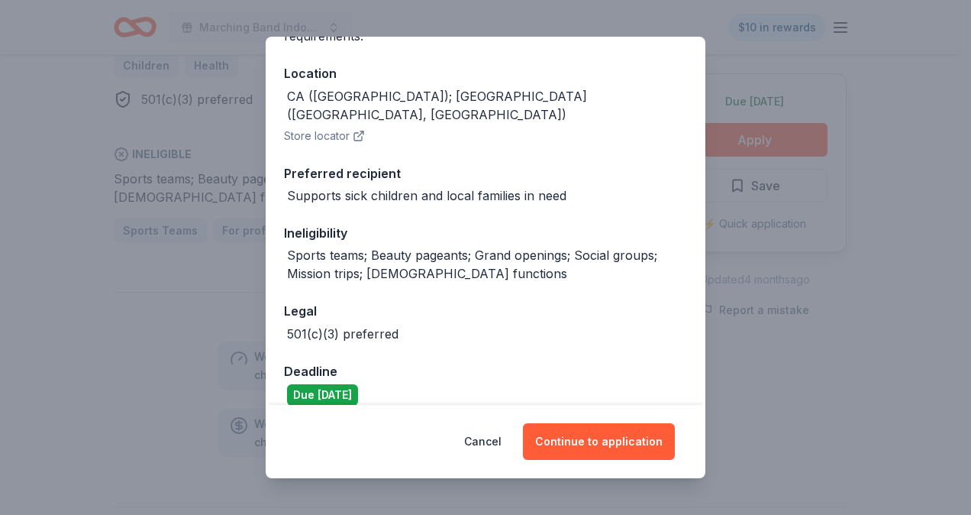
scroll to position [157, 0]
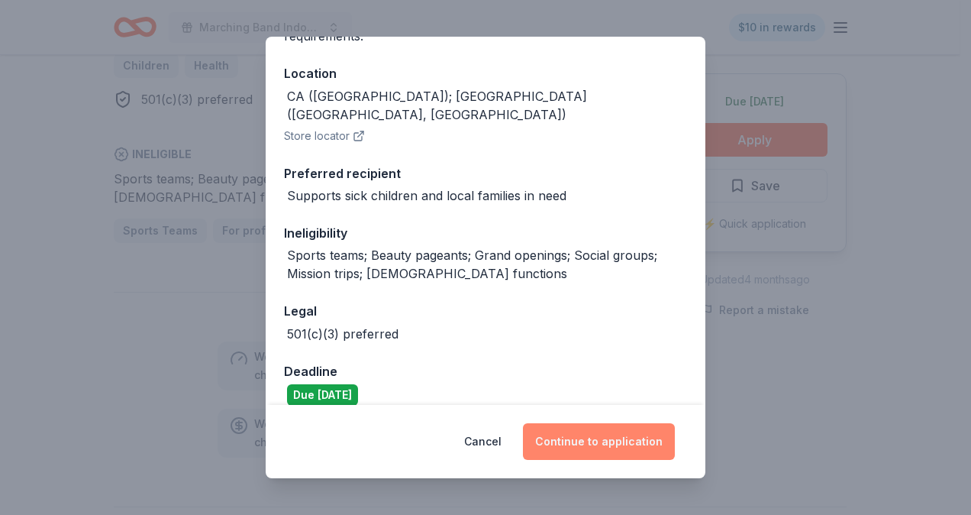
click at [590, 448] on button "Continue to application" at bounding box center [599, 441] width 152 height 37
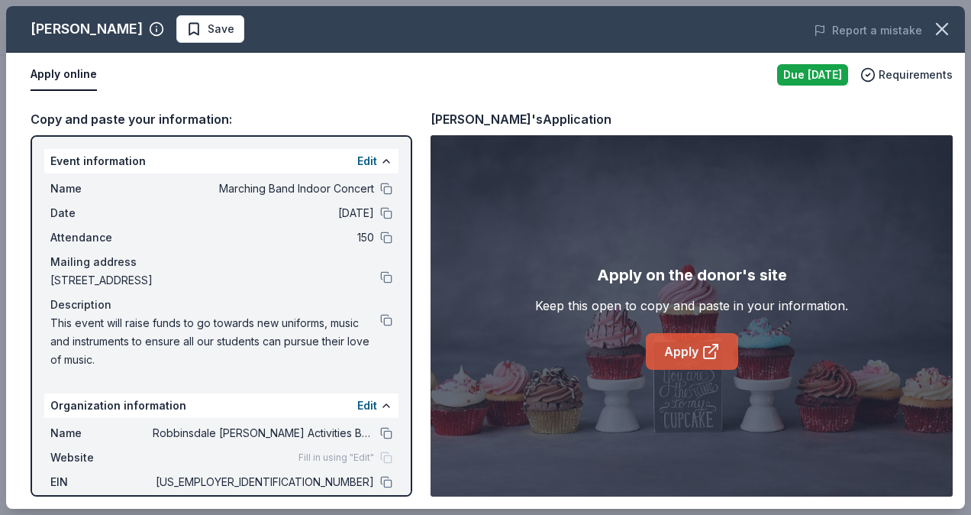
click at [674, 355] on link "Apply" at bounding box center [692, 351] width 92 height 37
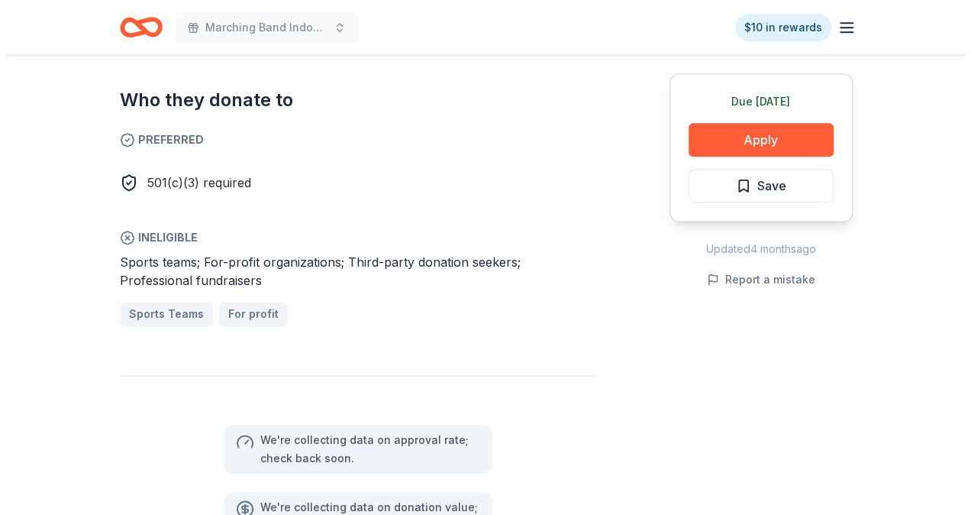
scroll to position [535, 0]
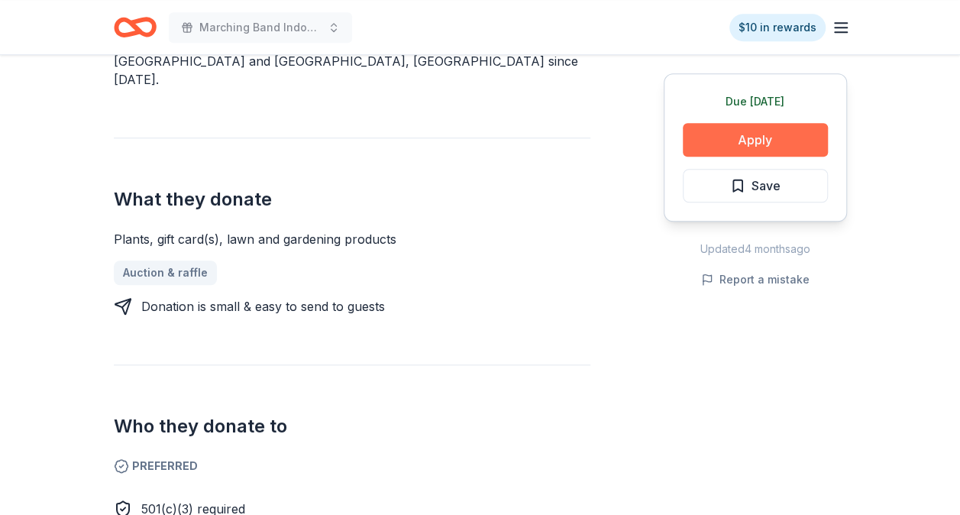
click at [722, 139] on button "Apply" at bounding box center [755, 140] width 145 height 34
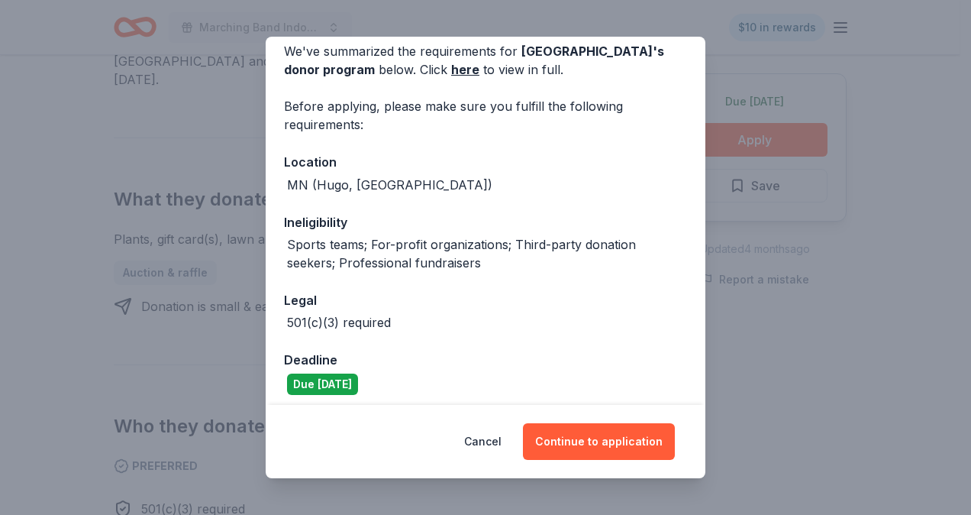
scroll to position [76, 0]
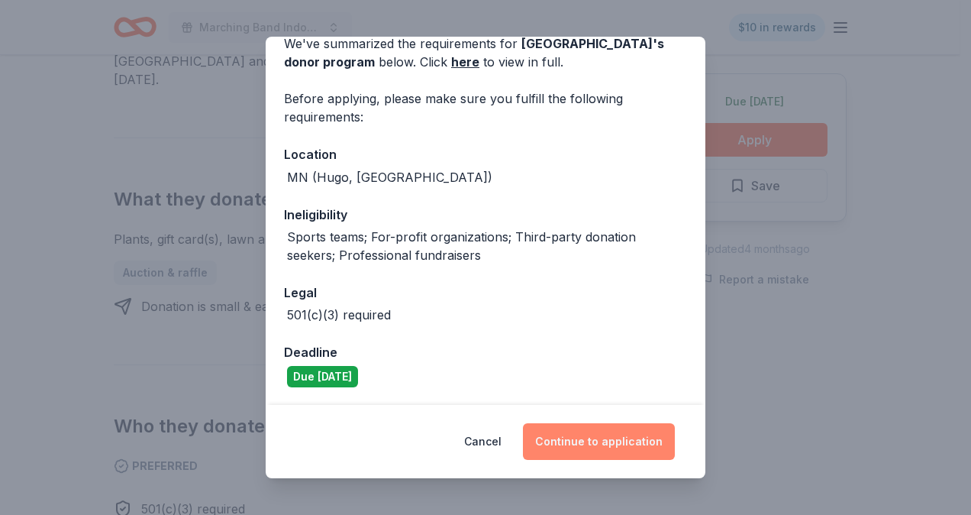
click at [570, 437] on button "Continue to application" at bounding box center [599, 441] width 152 height 37
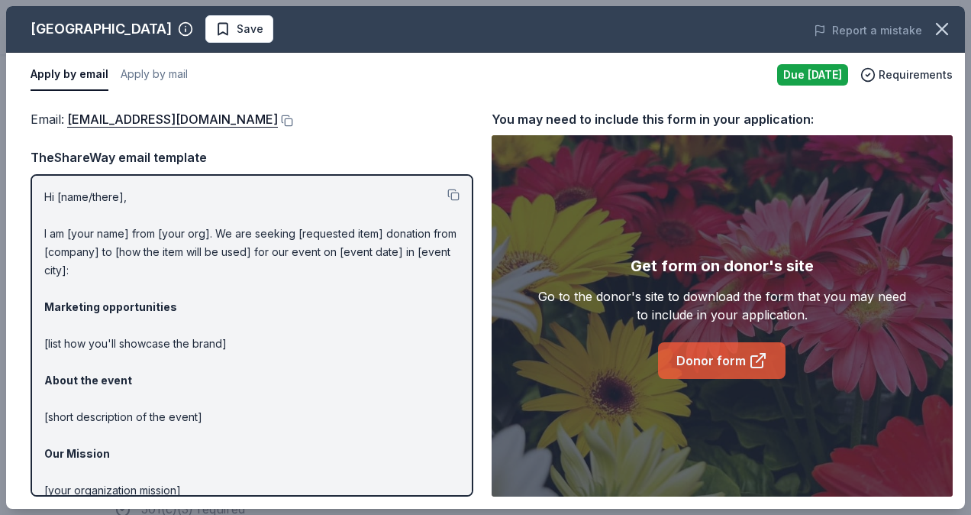
click at [669, 360] on link "Donor form" at bounding box center [722, 360] width 128 height 37
click at [118, 232] on p "Hi [name/there], I am [your name] from [your org]. We are seeking [requested it…" at bounding box center [251, 389] width 415 height 403
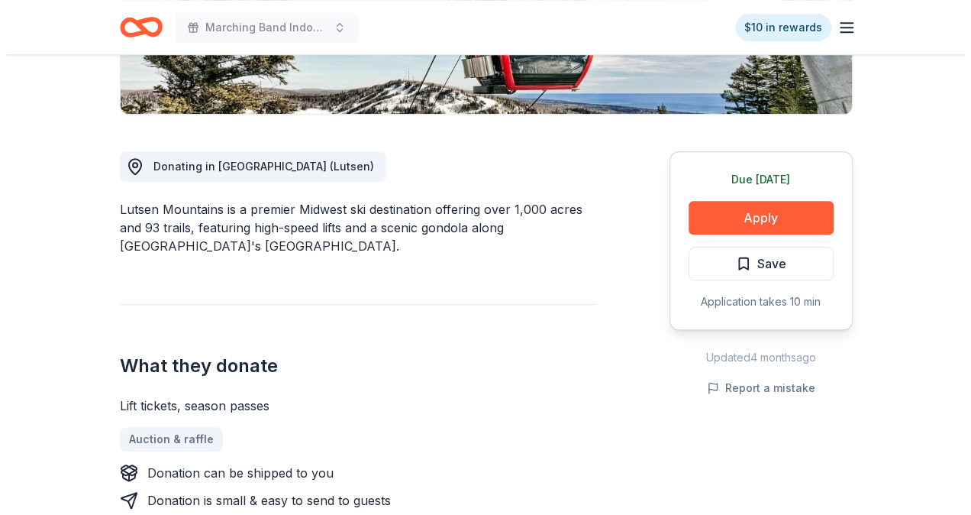
scroll to position [382, 0]
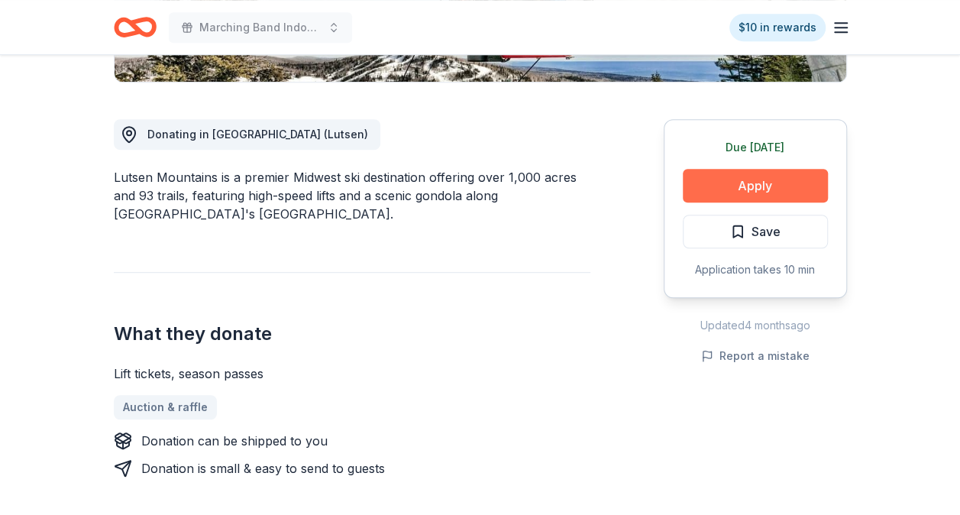
click at [767, 186] on button "Apply" at bounding box center [755, 186] width 145 height 34
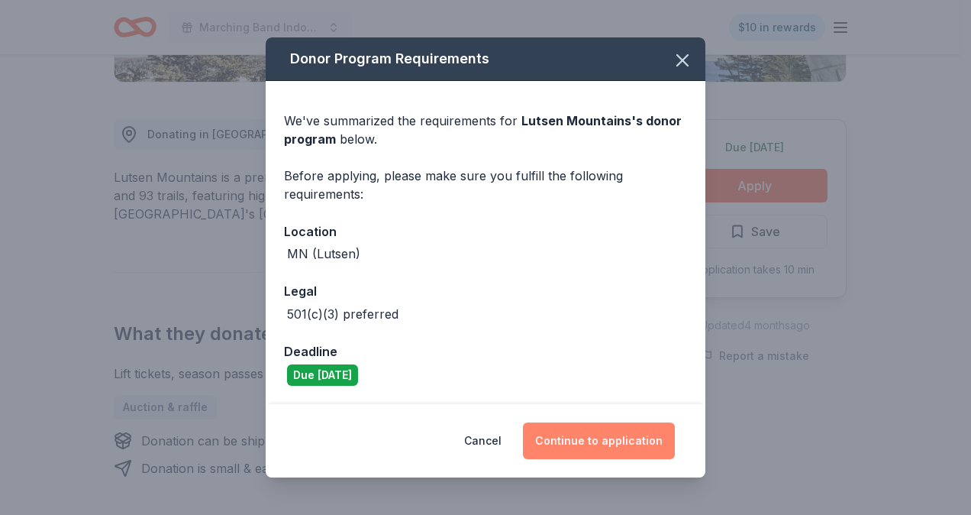
click at [599, 438] on button "Continue to application" at bounding box center [599, 440] width 152 height 37
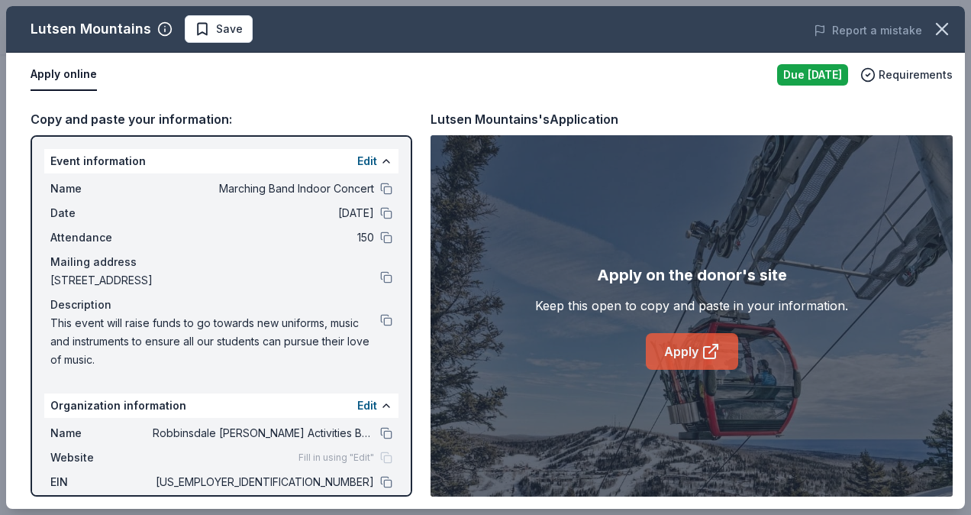
click at [688, 357] on link "Apply" at bounding box center [692, 351] width 92 height 37
click at [199, 26] on span "Save" at bounding box center [219, 29] width 48 height 18
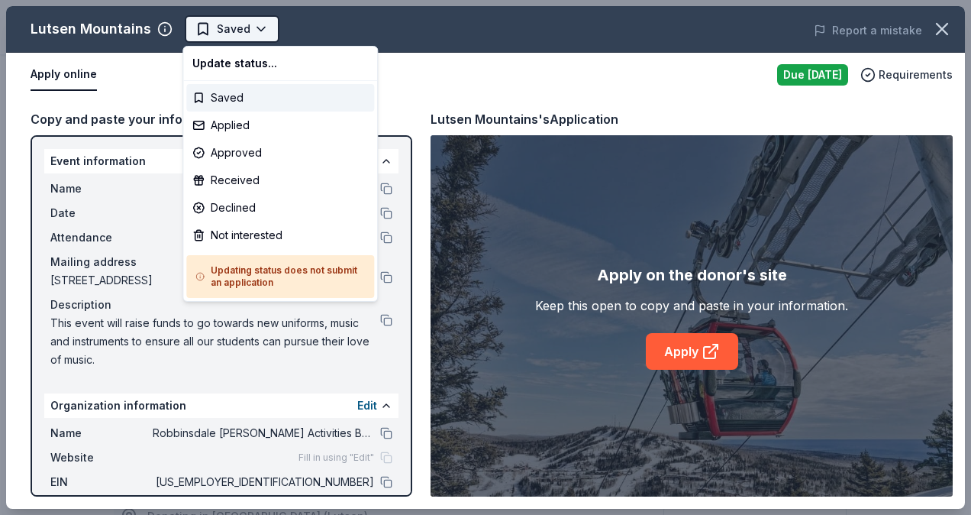
click at [257, 31] on body "Marching Band Indoor Concert Saved Apply Due tomorrow Share Lutsen Mountains Ne…" at bounding box center [480, 257] width 960 height 515
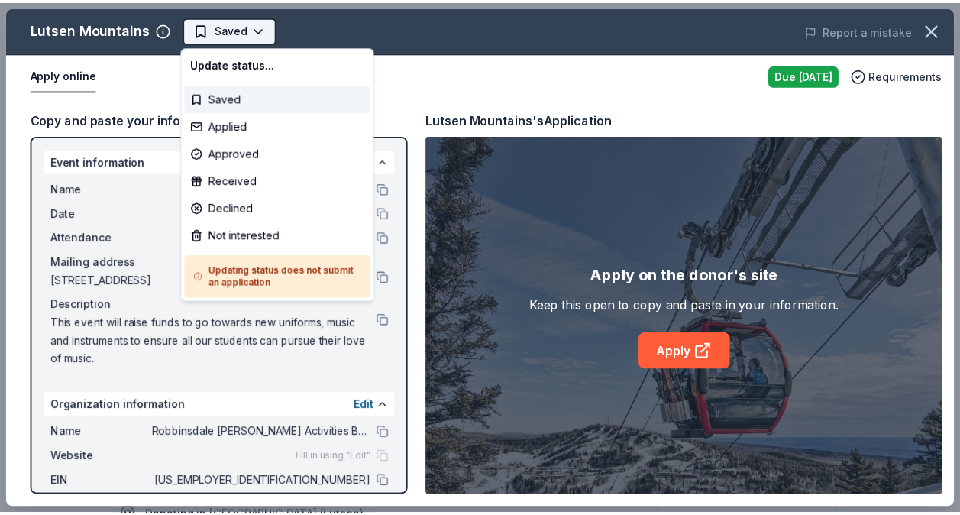
scroll to position [0, 0]
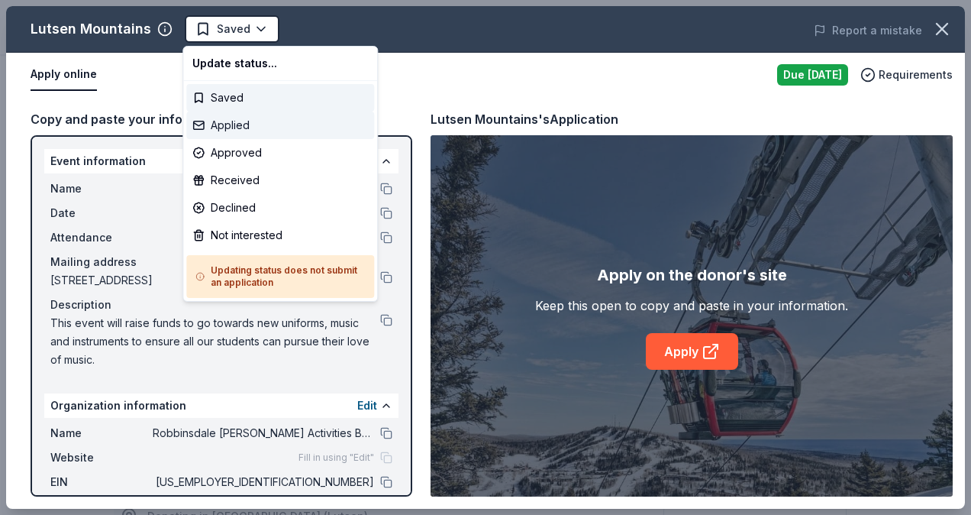
click at [243, 125] on div "Applied" at bounding box center [280, 124] width 188 height 27
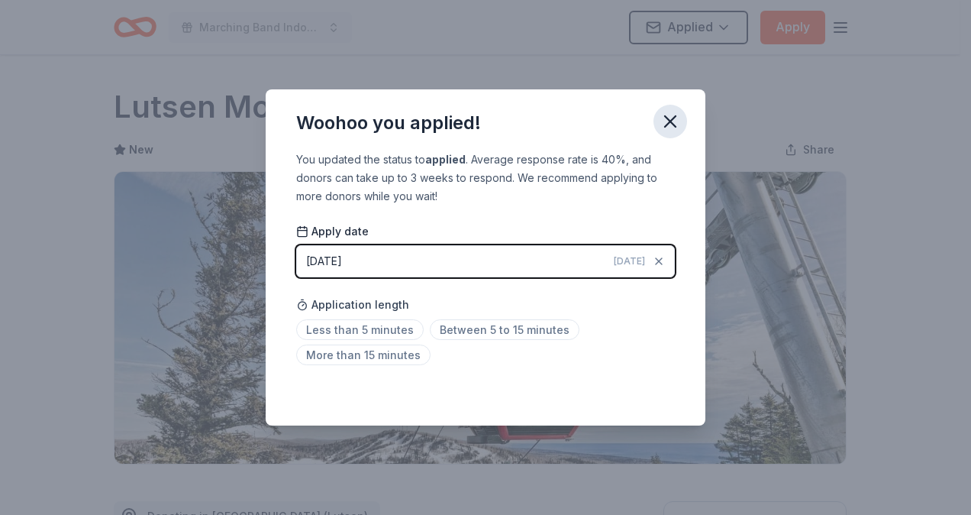
click at [673, 119] on icon "button" at bounding box center [670, 121] width 11 height 11
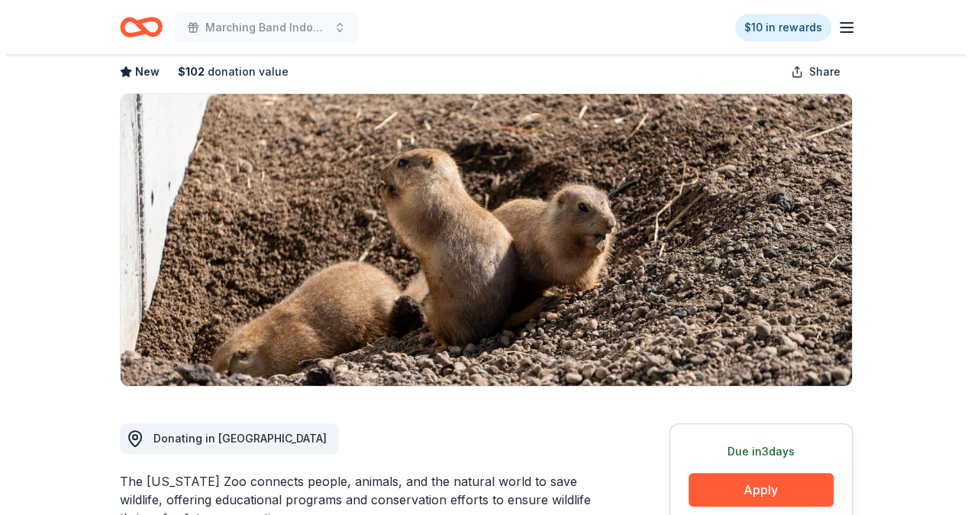
scroll to position [153, 0]
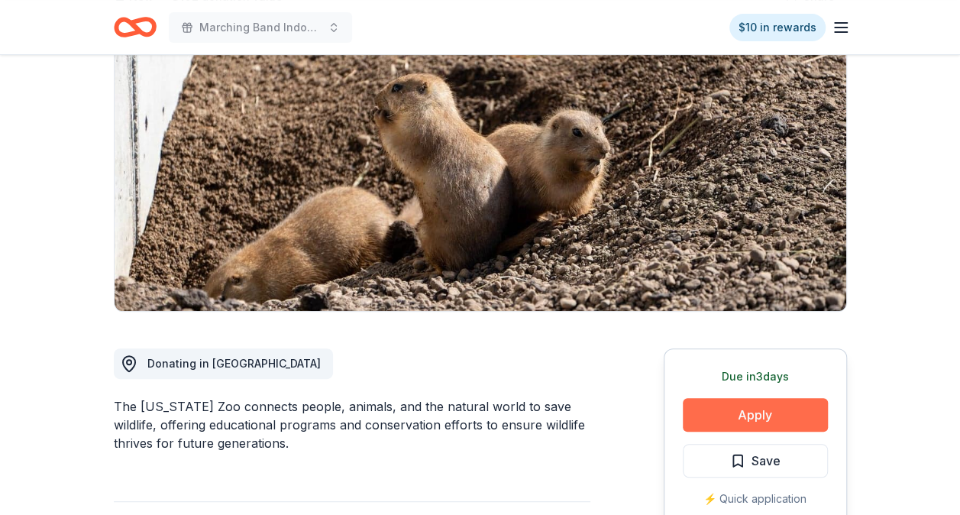
click at [791, 402] on button "Apply" at bounding box center [755, 415] width 145 height 34
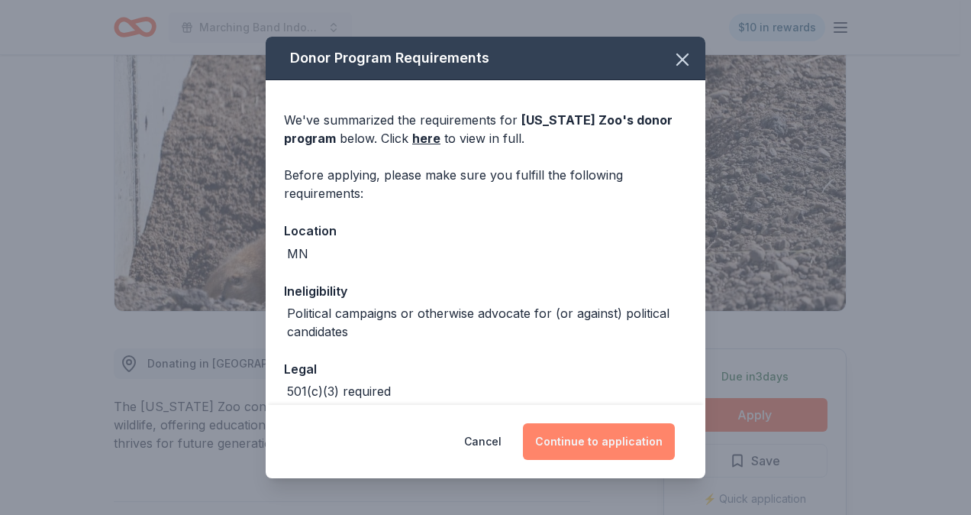
click at [579, 438] on button "Continue to application" at bounding box center [599, 441] width 152 height 37
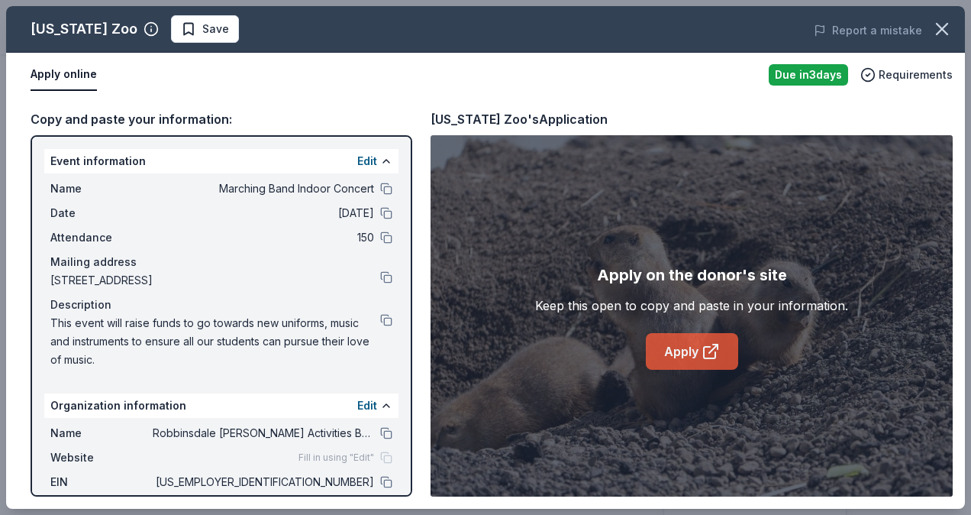
click at [675, 355] on link "Apply" at bounding box center [692, 351] width 92 height 37
click at [211, 27] on span "Save" at bounding box center [215, 29] width 27 height 18
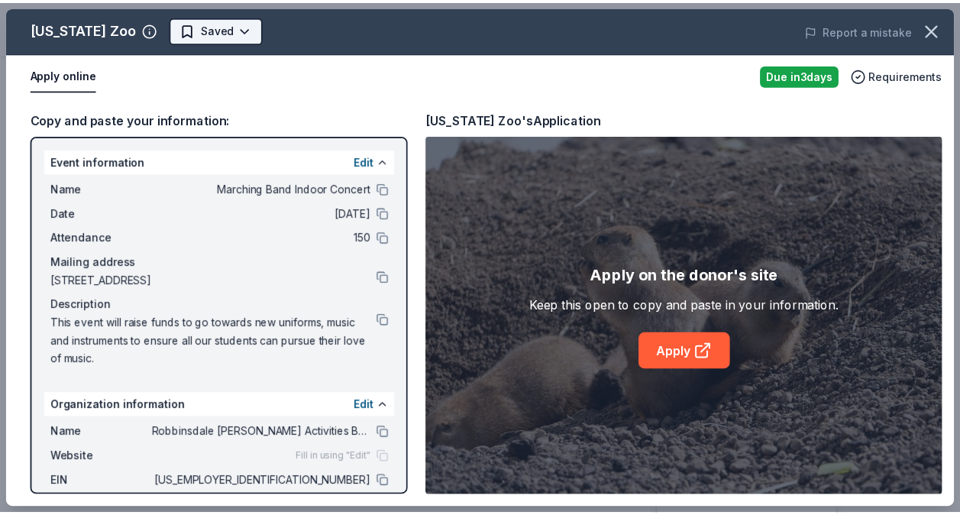
scroll to position [0, 0]
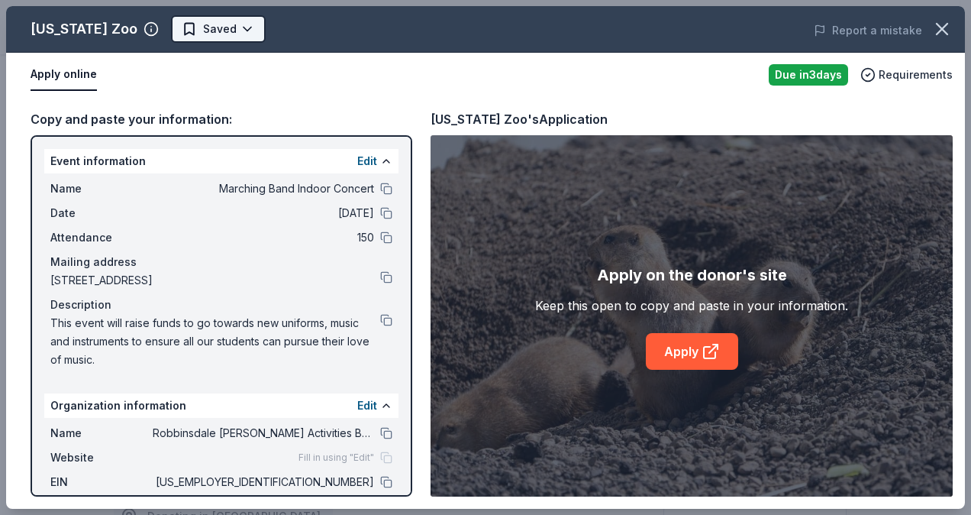
click at [240, 20] on body "Marching Band Indoor Concert $10 in rewards Due in 3 days Share Minnesota Zoo N…" at bounding box center [480, 257] width 960 height 515
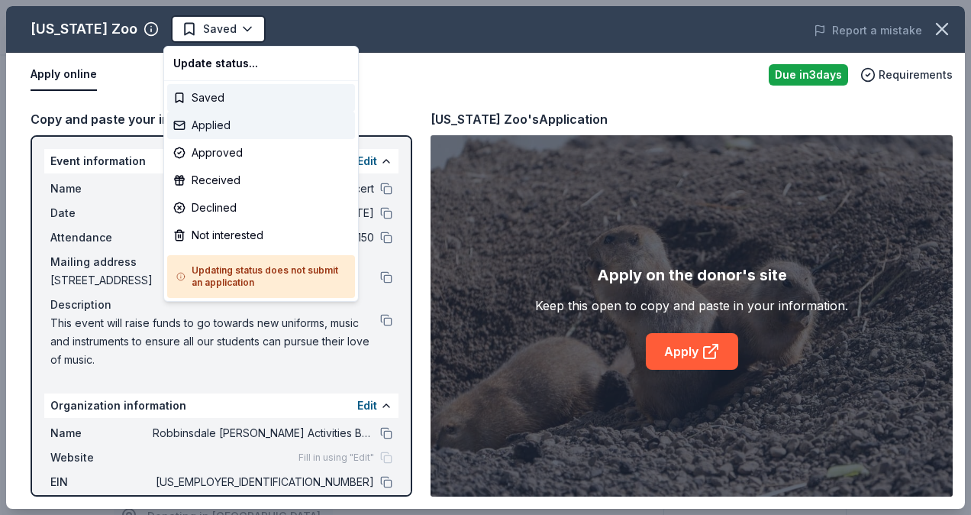
click at [220, 123] on div "Applied" at bounding box center [261, 124] width 188 height 27
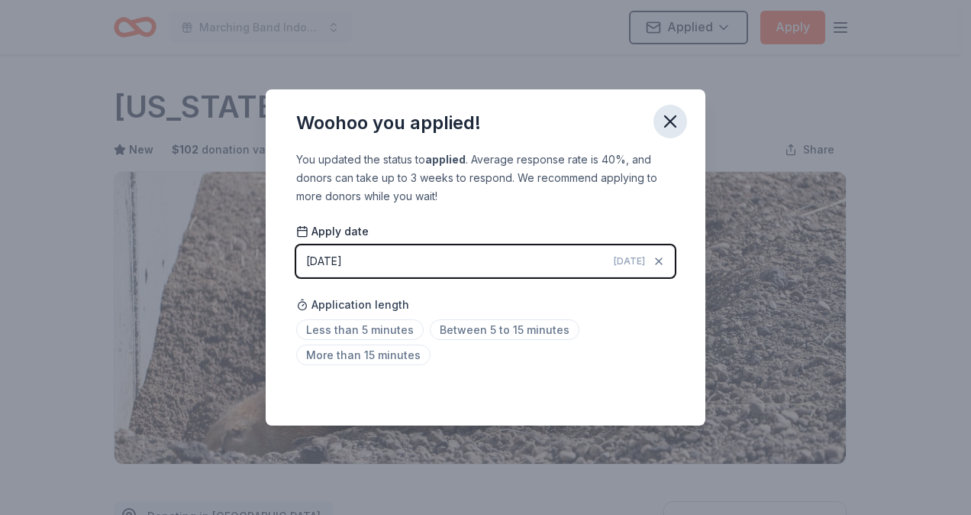
click at [670, 122] on icon "button" at bounding box center [670, 121] width 11 height 11
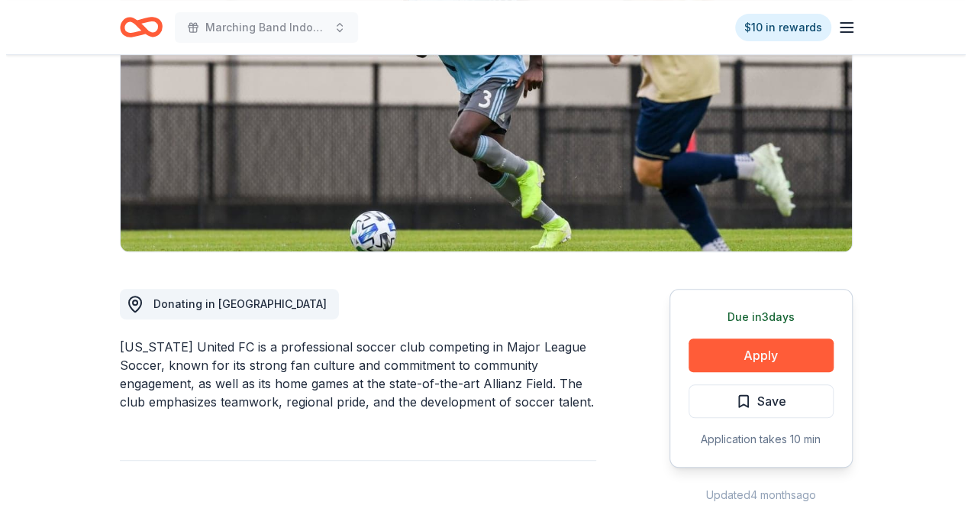
scroll to position [229, 0]
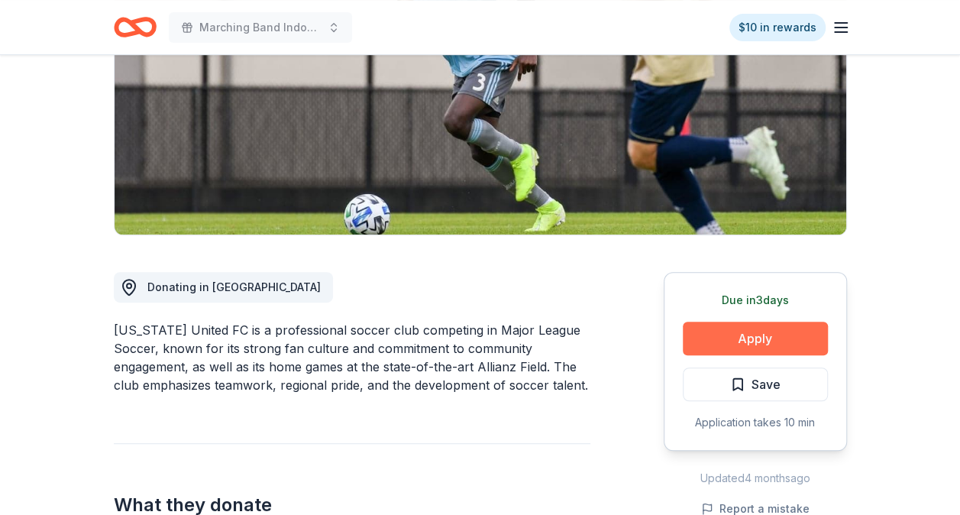
click at [768, 336] on button "Apply" at bounding box center [755, 339] width 145 height 34
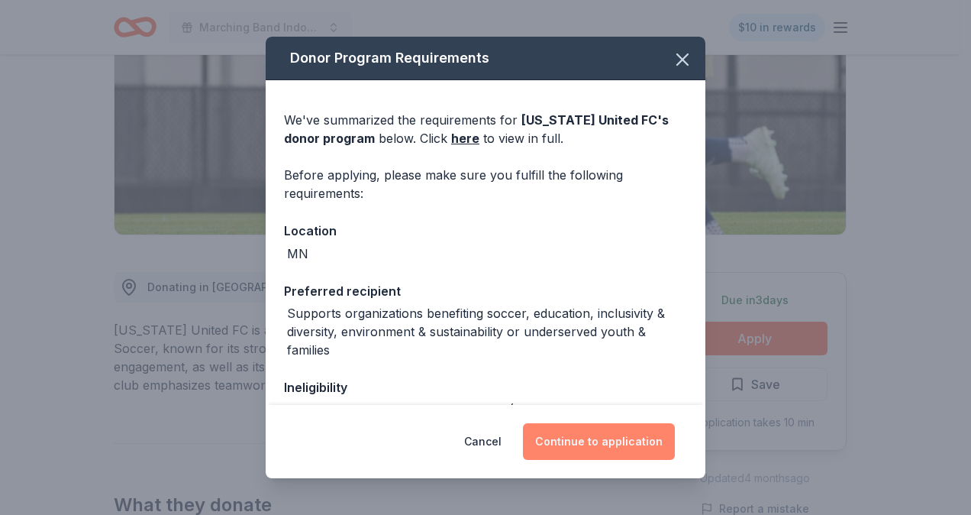
click at [616, 441] on button "Continue to application" at bounding box center [599, 441] width 152 height 37
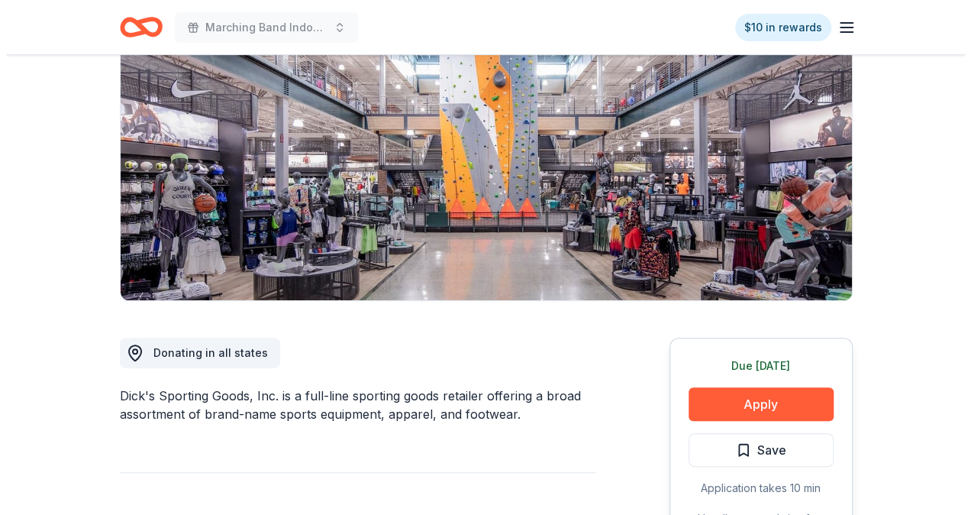
scroll to position [229, 0]
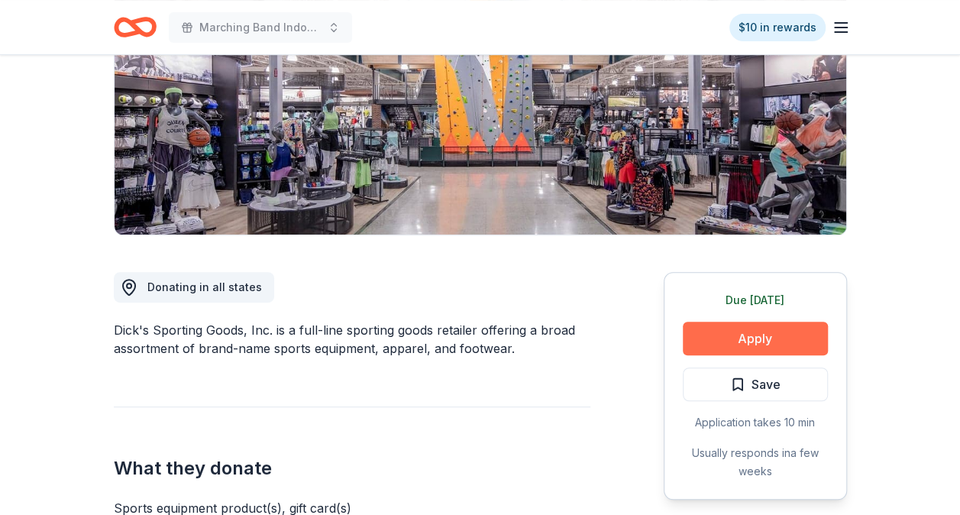
click at [765, 344] on button "Apply" at bounding box center [755, 339] width 145 height 34
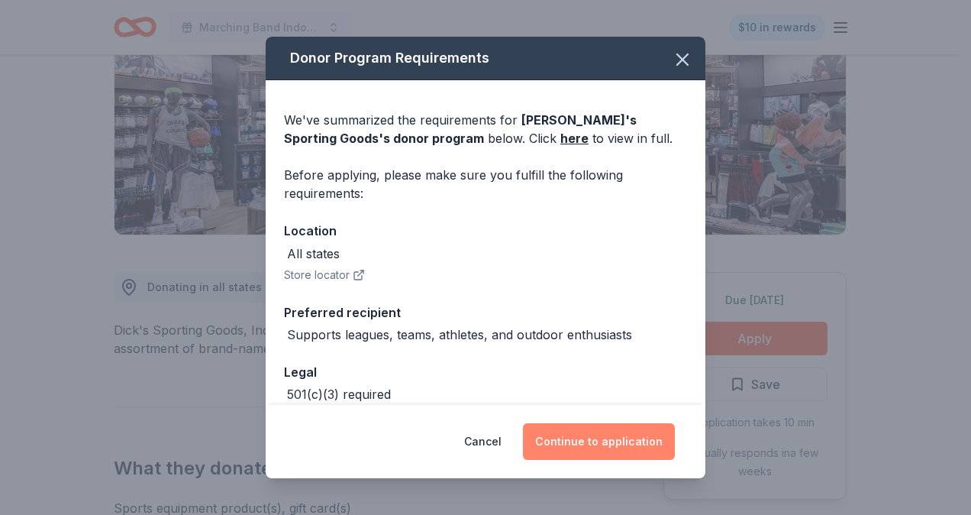
click at [596, 444] on button "Continue to application" at bounding box center [599, 441] width 152 height 37
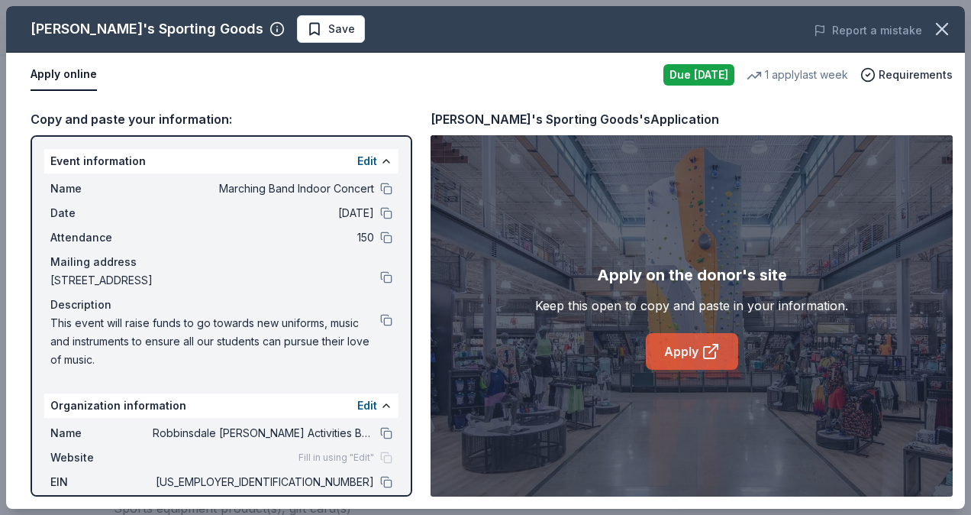
click at [683, 357] on link "Apply" at bounding box center [692, 351] width 92 height 37
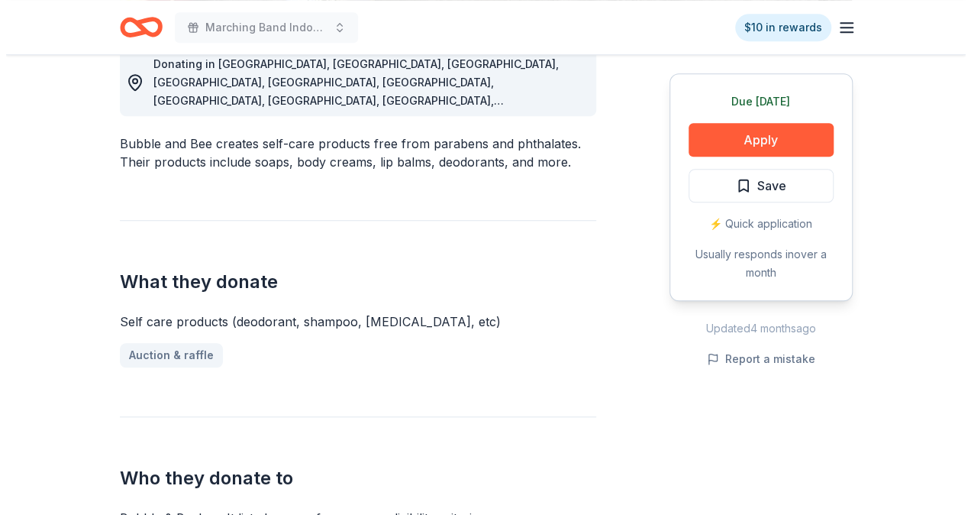
scroll to position [535, 0]
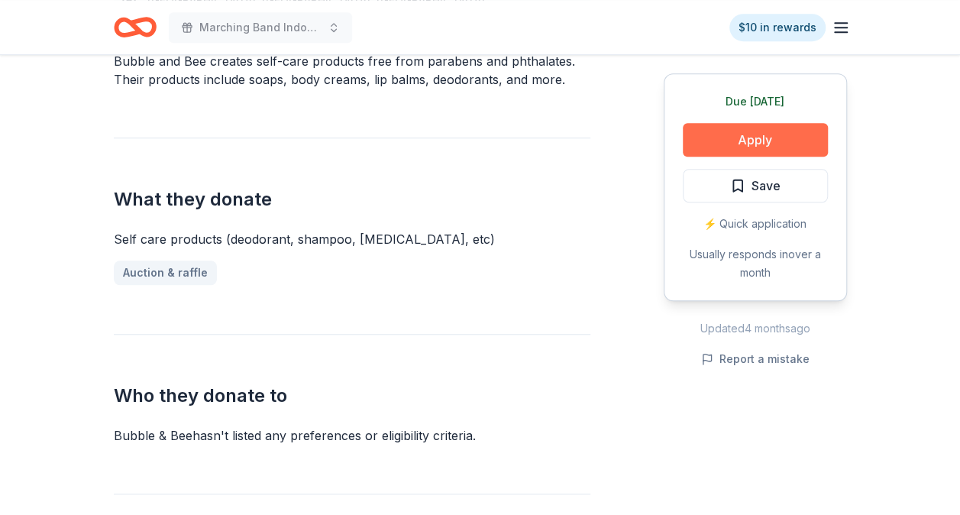
click at [739, 144] on button "Apply" at bounding box center [755, 140] width 145 height 34
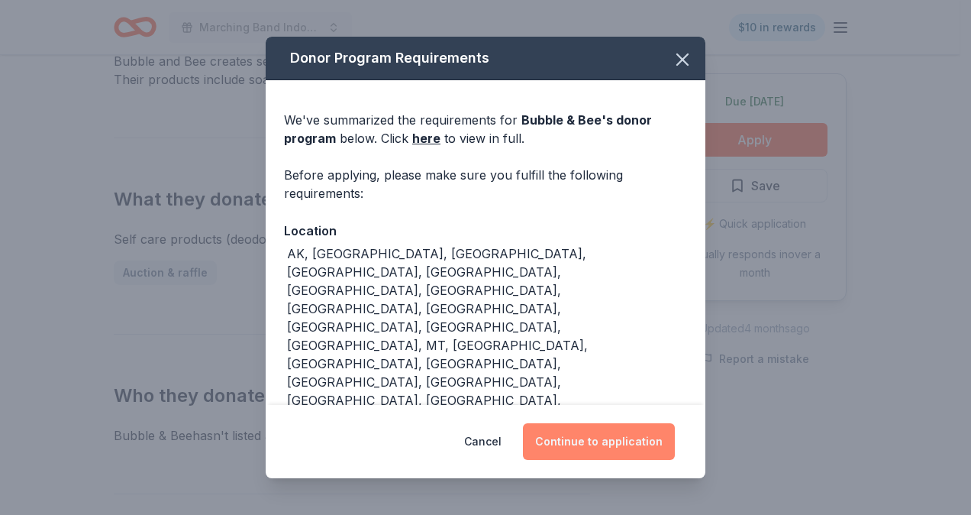
click at [586, 430] on button "Continue to application" at bounding box center [599, 441] width 152 height 37
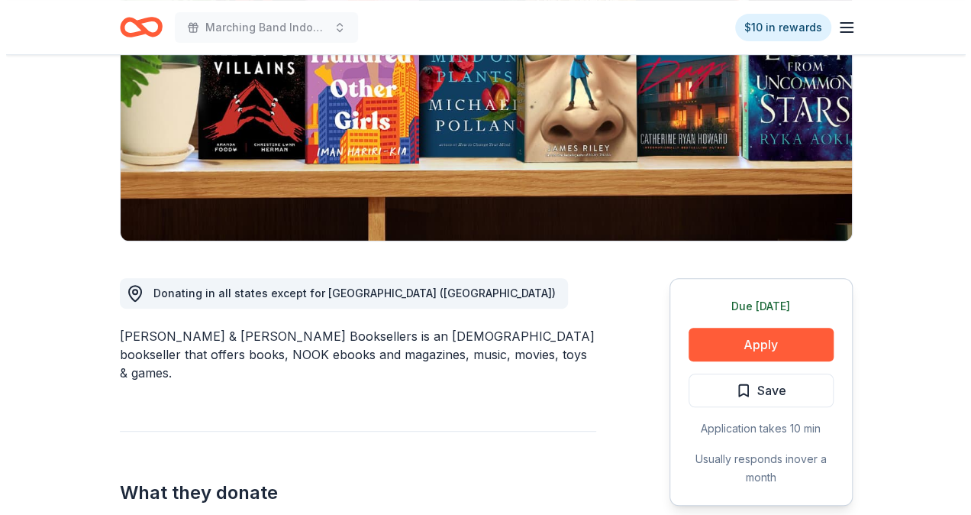
scroll to position [229, 0]
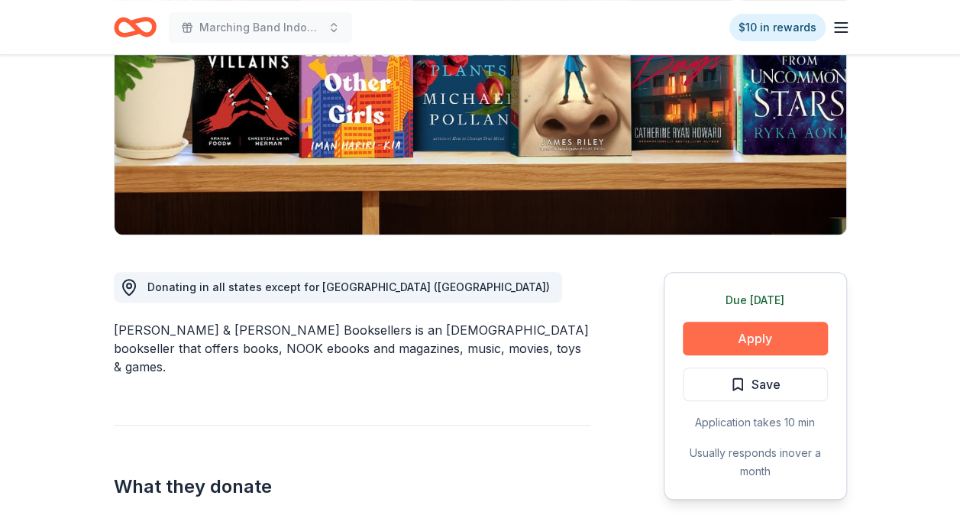
click at [751, 344] on button "Apply" at bounding box center [755, 339] width 145 height 34
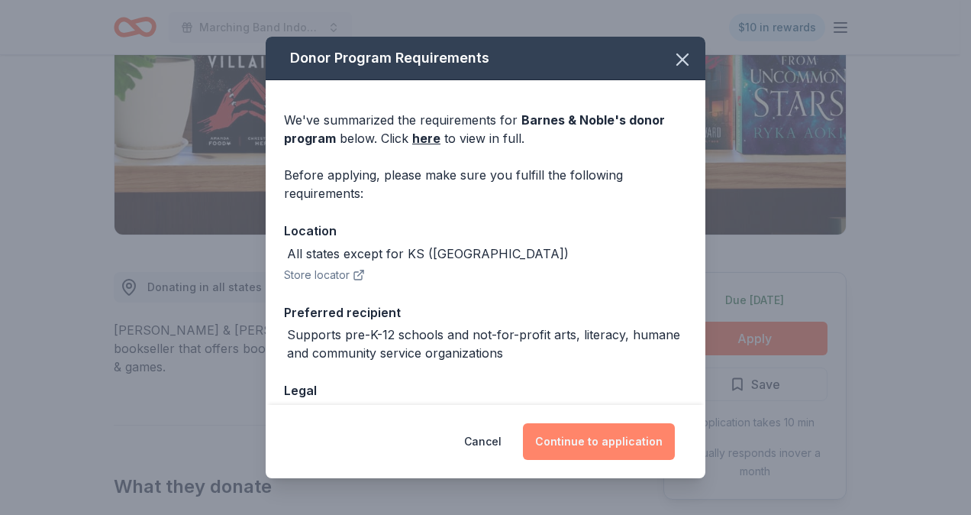
click at [631, 440] on button "Continue to application" at bounding box center [599, 441] width 152 height 37
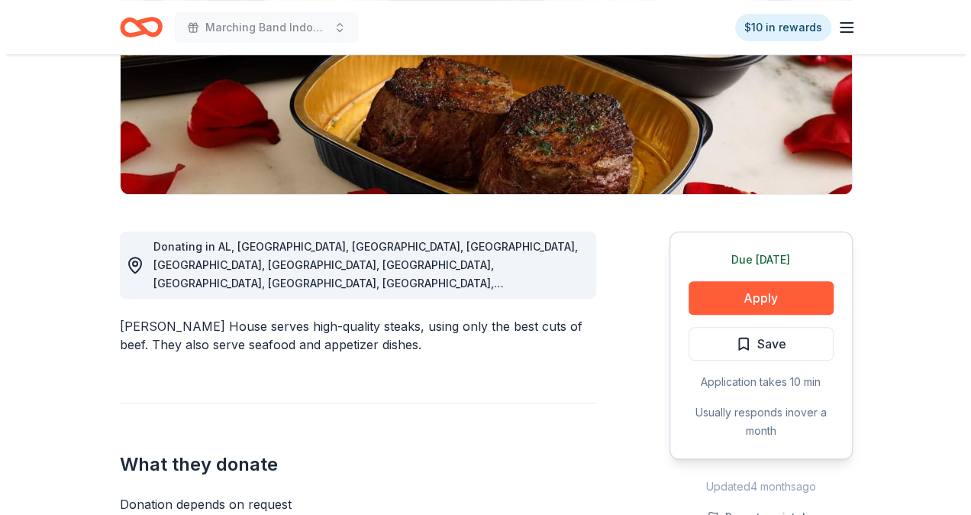
scroll to position [305, 0]
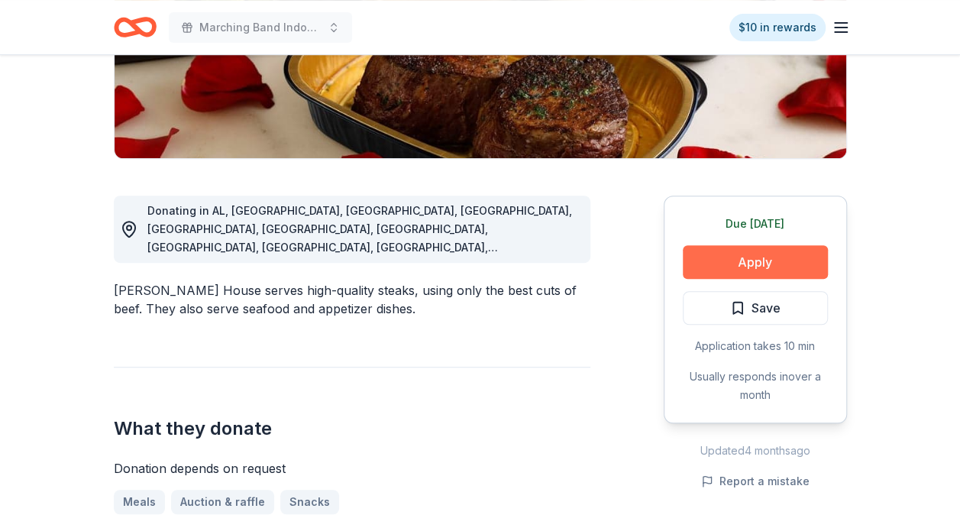
click at [762, 260] on button "Apply" at bounding box center [755, 262] width 145 height 34
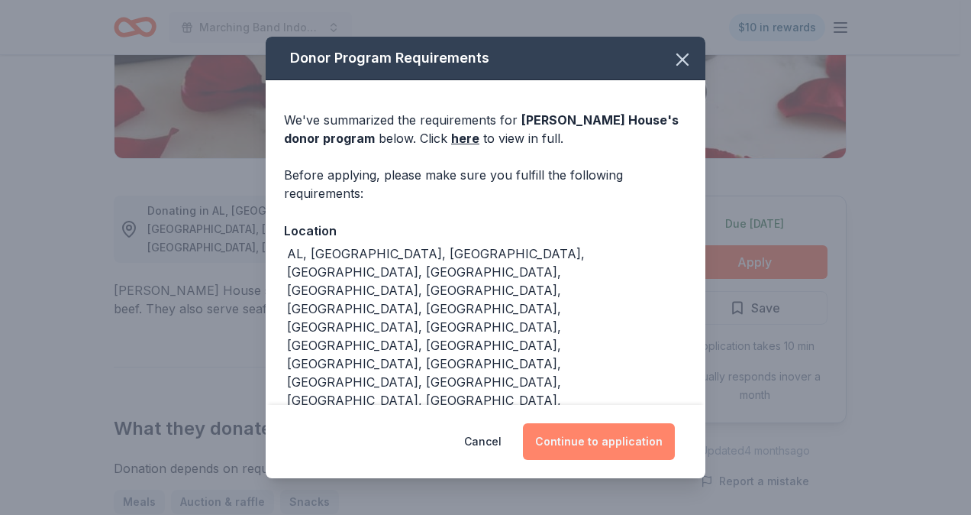
click at [589, 435] on button "Continue to application" at bounding box center [599, 441] width 152 height 37
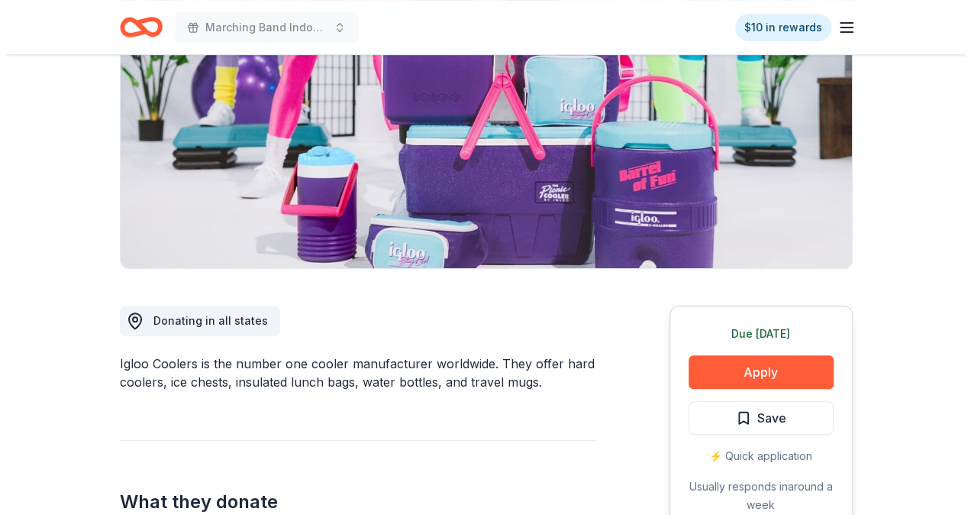
scroll to position [229, 0]
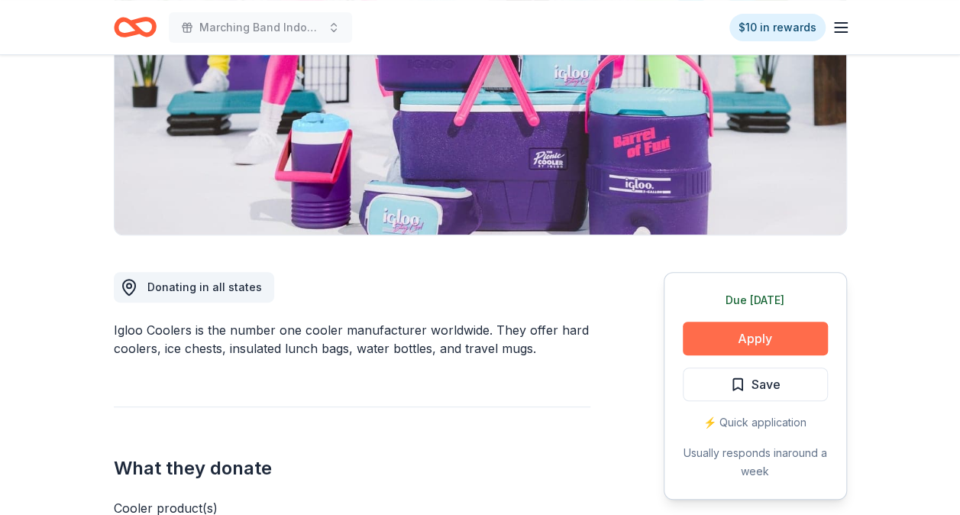
click at [758, 338] on button "Apply" at bounding box center [755, 339] width 145 height 34
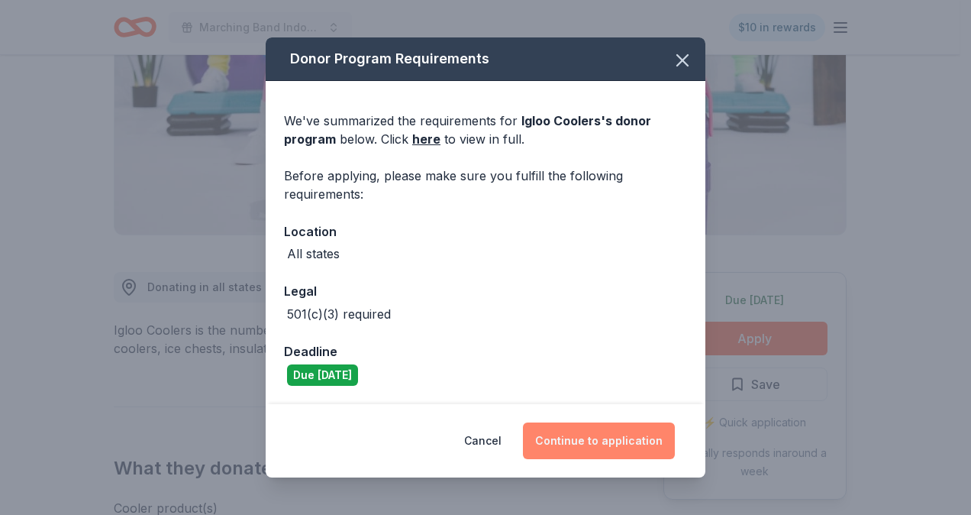
click at [631, 444] on button "Continue to application" at bounding box center [599, 440] width 152 height 37
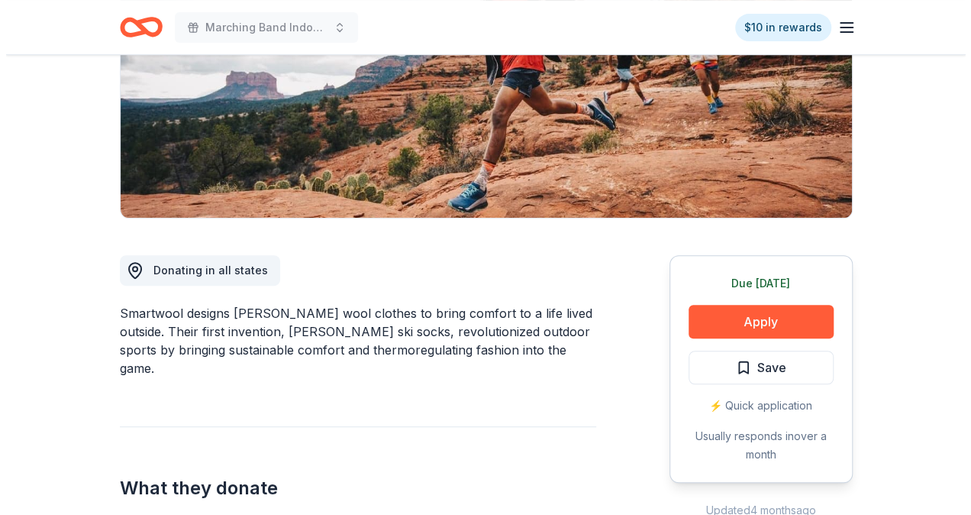
scroll to position [305, 0]
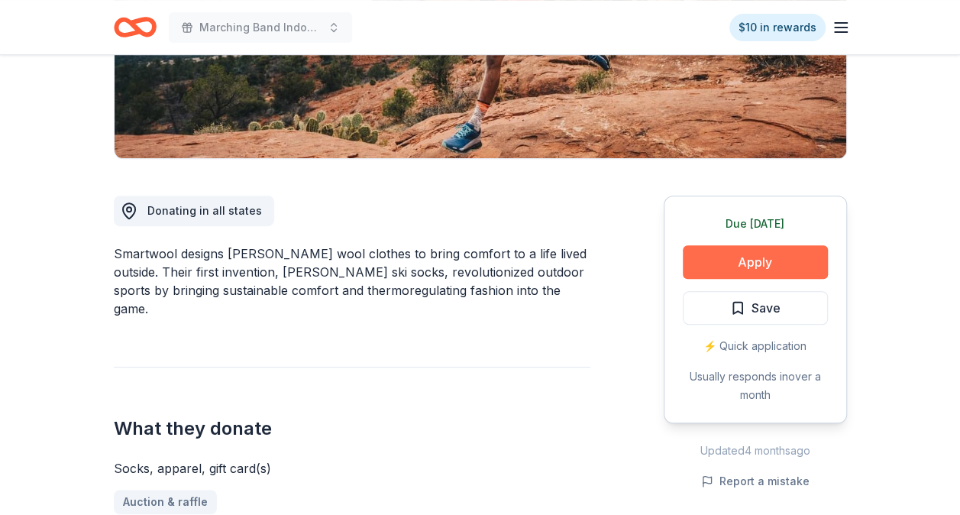
click at [730, 257] on button "Apply" at bounding box center [755, 262] width 145 height 34
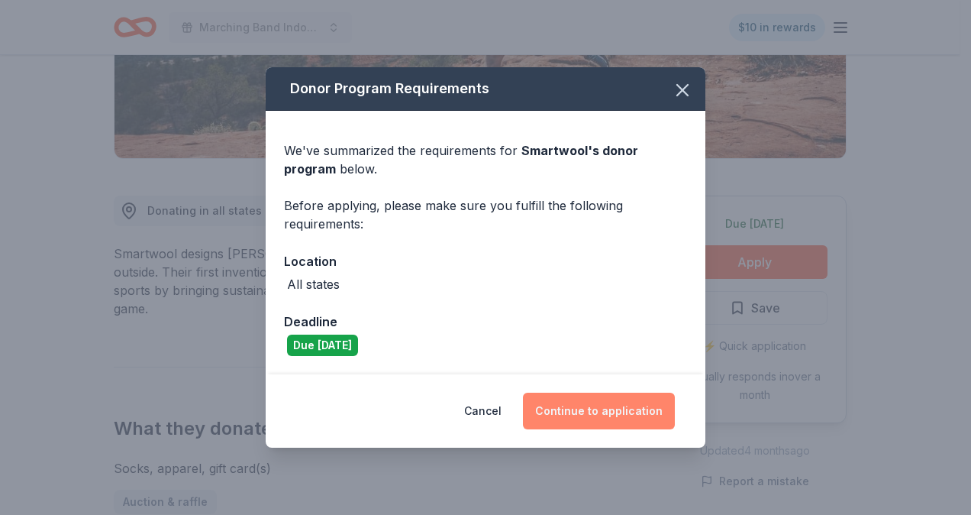
click at [610, 409] on button "Continue to application" at bounding box center [599, 411] width 152 height 37
